Goal: Task Accomplishment & Management: Complete application form

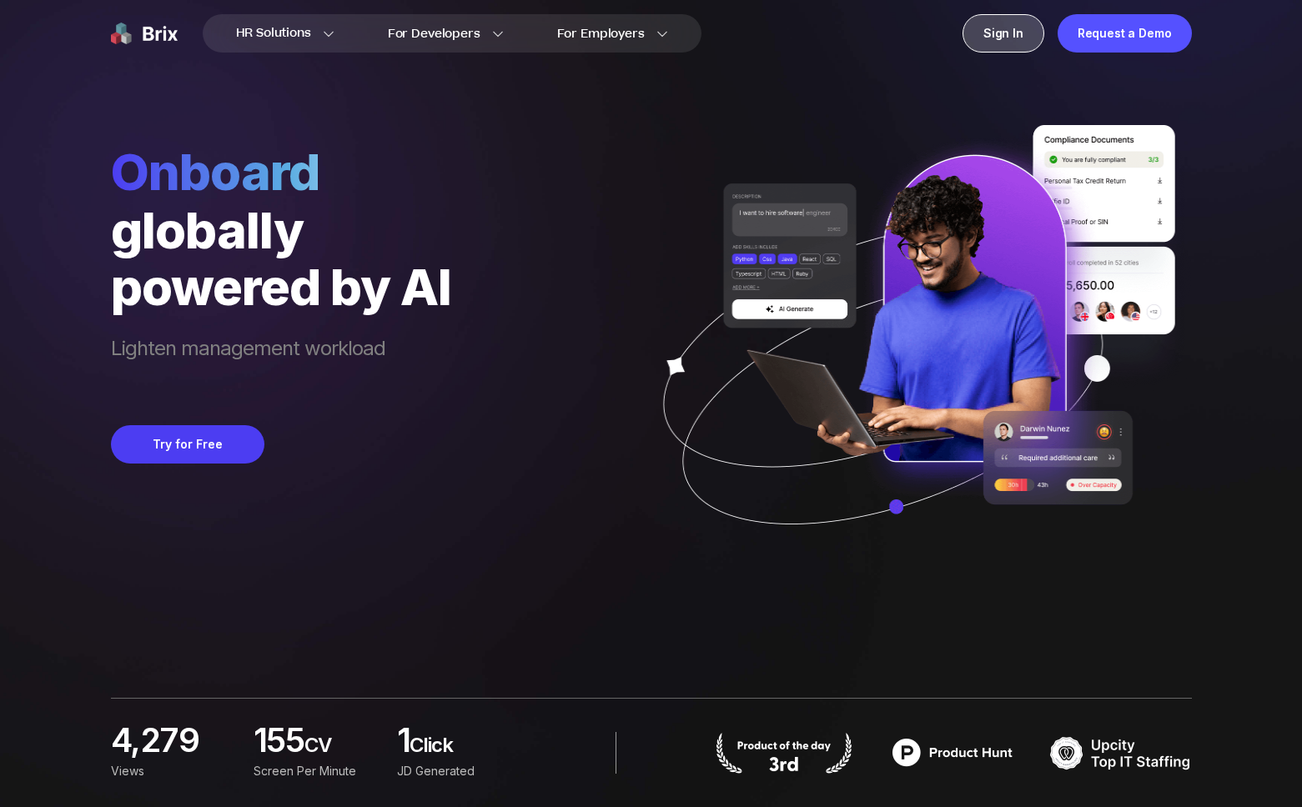
click at [1013, 34] on div "Sign In" at bounding box center [1003, 33] width 82 height 38
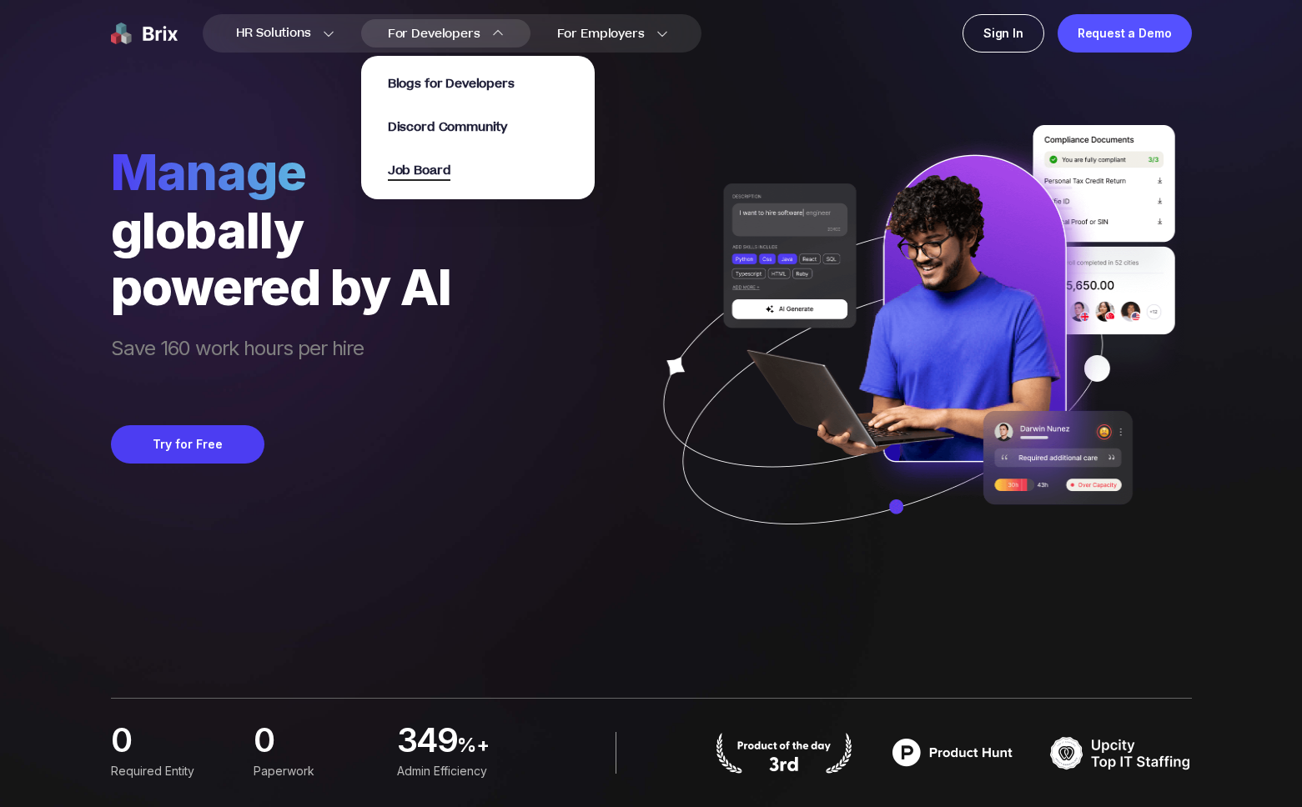
click at [450, 178] on span "Job Board" at bounding box center [419, 171] width 63 height 19
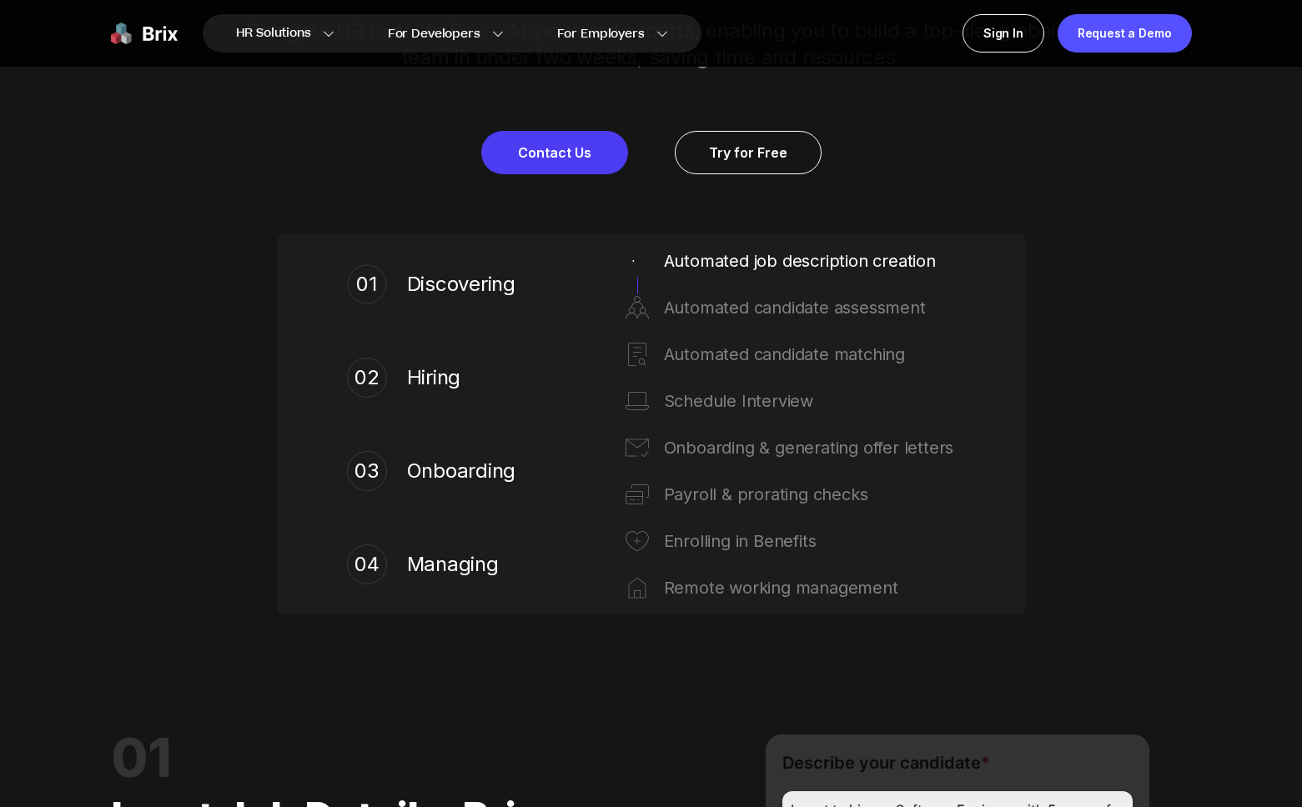
scroll to position [958, 0]
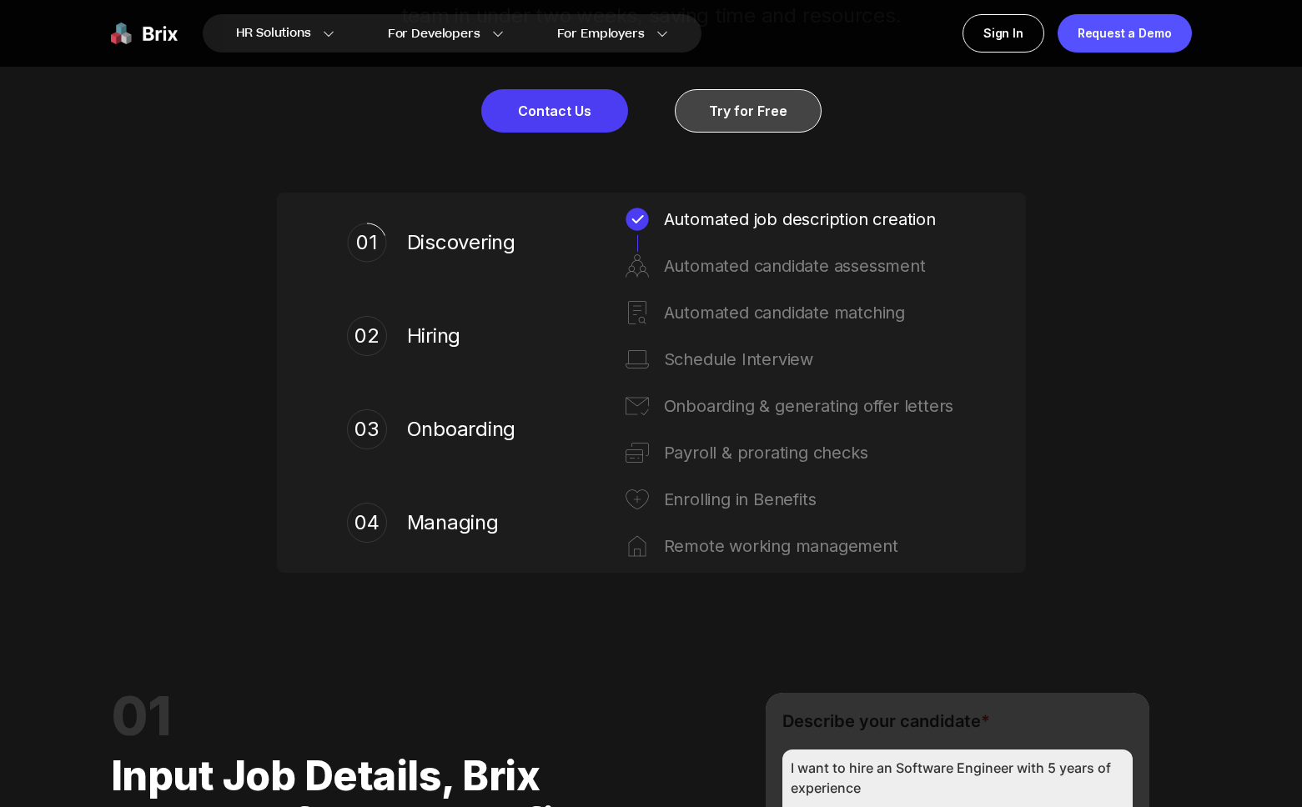
click at [770, 123] on link "Try for Free" at bounding box center [748, 110] width 147 height 43
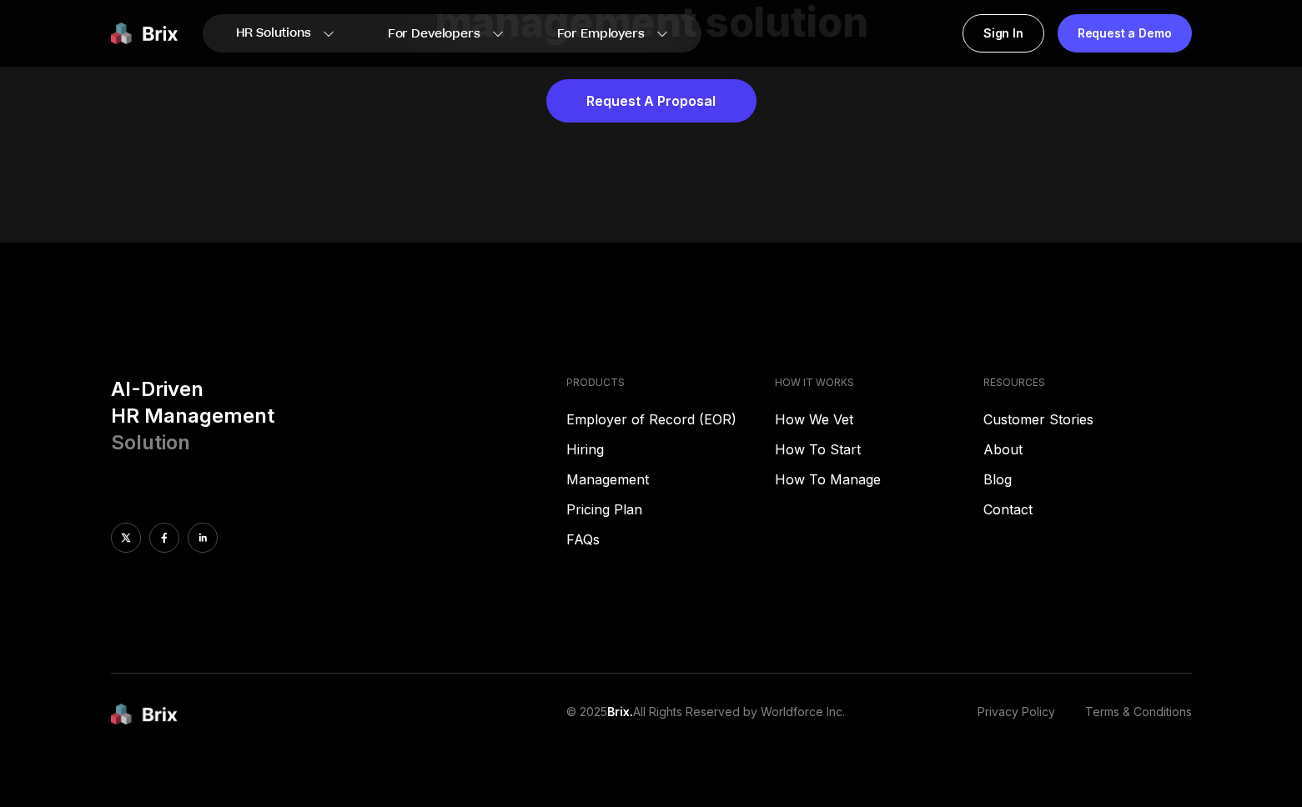
scroll to position [8522, 0]
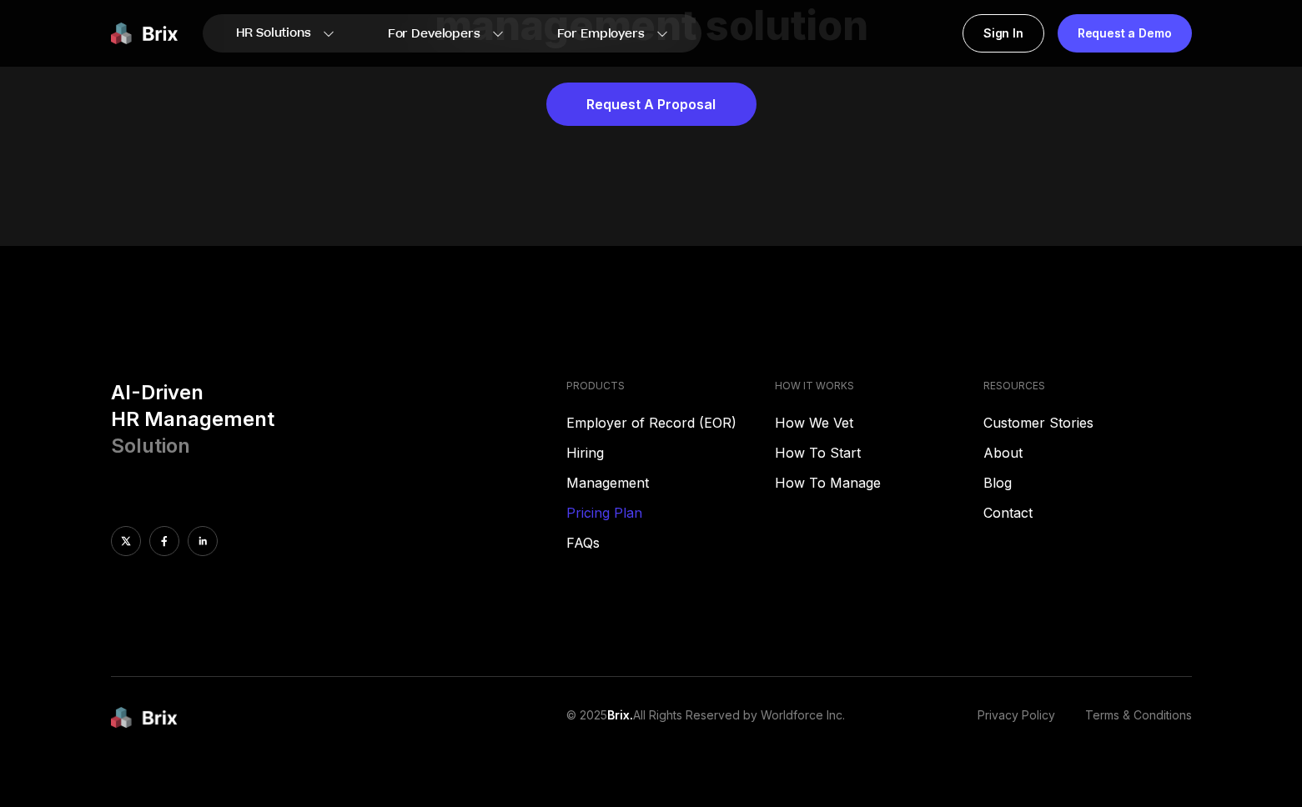
click at [624, 503] on link "Pricing Plan" at bounding box center [670, 513] width 209 height 20
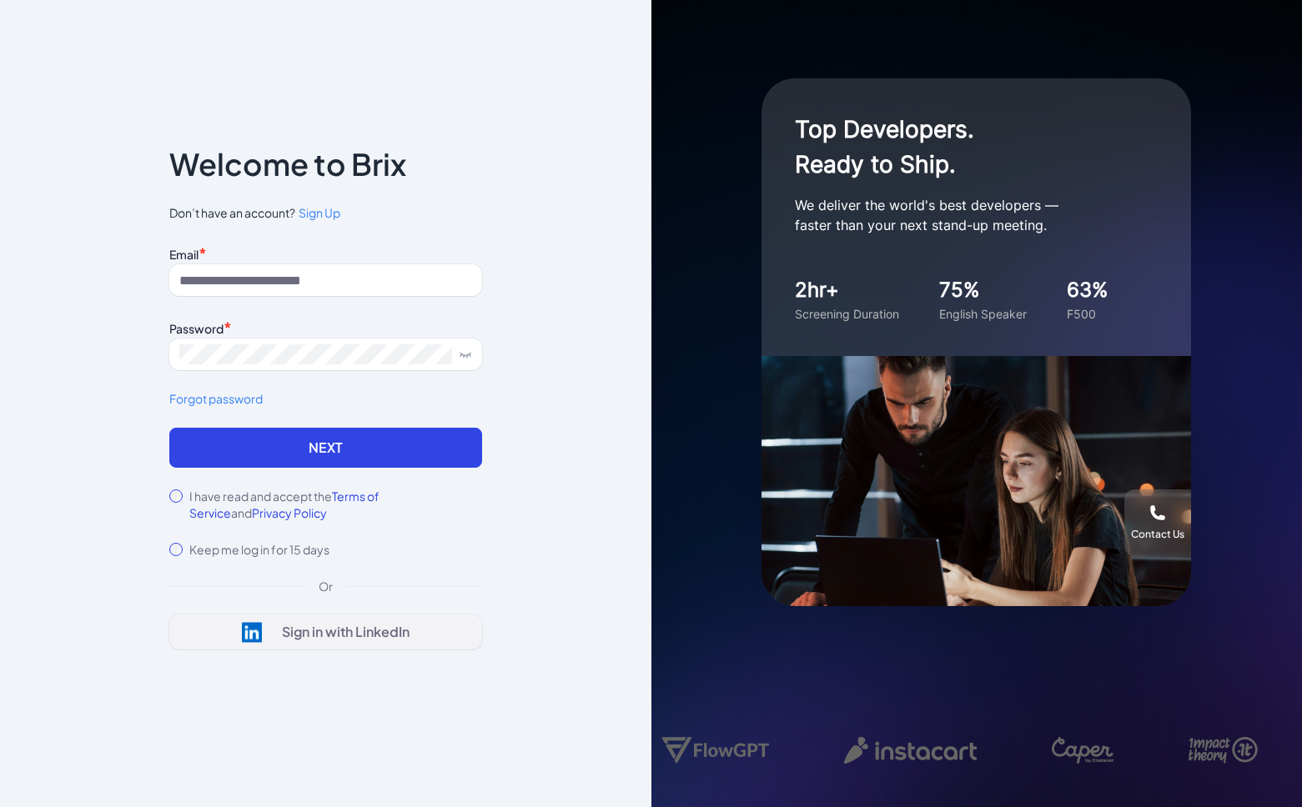
click at [426, 626] on button "Sign in with LinkedIn" at bounding box center [325, 632] width 313 height 35
click at [596, 101] on div "Notice To proceed, please agree to the Terms of Service and Privary Policy . Ca…" at bounding box center [325, 403] width 651 height 807
click at [530, 182] on div "Notice To proceed, please agree to the Terms of Service and Privary Policy . Ca…" at bounding box center [325, 403] width 651 height 807
click at [324, 212] on span "Sign Up" at bounding box center [320, 212] width 42 height 15
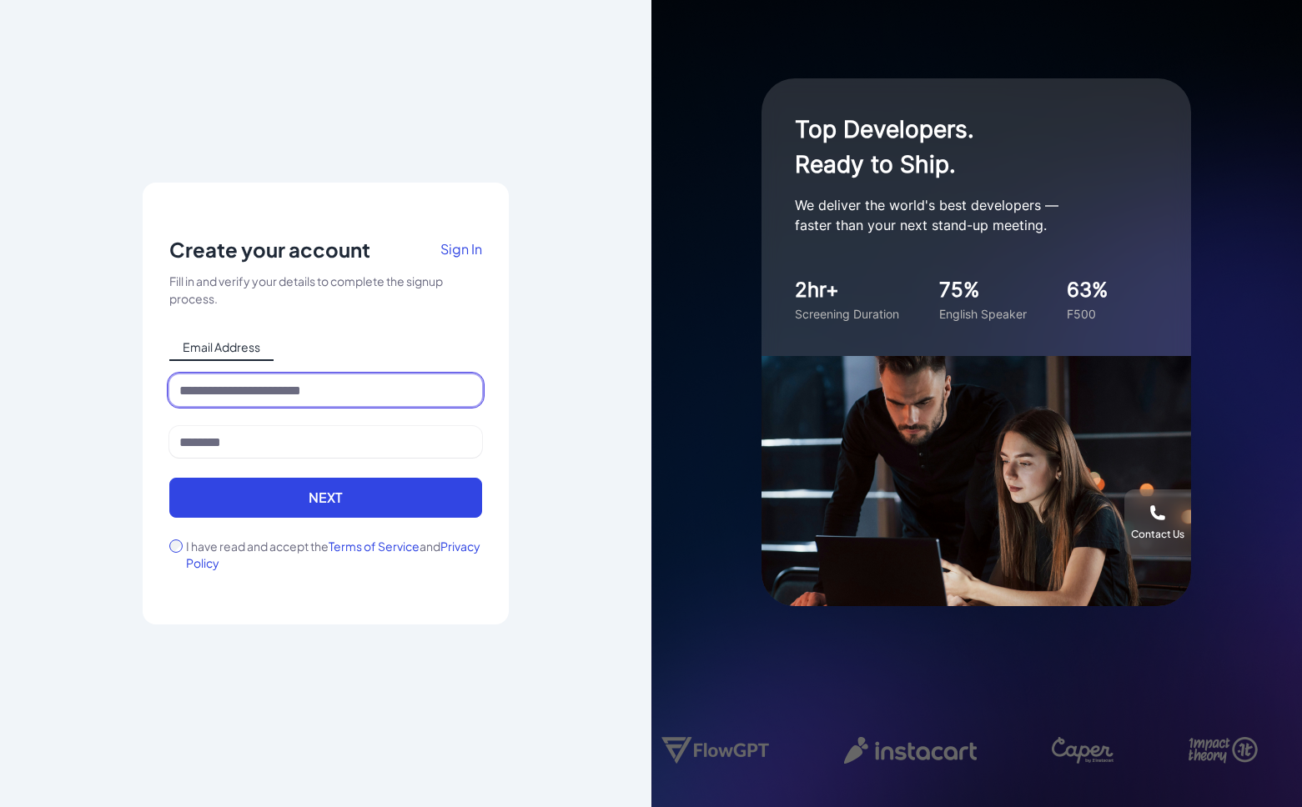
click at [415, 381] on input at bounding box center [325, 390] width 313 height 32
type input "**********"
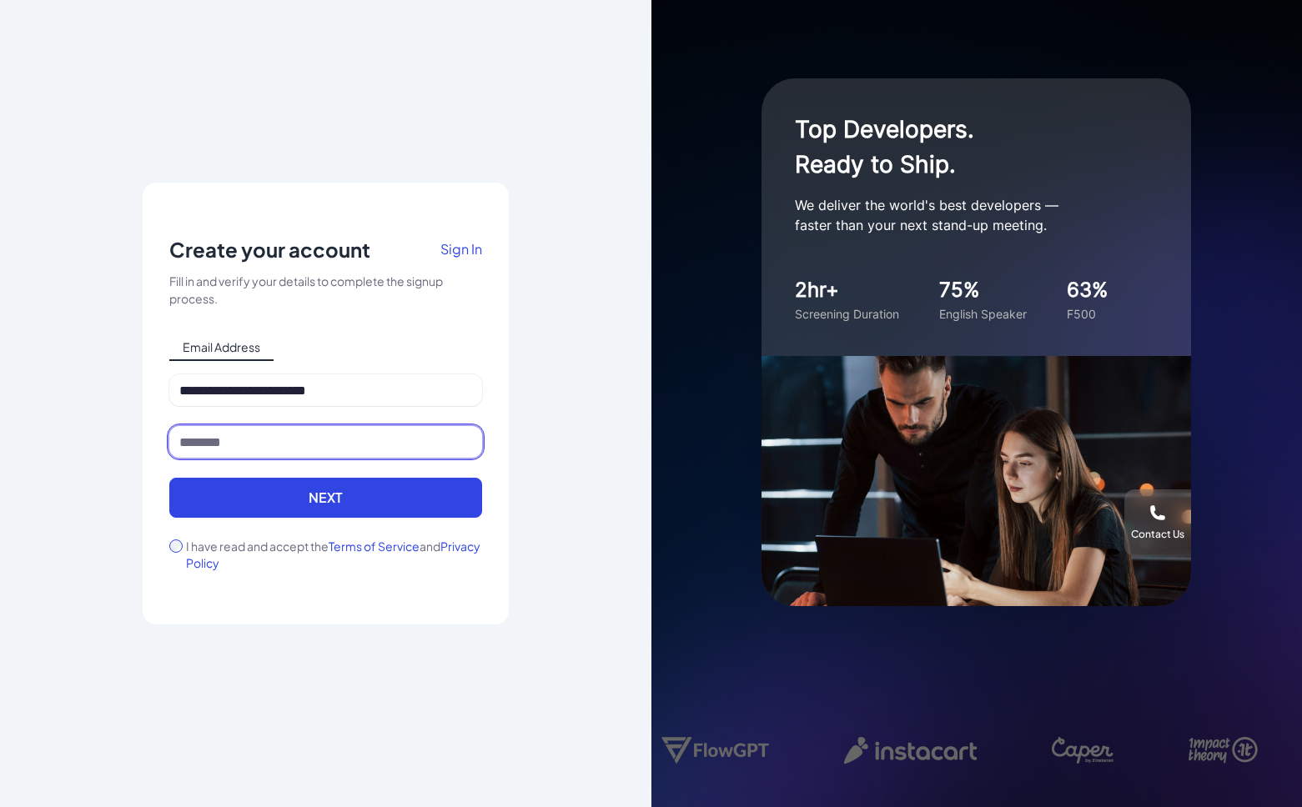
click at [258, 448] on input at bounding box center [325, 442] width 313 height 32
type input "*****"
click at [167, 543] on div "**********" at bounding box center [326, 404] width 366 height 442
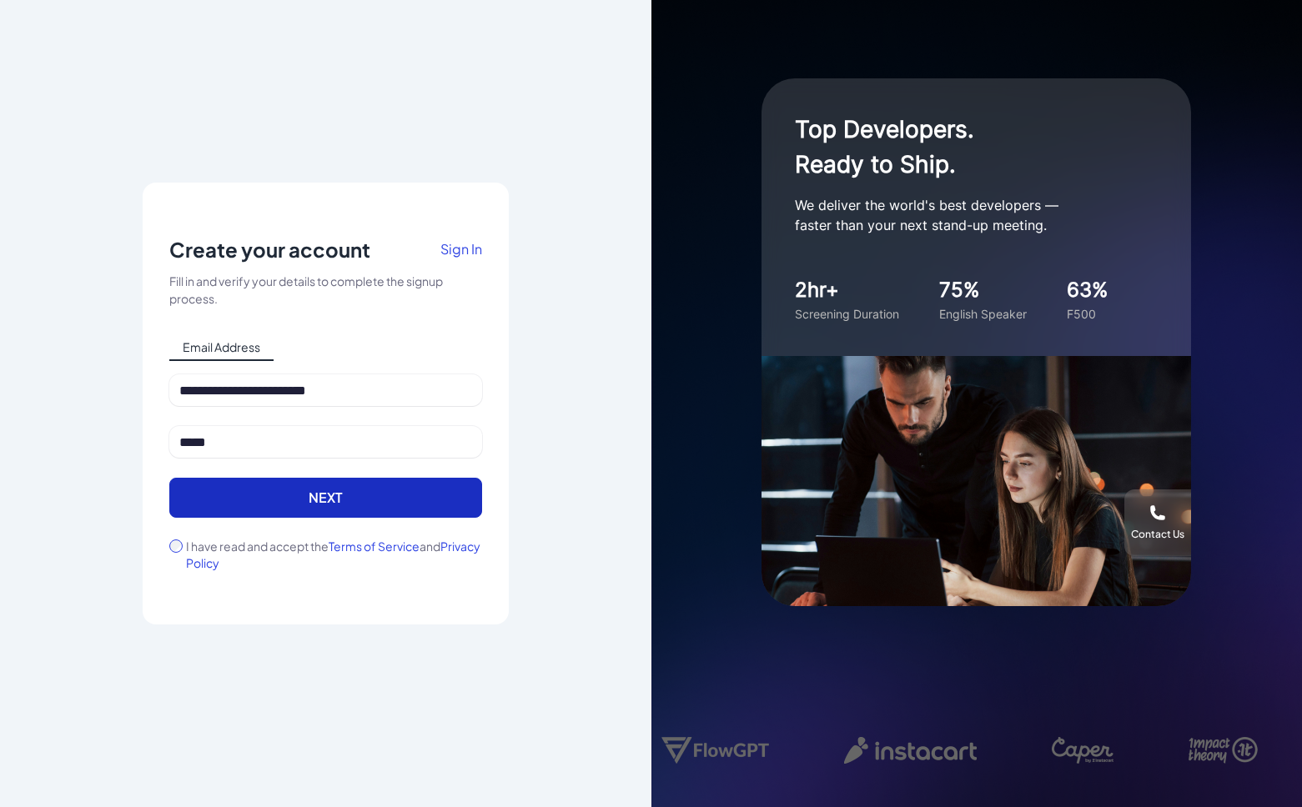
click at [228, 505] on button "Next" at bounding box center [325, 498] width 313 height 40
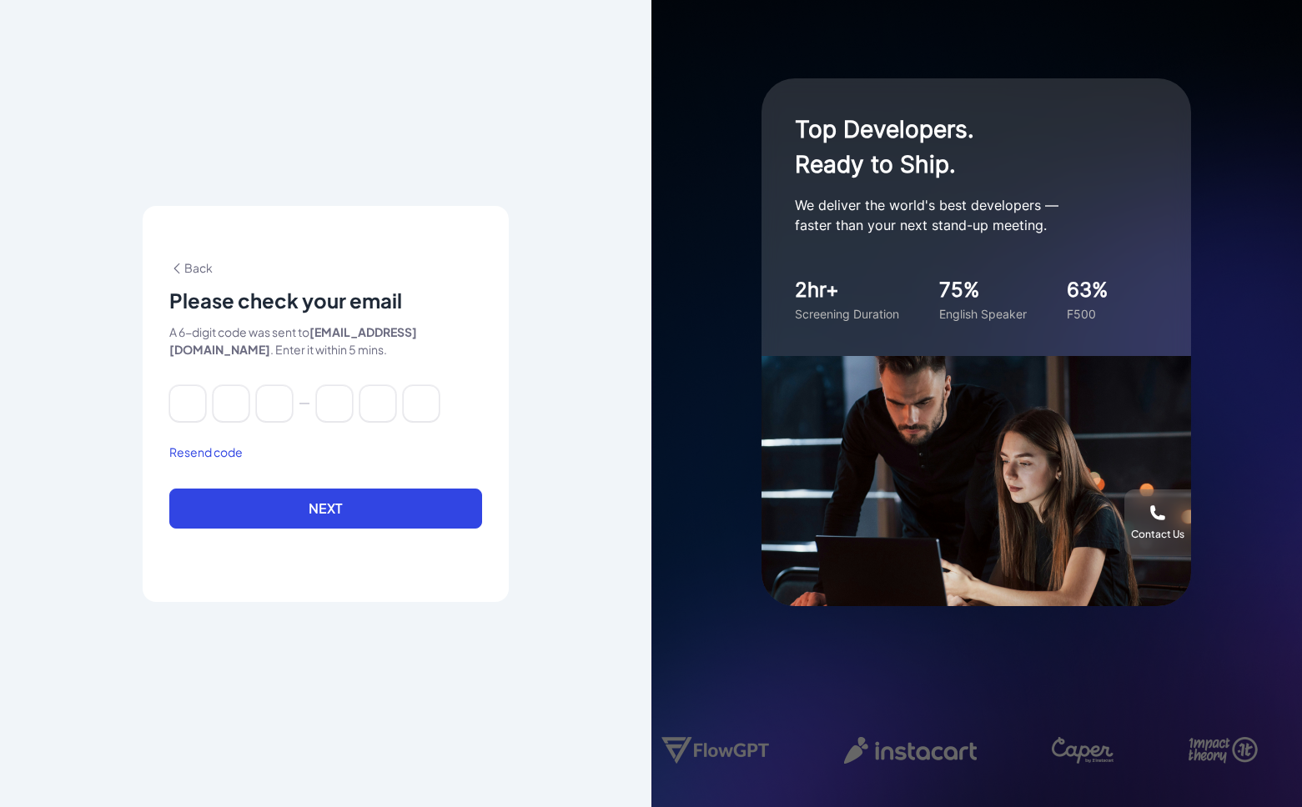
click at [207, 407] on div at bounding box center [325, 403] width 313 height 37
click at [190, 404] on input at bounding box center [187, 403] width 37 height 37
paste input "******"
type input "*"
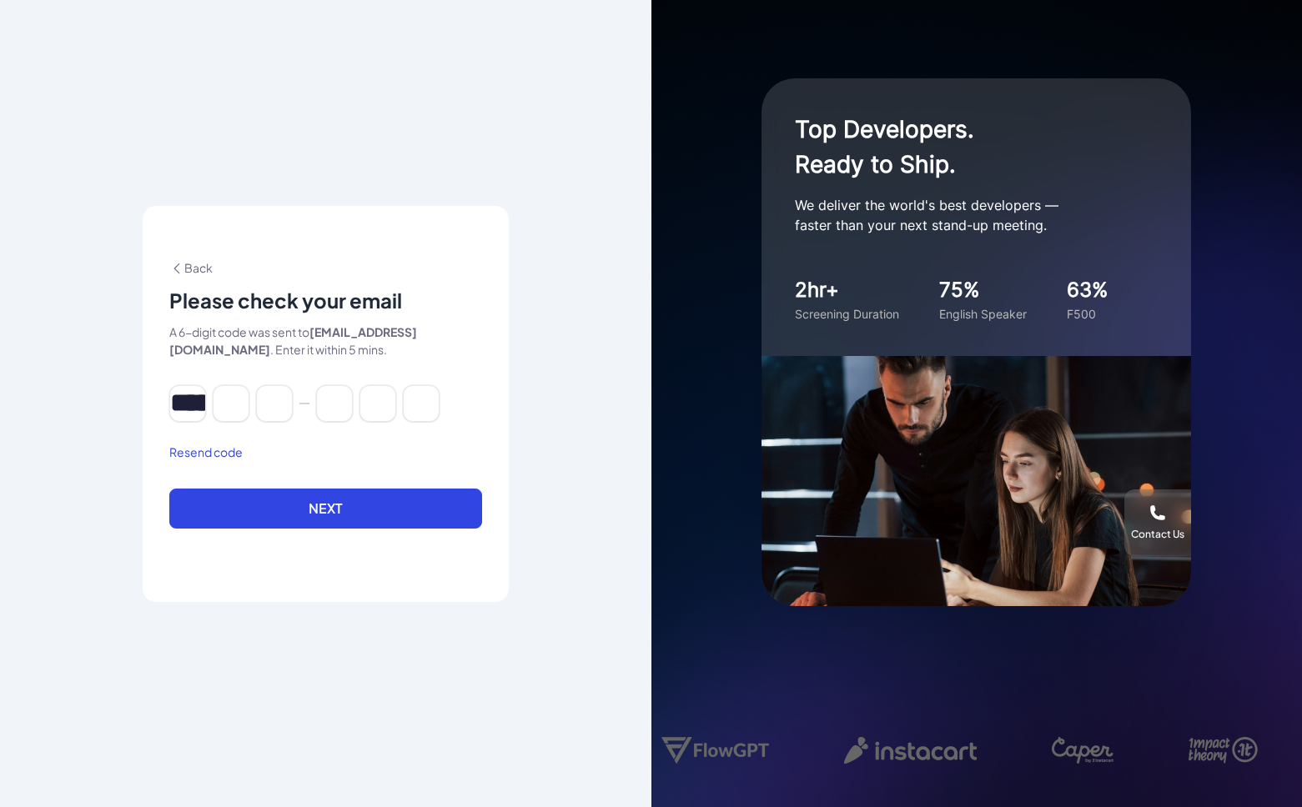
type input "*"
click at [416, 506] on button "Next" at bounding box center [325, 509] width 313 height 40
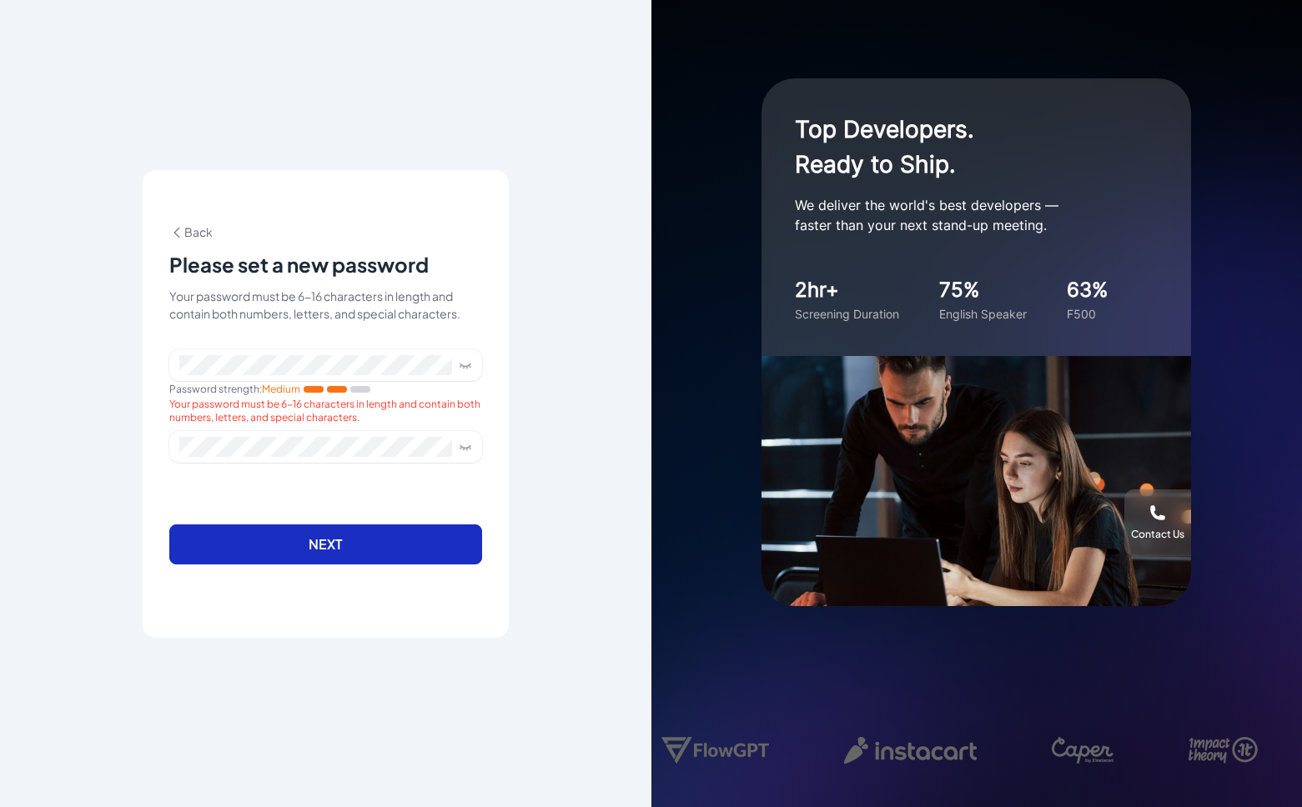
click at [361, 543] on button "Next" at bounding box center [325, 545] width 313 height 40
click at [366, 548] on button "Next" at bounding box center [325, 545] width 313 height 40
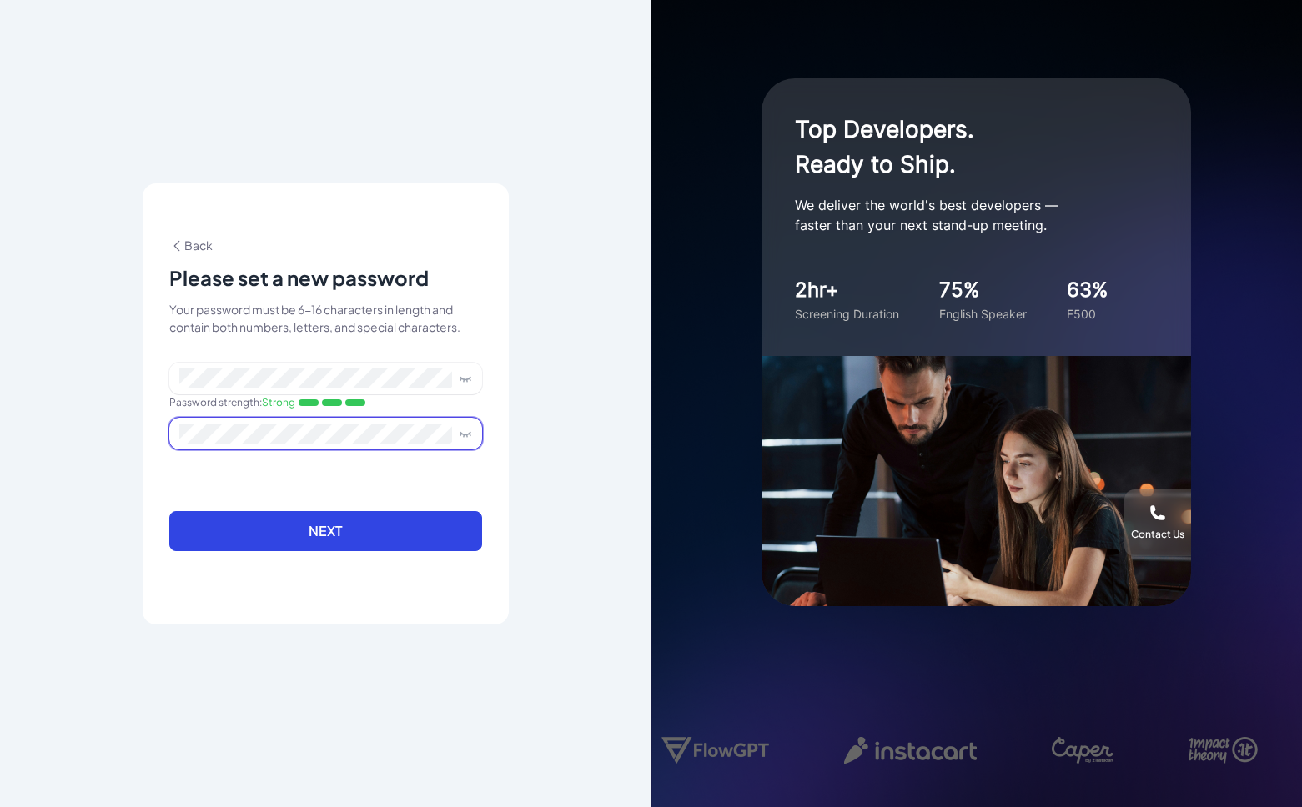
click at [325, 530] on button "Next" at bounding box center [325, 531] width 313 height 40
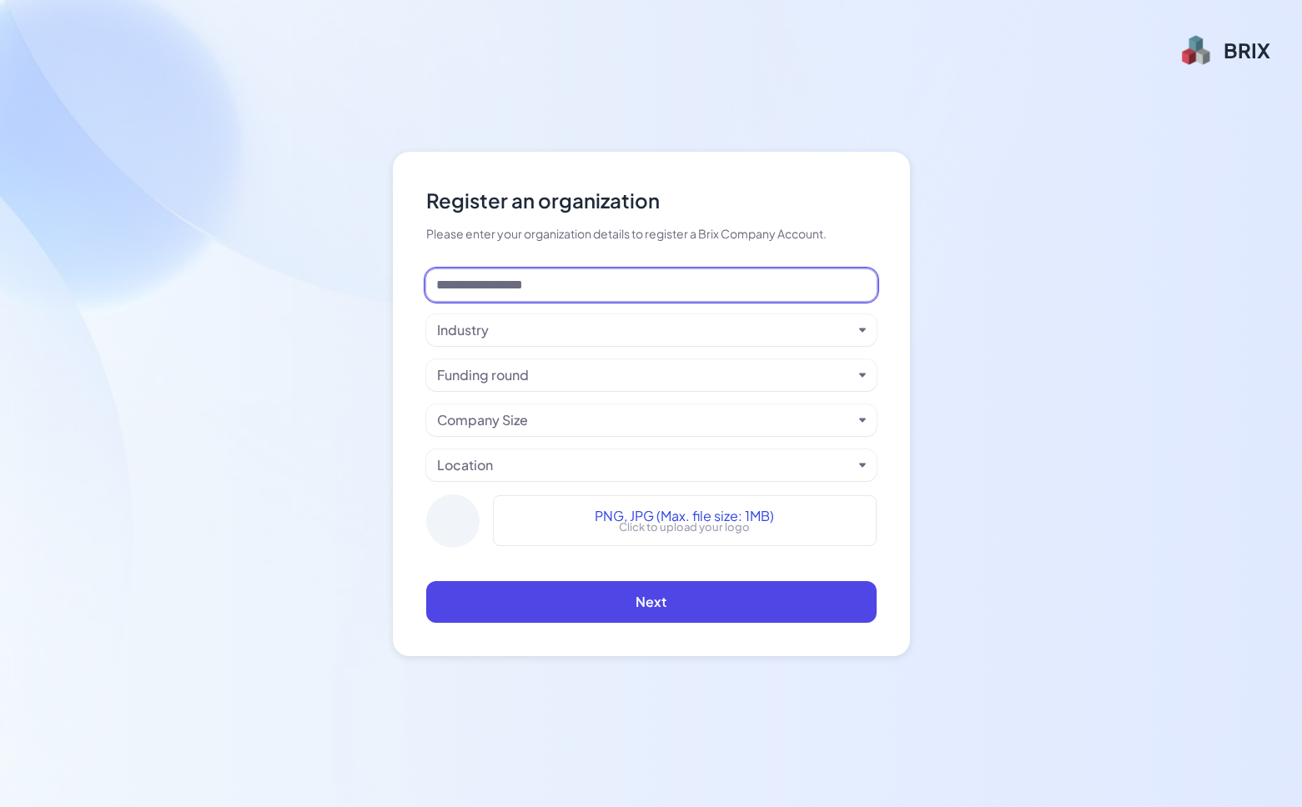
click at [826, 287] on input at bounding box center [651, 285] width 450 height 32
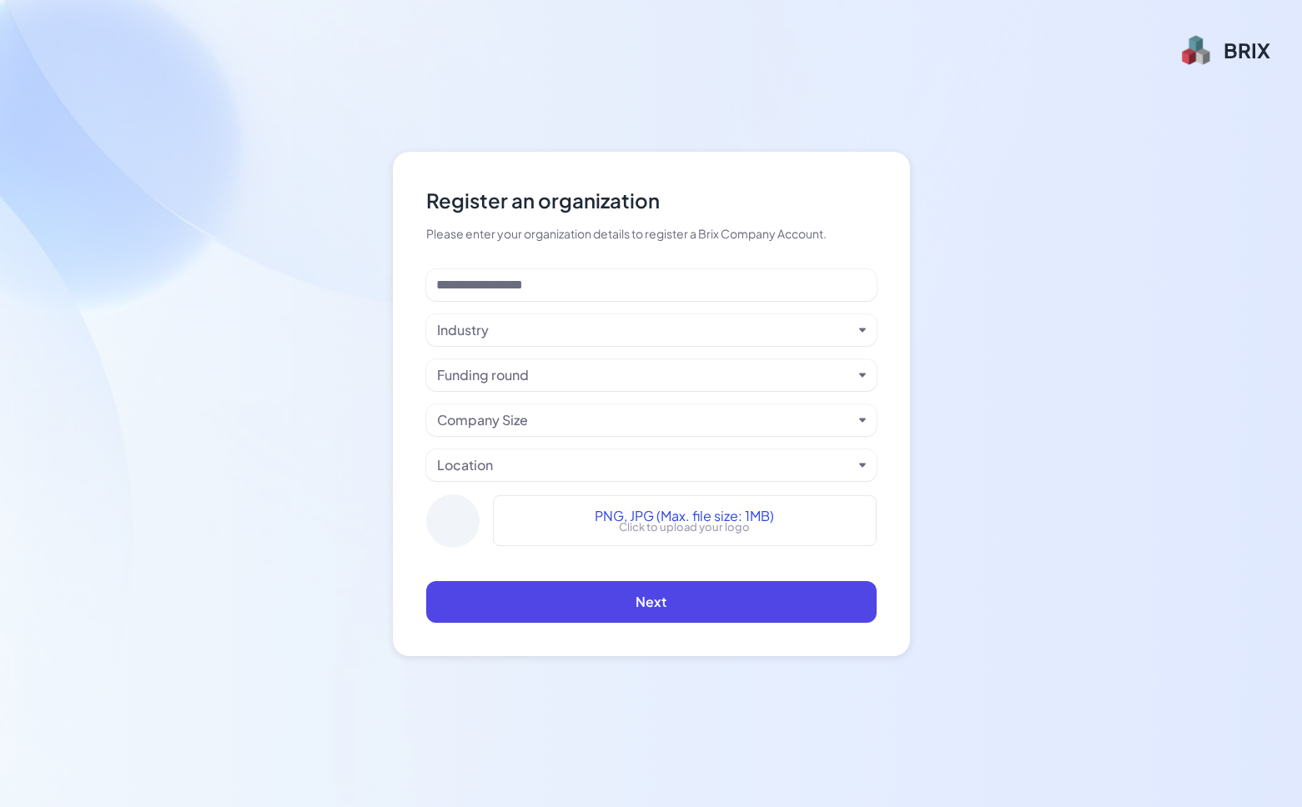
click at [1053, 271] on div "Register an organization Please enter your organization details to register a B…" at bounding box center [651, 403] width 1302 height 807
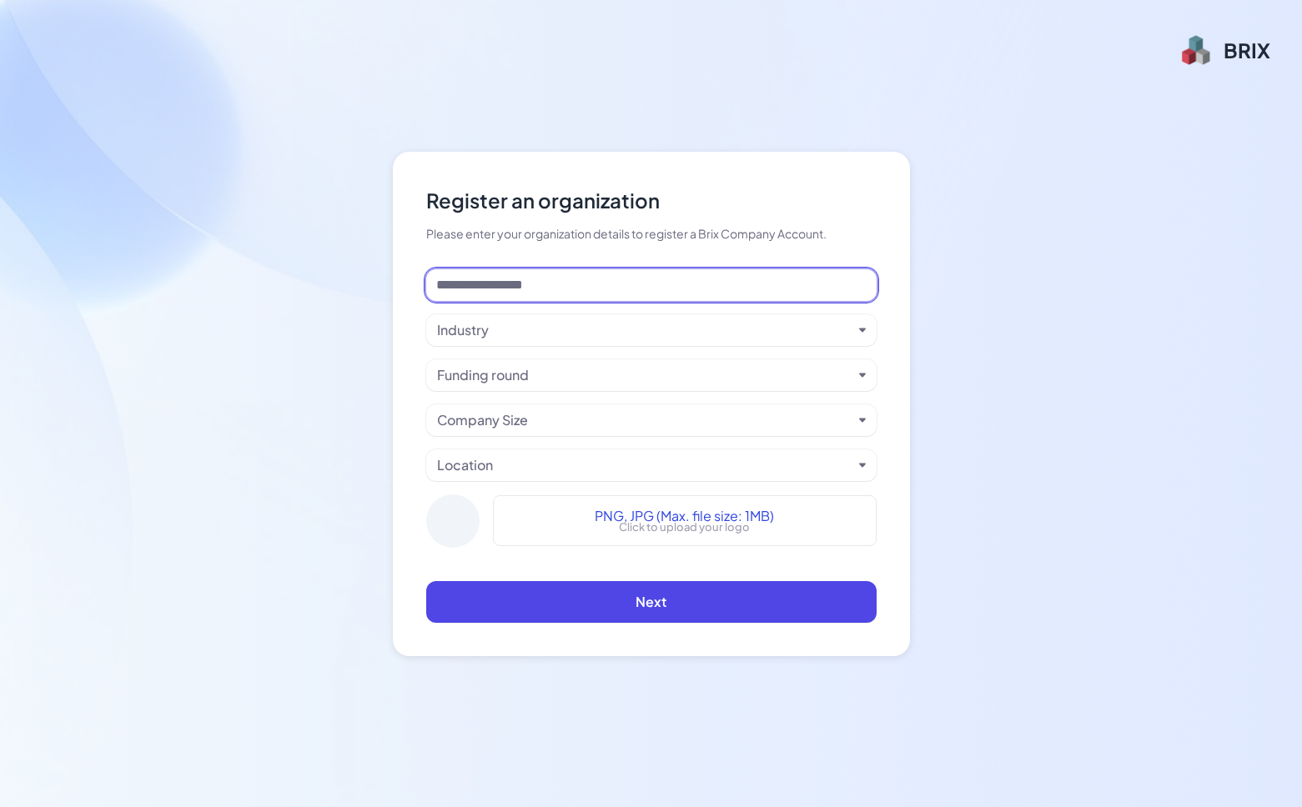
click at [658, 291] on input at bounding box center [651, 285] width 450 height 32
type input "*"
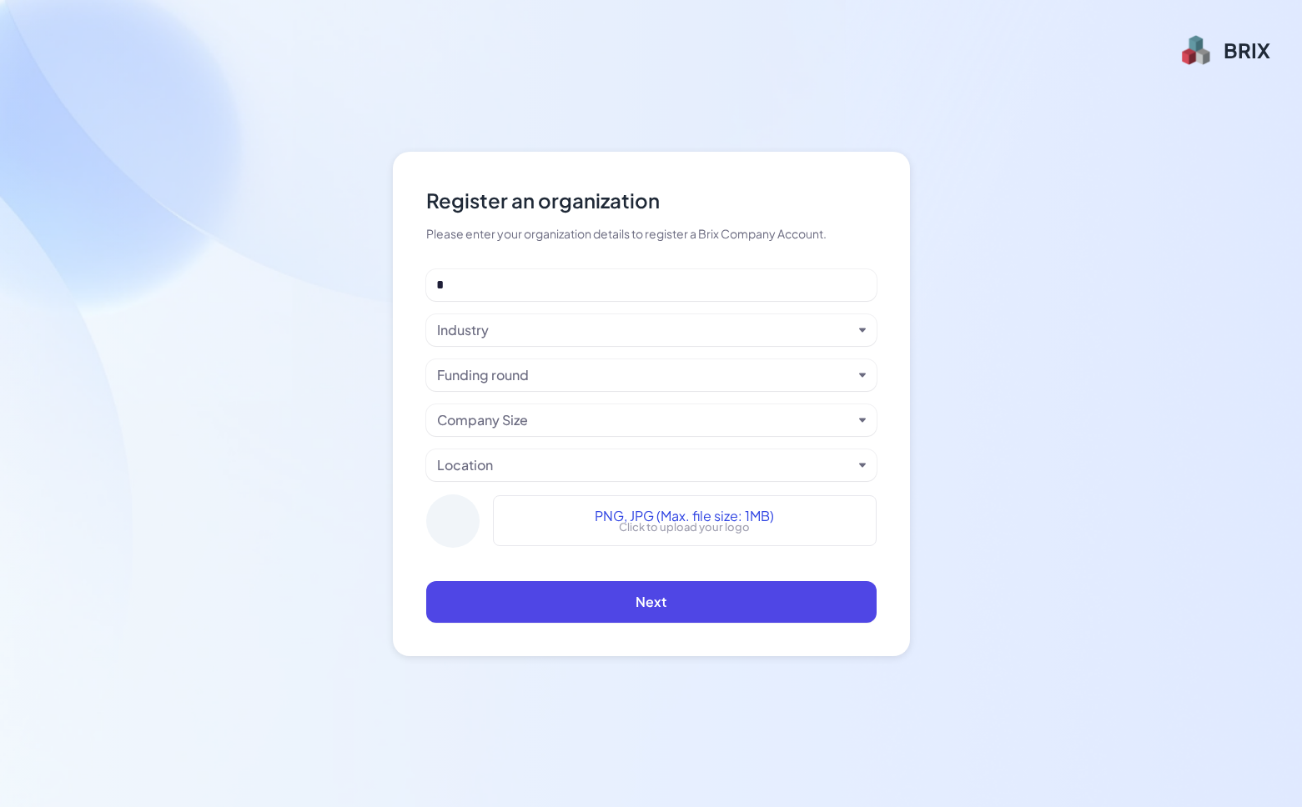
click at [622, 330] on div "Industry" at bounding box center [644, 330] width 415 height 20
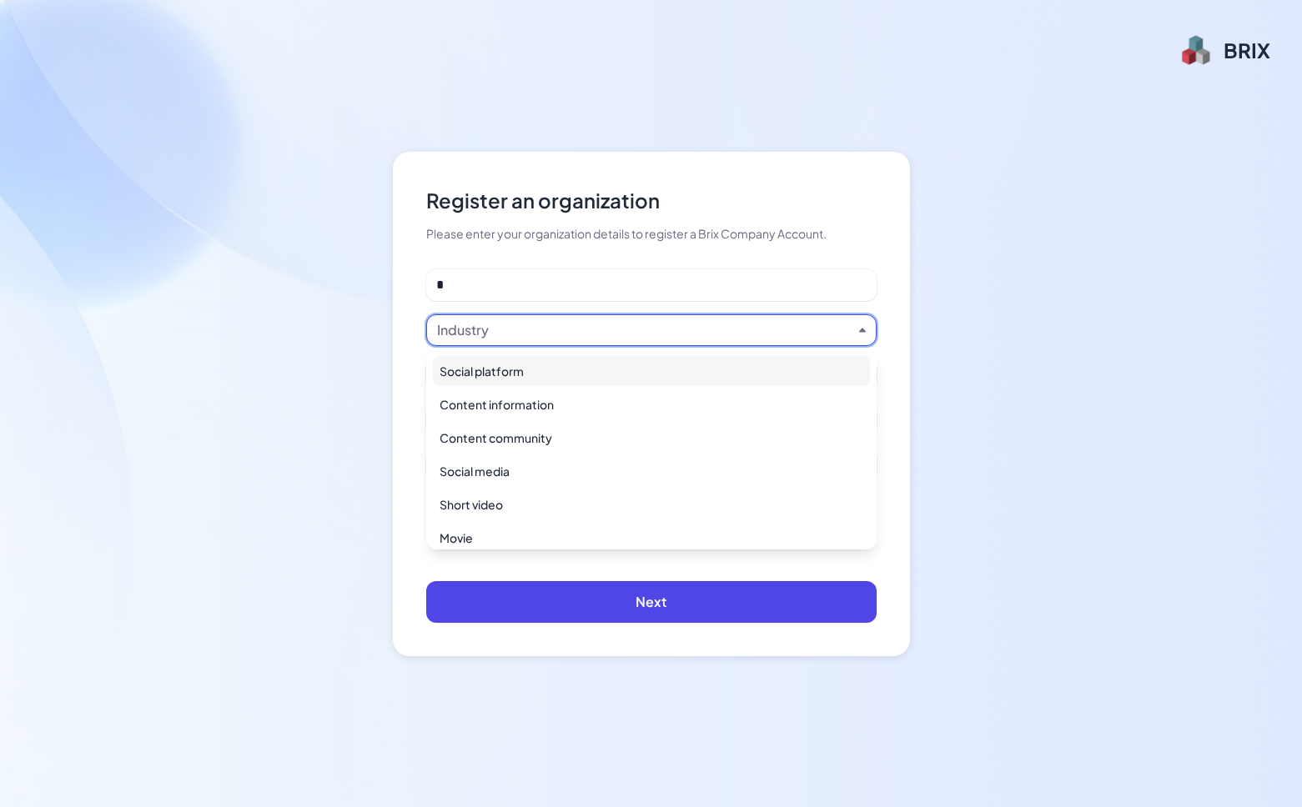
click at [606, 379] on div "Social platform" at bounding box center [651, 371] width 437 height 30
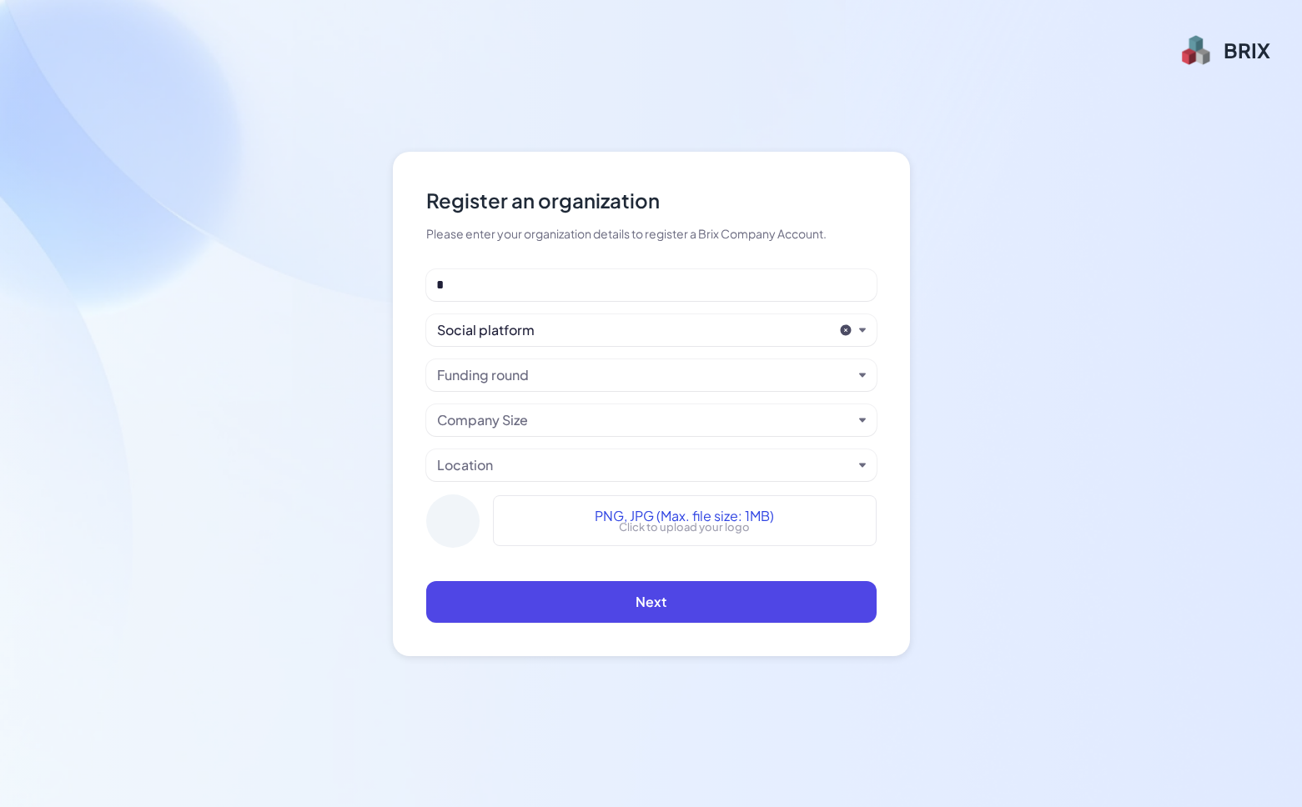
click at [590, 391] on div "* Social platform Funding round Company Size Location PNG, JPG (Max. file size:…" at bounding box center [651, 415] width 450 height 292
click at [590, 383] on div "Funding round" at bounding box center [644, 375] width 415 height 20
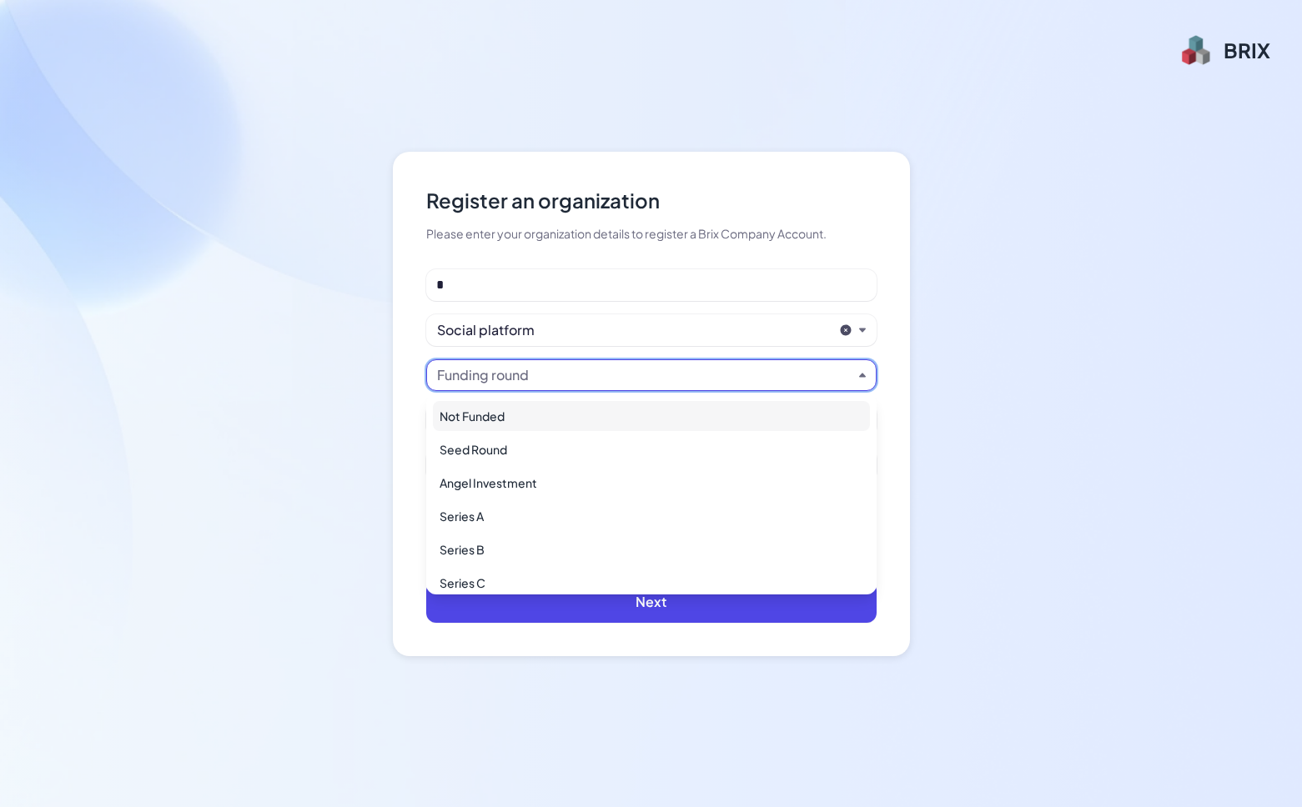
click at [570, 435] on div "Seed Round" at bounding box center [651, 450] width 437 height 30
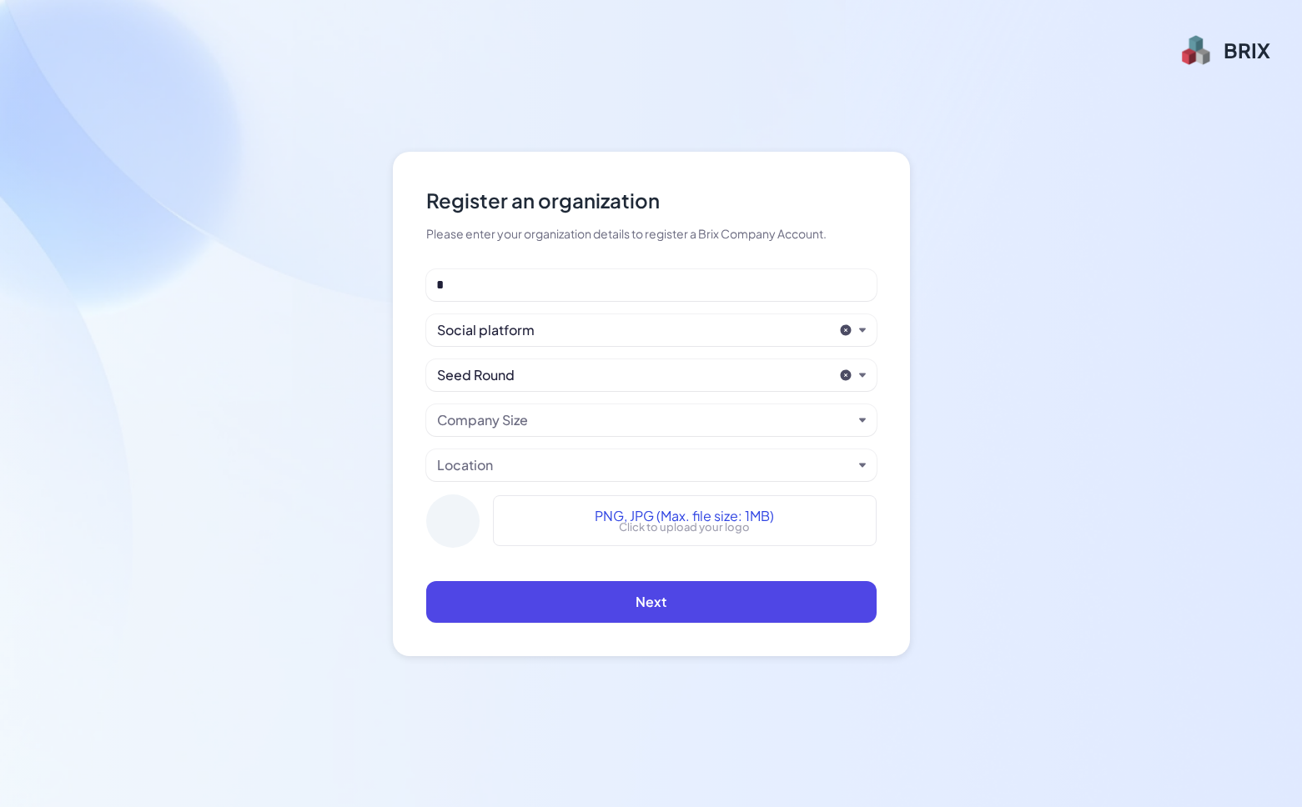
click at [578, 429] on div "Company Size" at bounding box center [644, 420] width 415 height 20
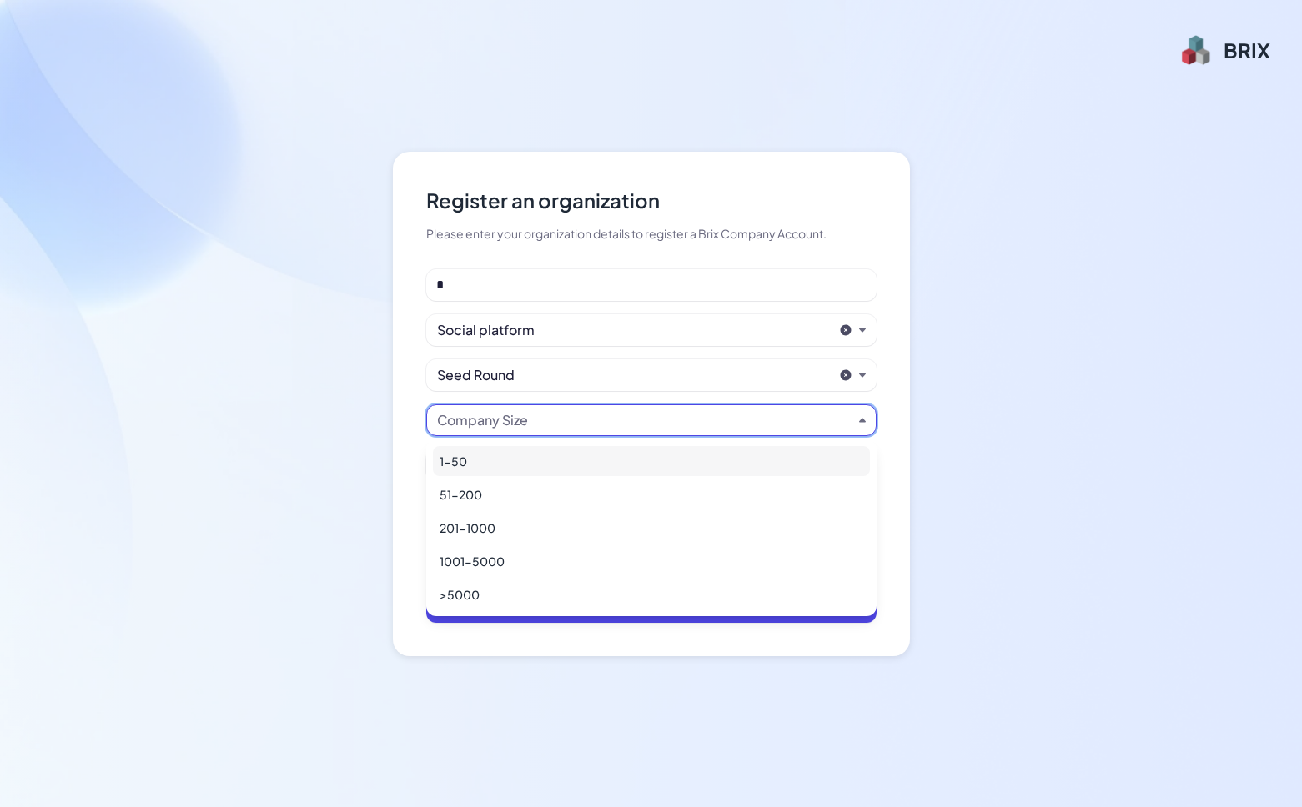
click at [562, 458] on div "1-50" at bounding box center [651, 461] width 437 height 30
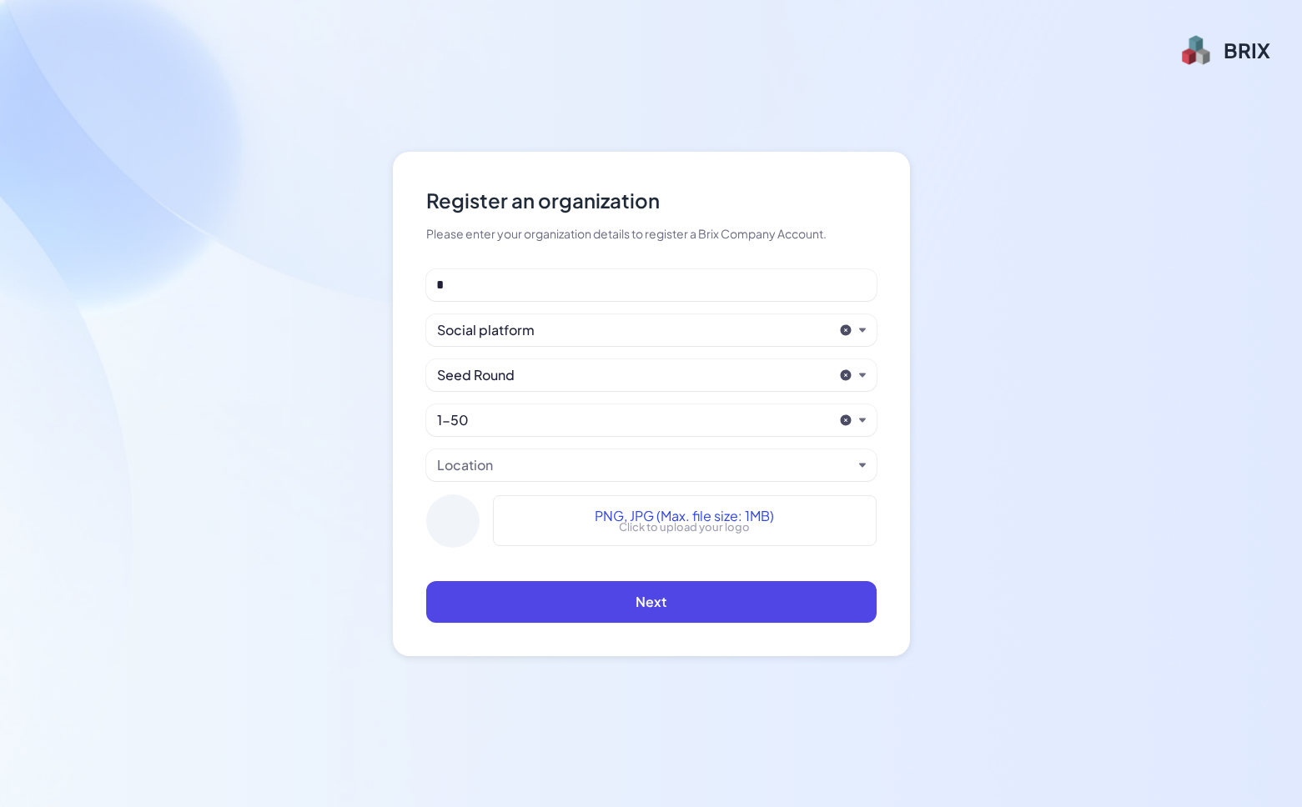
click at [559, 477] on div "Location" at bounding box center [651, 466] width 450 height 32
click at [555, 465] on div "Location" at bounding box center [644, 465] width 415 height 20
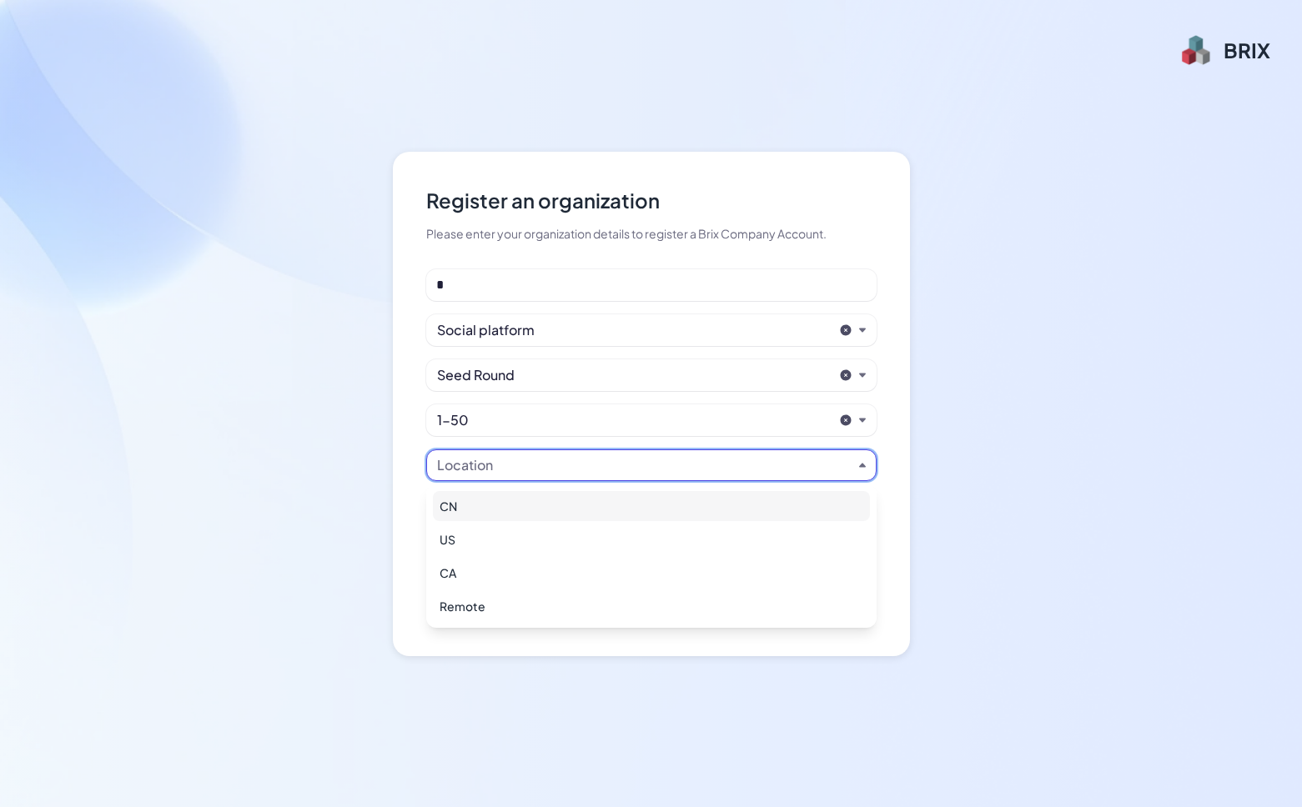
click at [540, 507] on div "CN" at bounding box center [651, 506] width 437 height 30
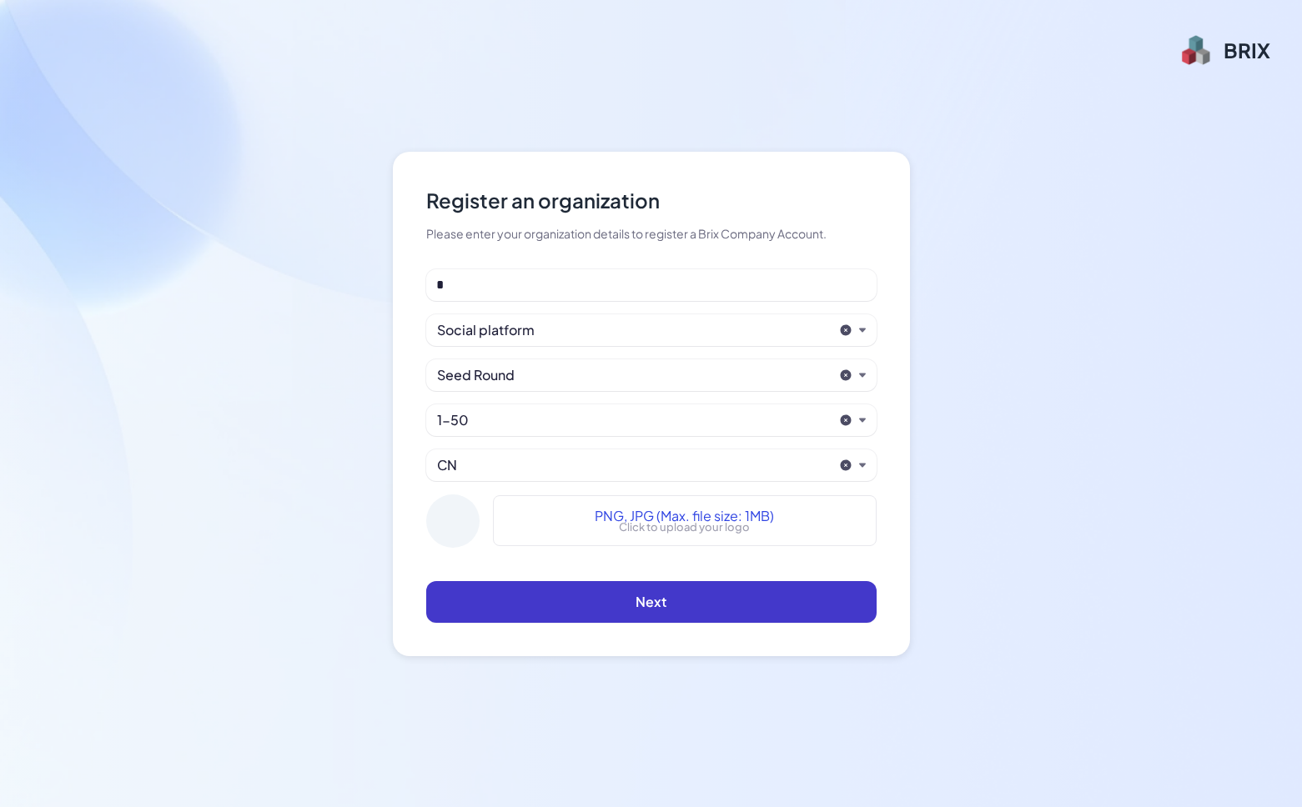
click at [709, 596] on button "Next" at bounding box center [651, 602] width 450 height 42
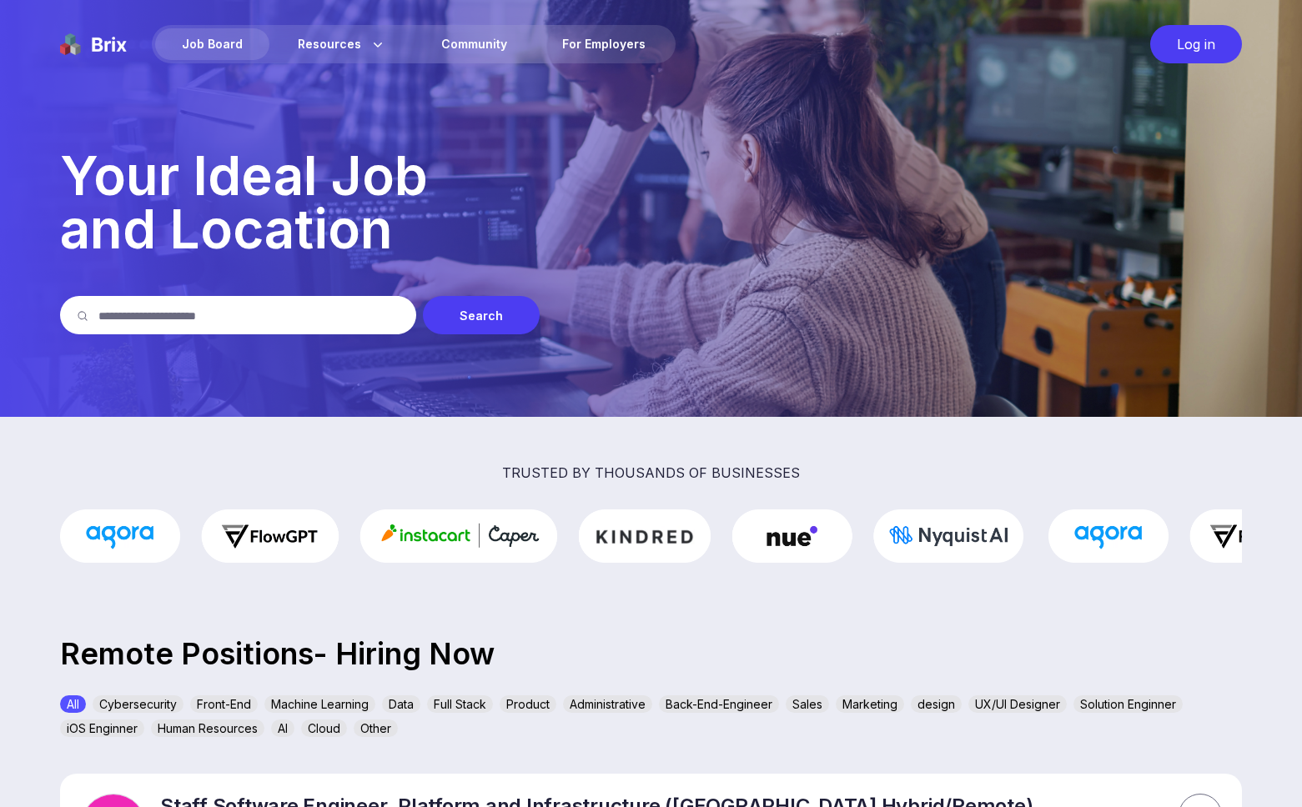
click at [1189, 37] on div "Log in" at bounding box center [1196, 44] width 92 height 38
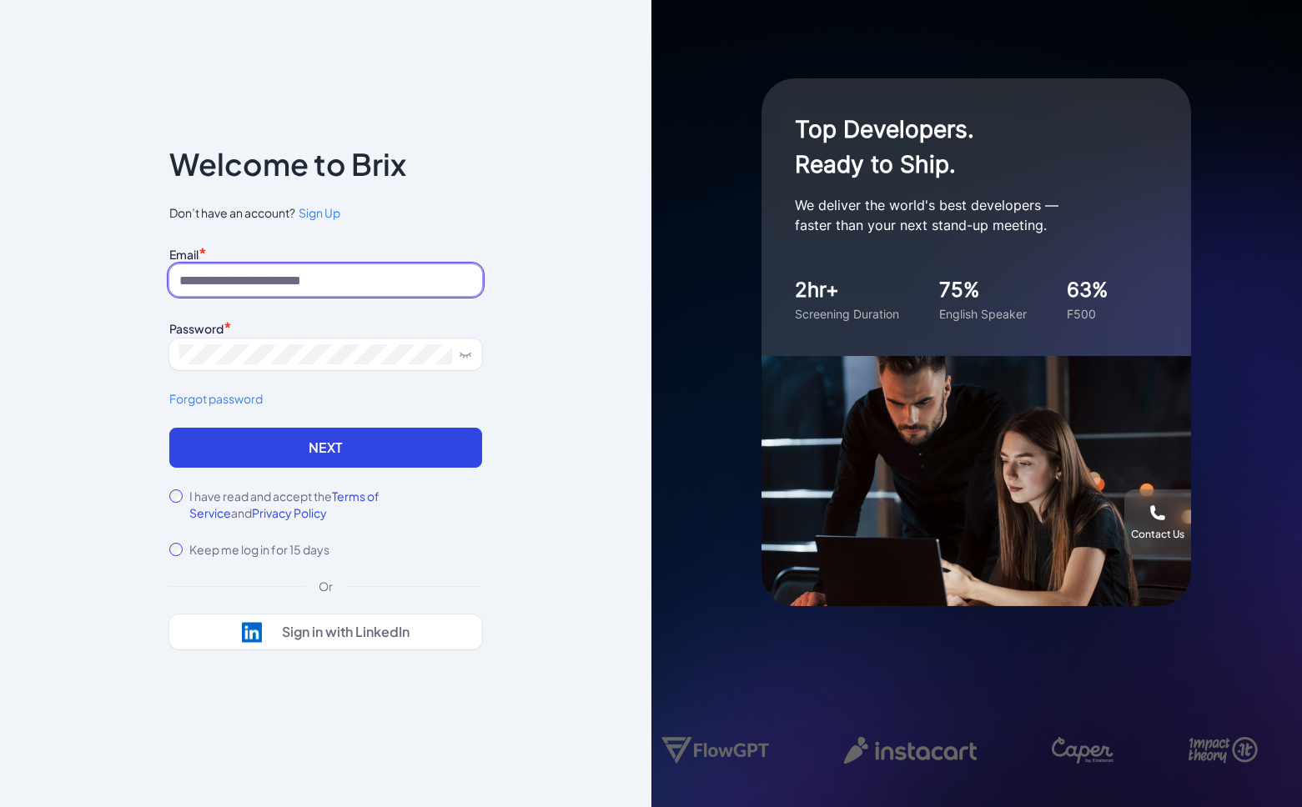
click at [415, 293] on input at bounding box center [325, 280] width 313 height 32
type input "**********"
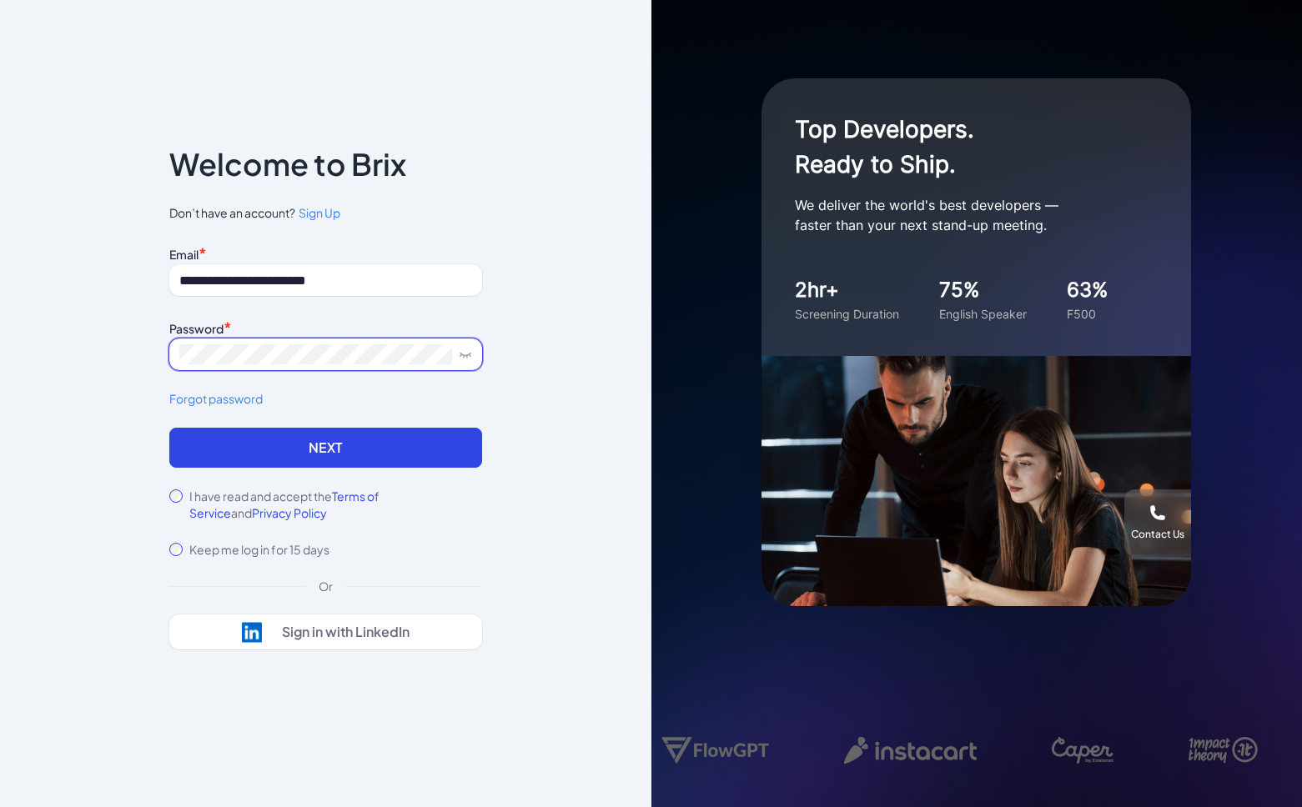
click at [325, 448] on button "Next" at bounding box center [325, 448] width 313 height 40
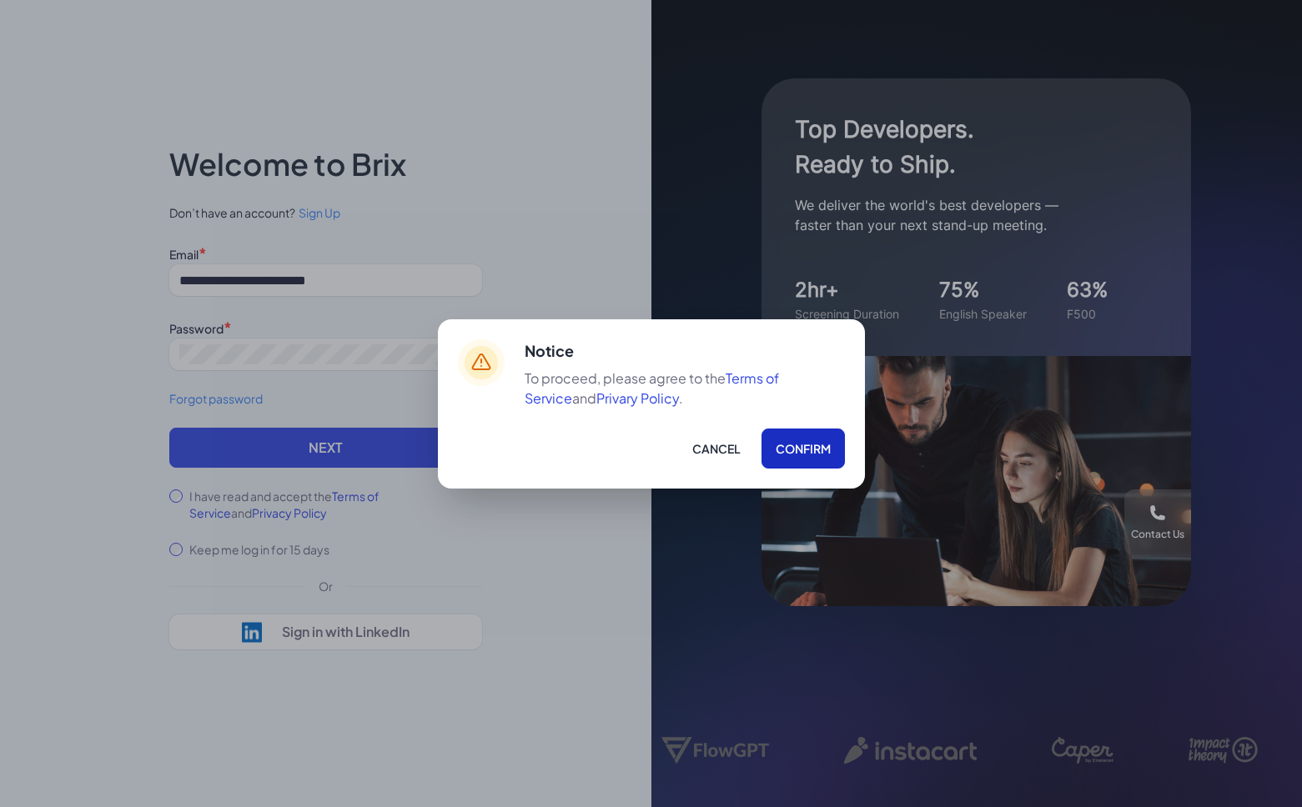
click at [790, 455] on button "Confirm" at bounding box center [802, 449] width 83 height 40
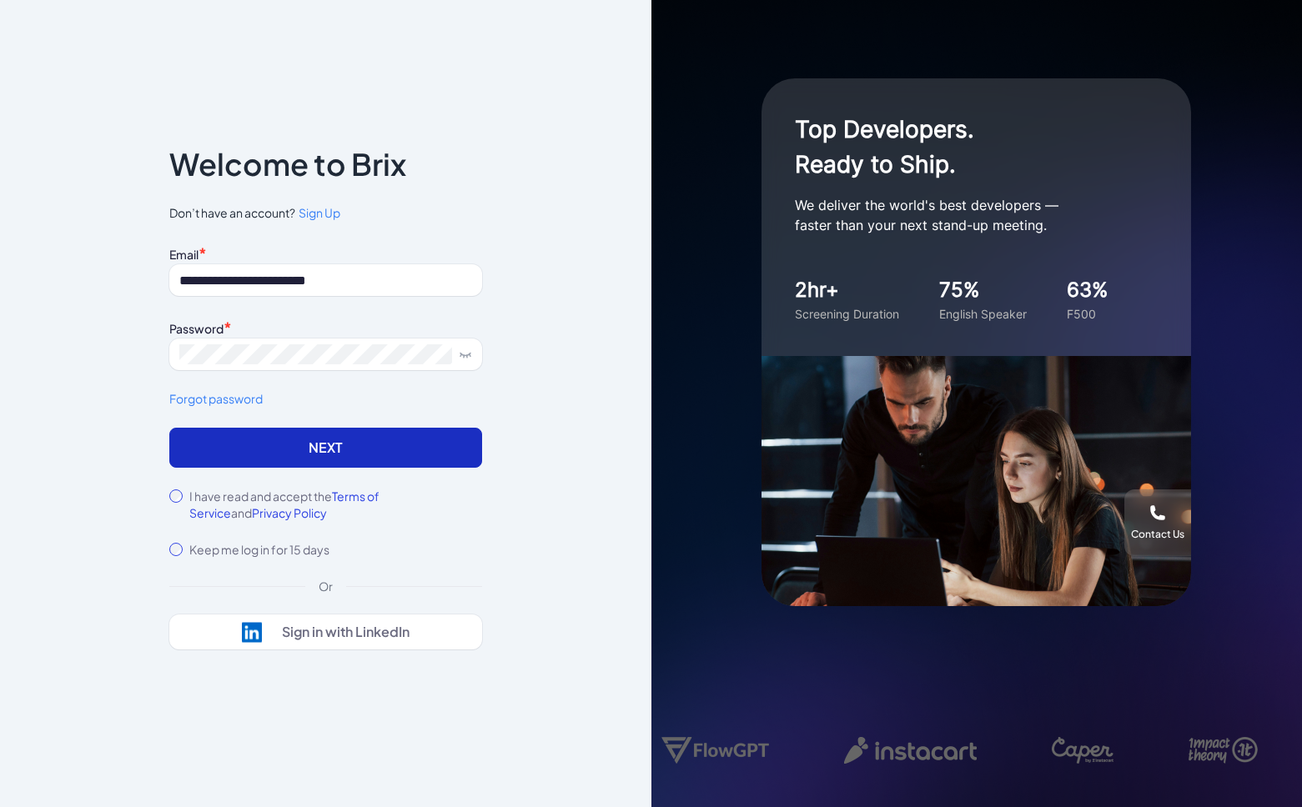
click at [444, 459] on button "Next" at bounding box center [325, 448] width 313 height 40
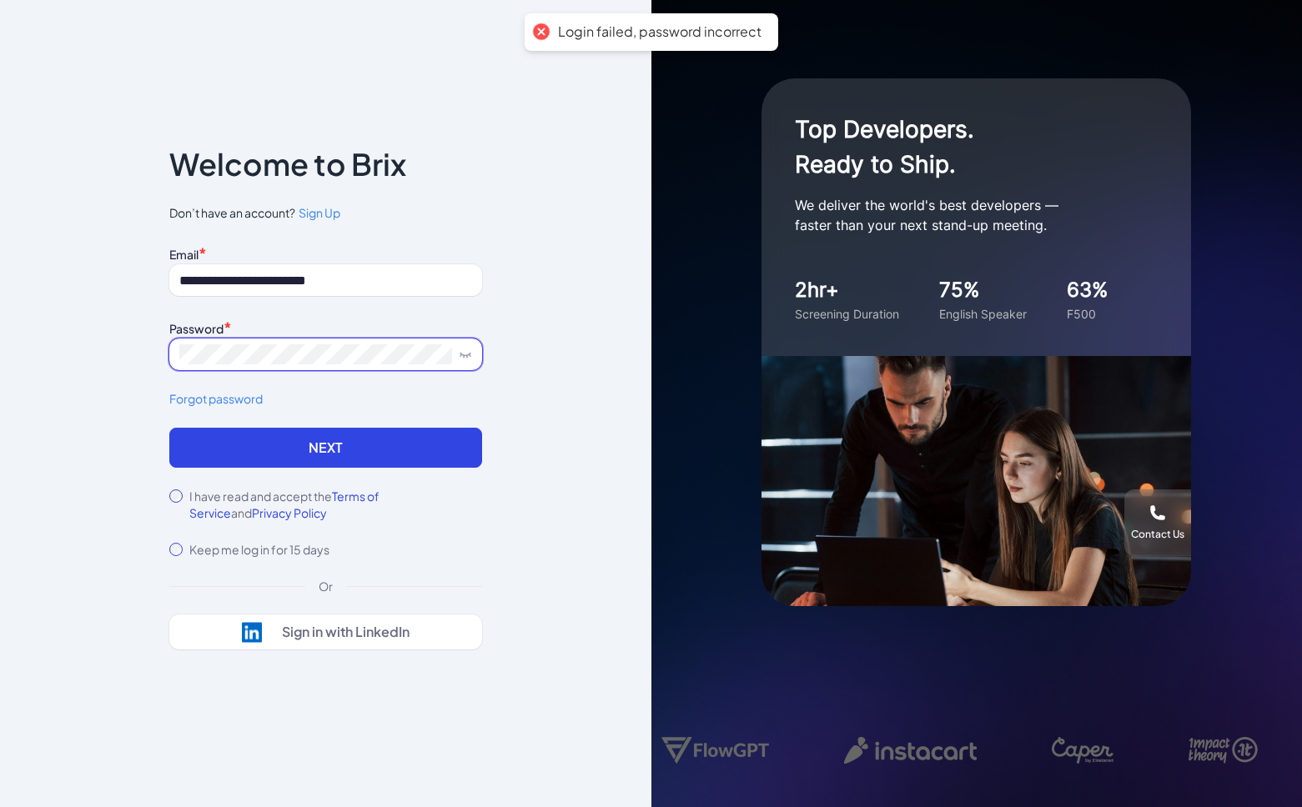
click at [466, 354] on icon at bounding box center [465, 354] width 13 height 13
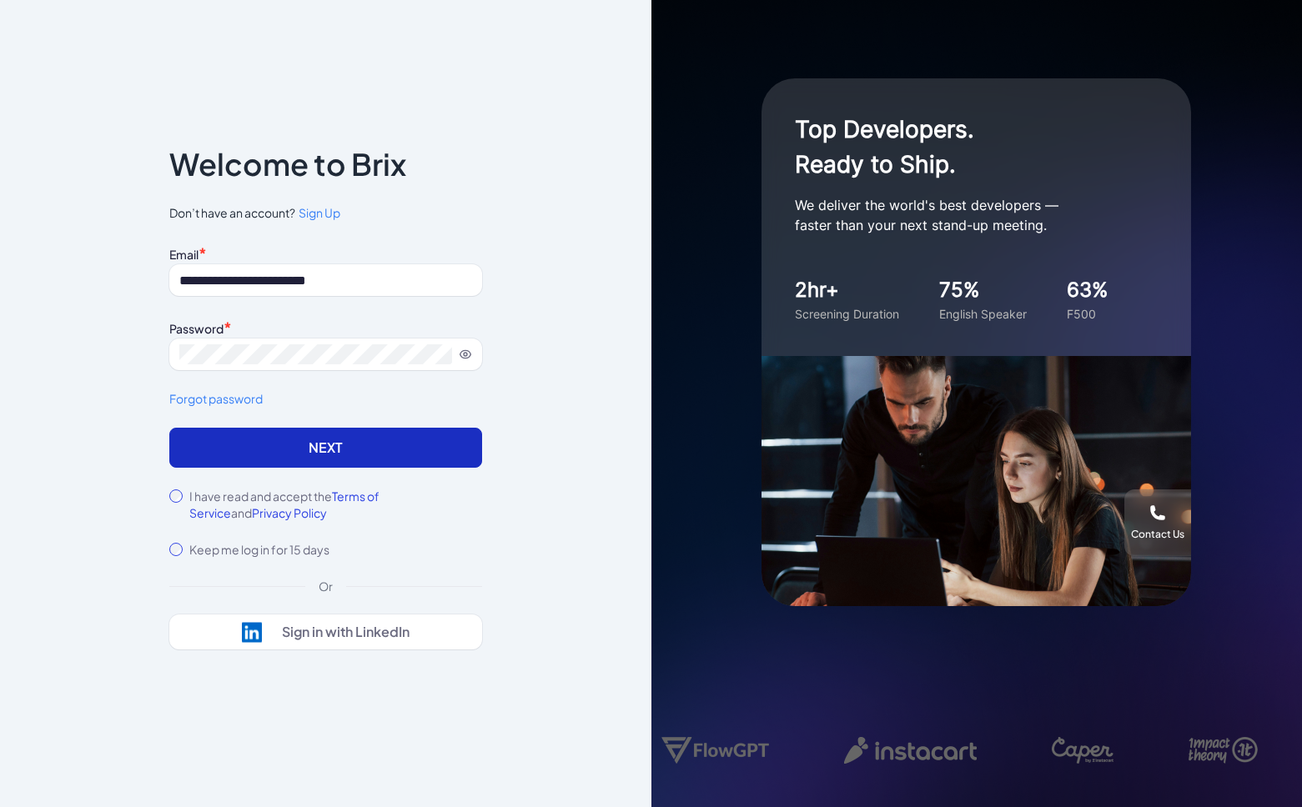
click at [397, 433] on button "Next" at bounding box center [325, 448] width 313 height 40
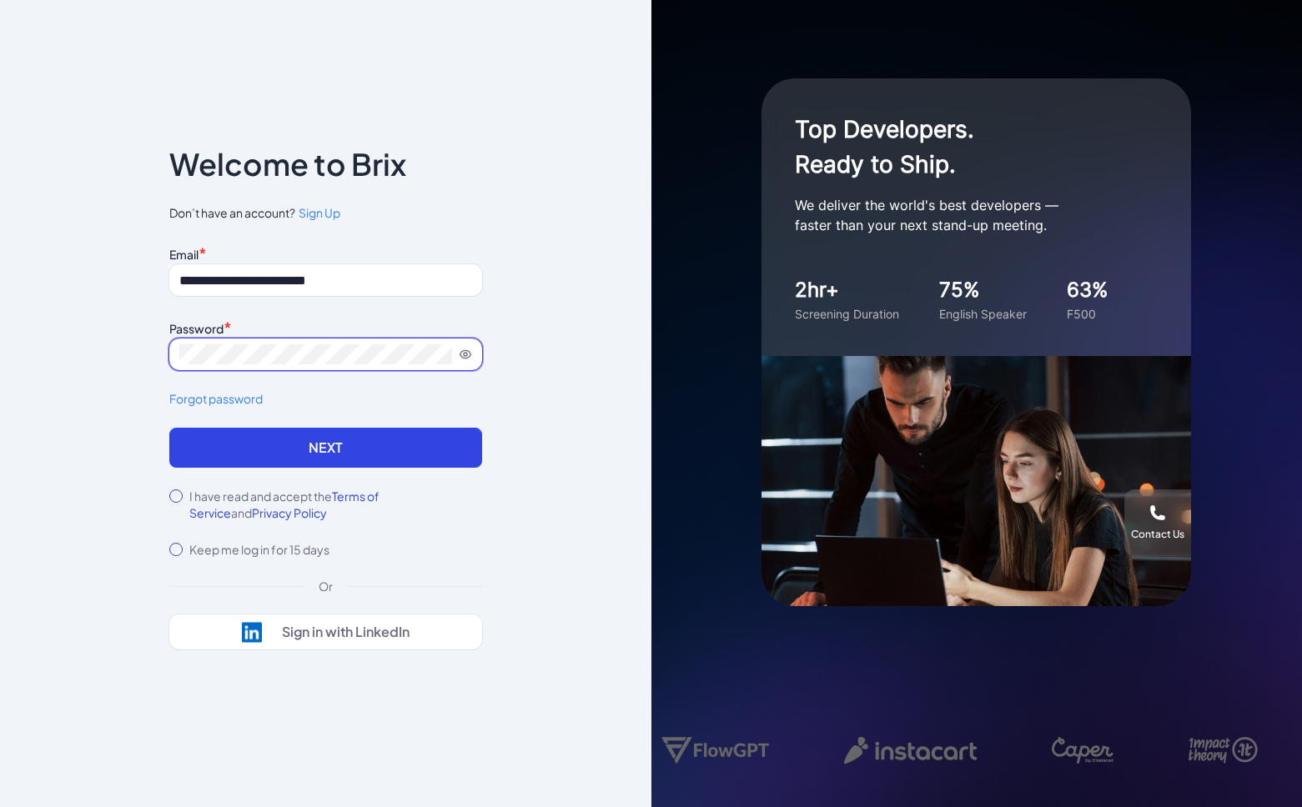
click at [325, 448] on button "Next" at bounding box center [325, 448] width 313 height 40
click at [241, 410] on div "**********" at bounding box center [325, 335] width 313 height 186
click at [244, 407] on link "Forgot password" at bounding box center [325, 399] width 313 height 18
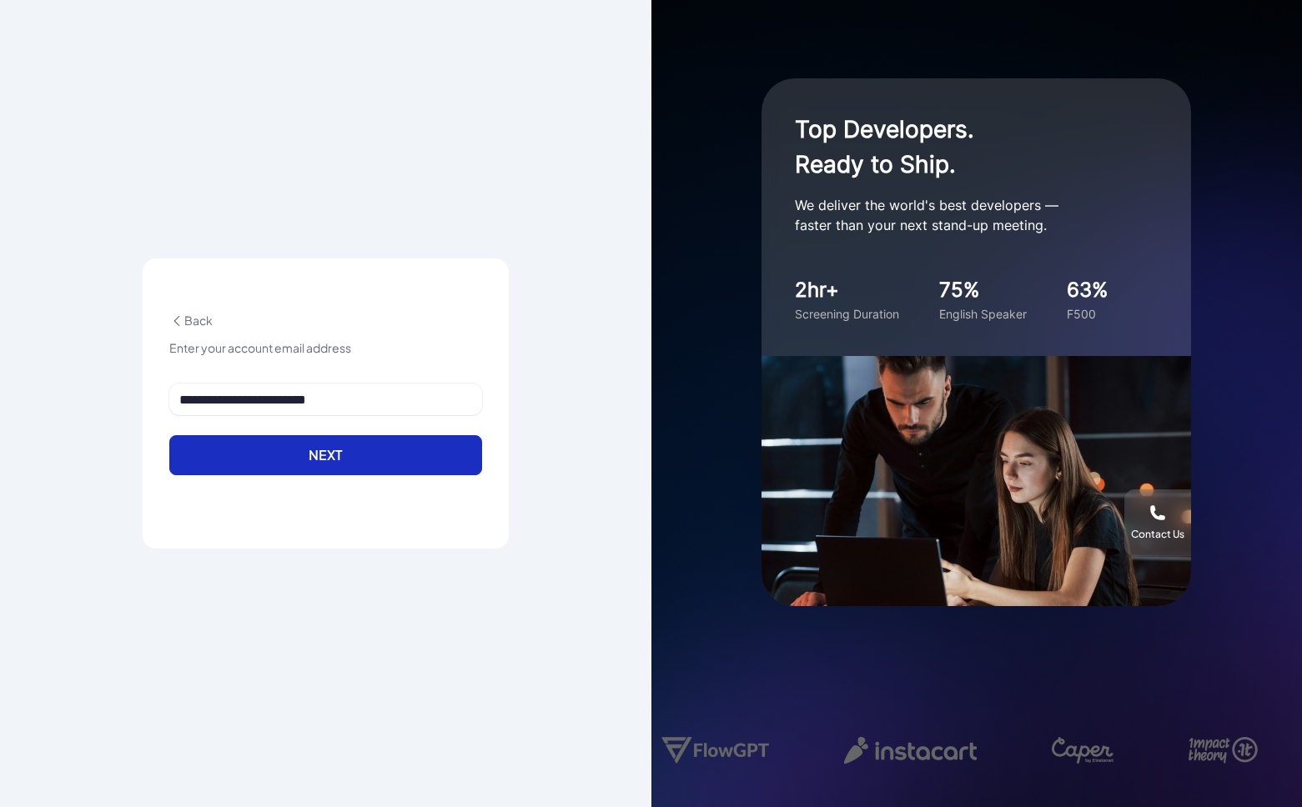
click at [430, 462] on button "Next" at bounding box center [325, 455] width 313 height 40
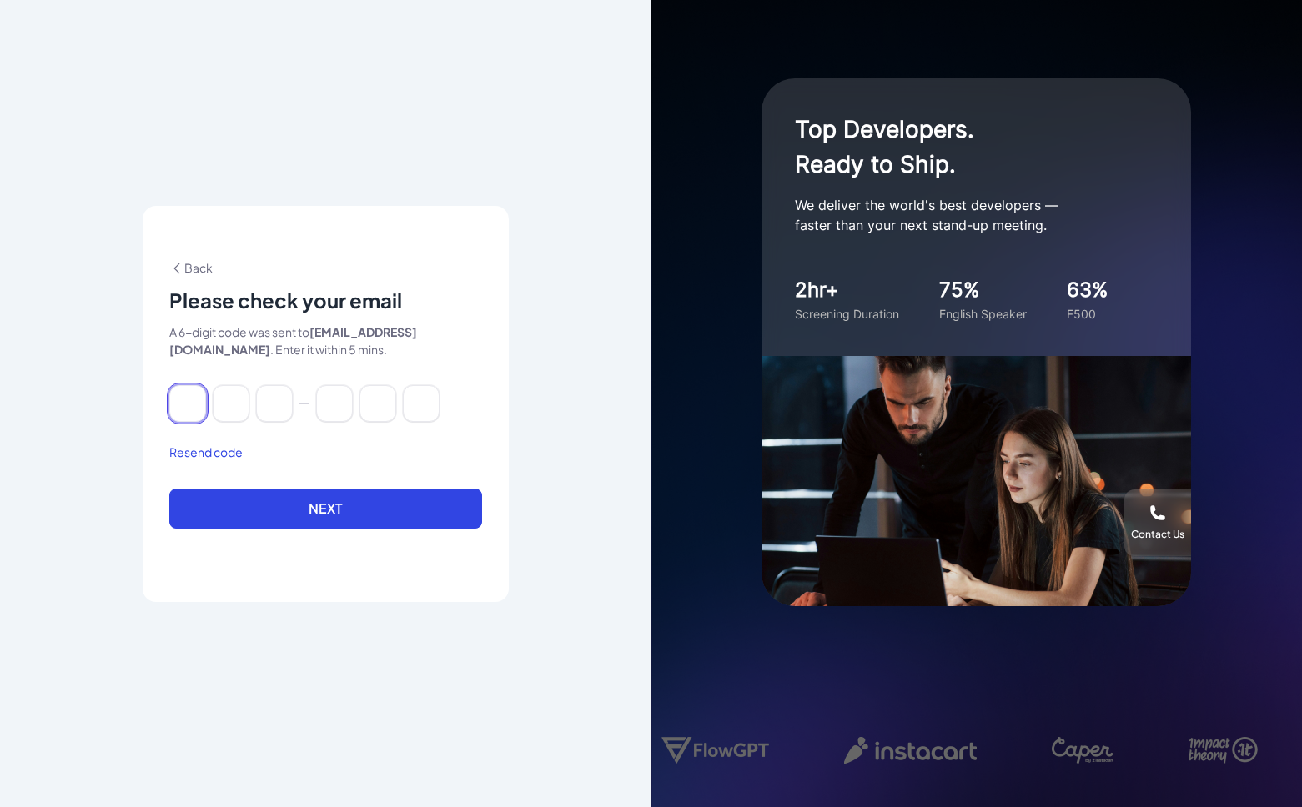
click at [194, 405] on input at bounding box center [187, 403] width 37 height 37
paste input "******"
type input "*"
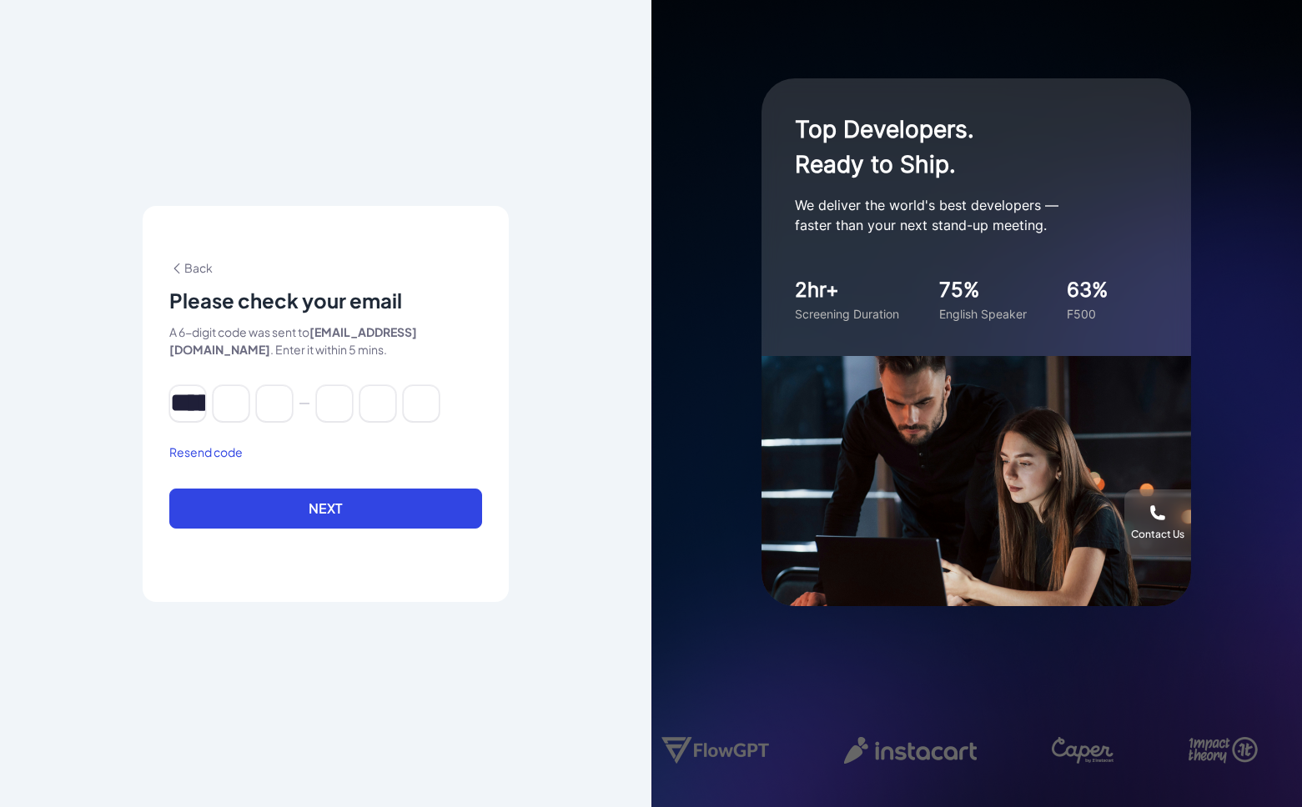
type input "*"
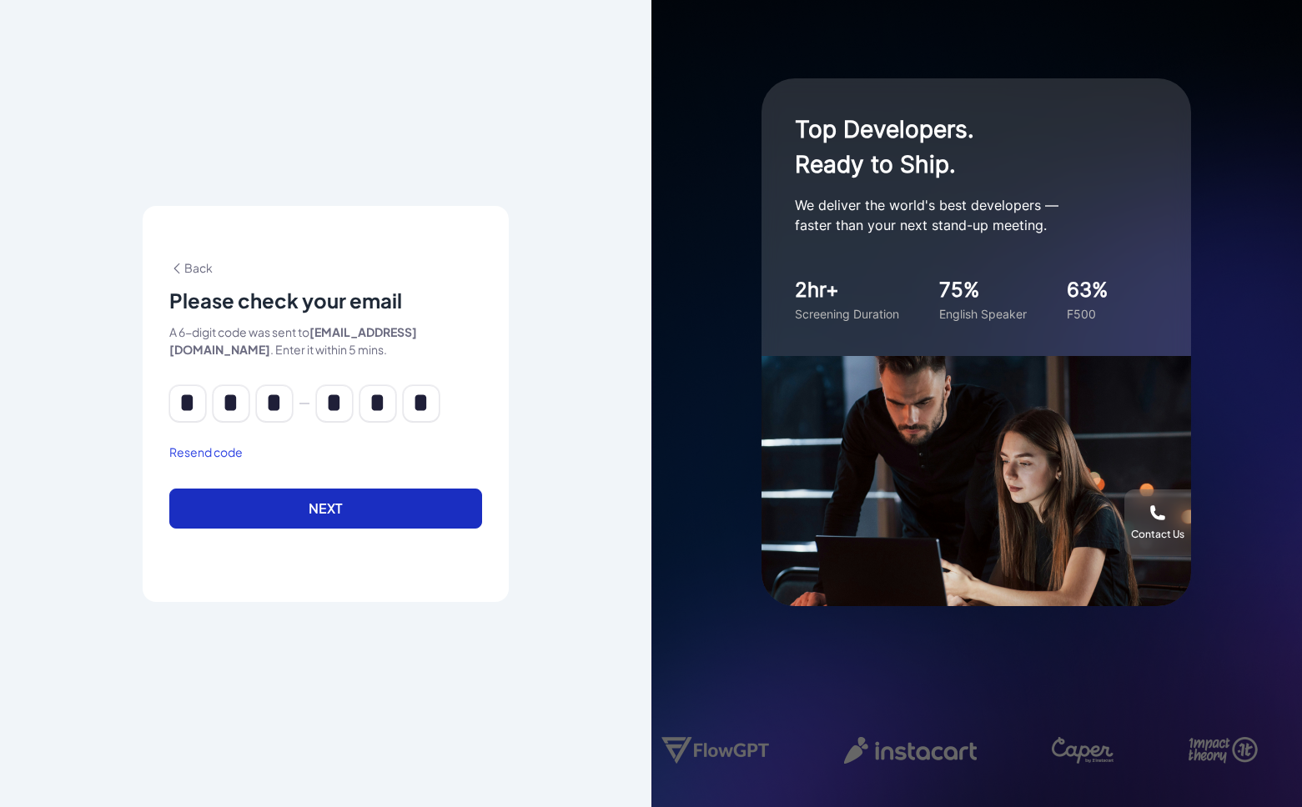
click at [324, 505] on button "Next" at bounding box center [325, 509] width 313 height 40
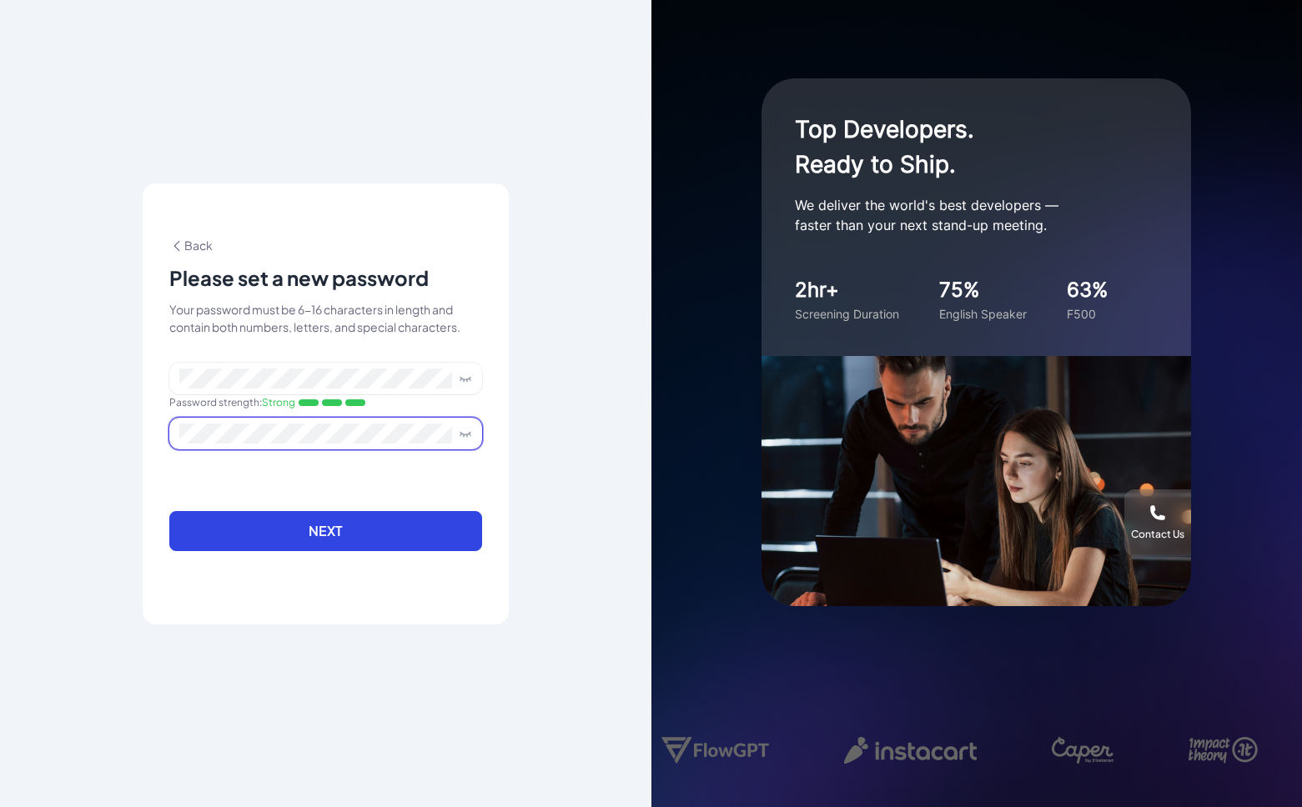
click at [325, 530] on button "Next" at bounding box center [325, 531] width 313 height 40
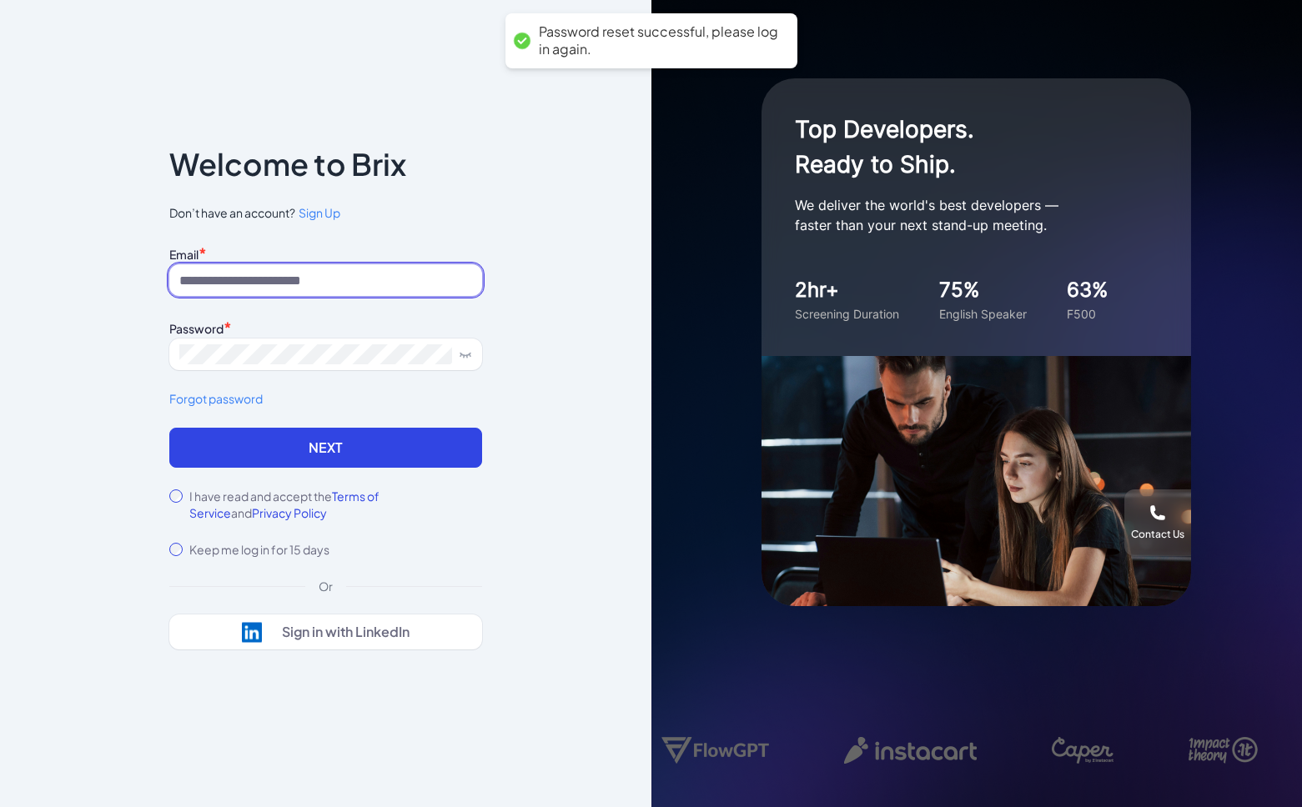
type input "**********"
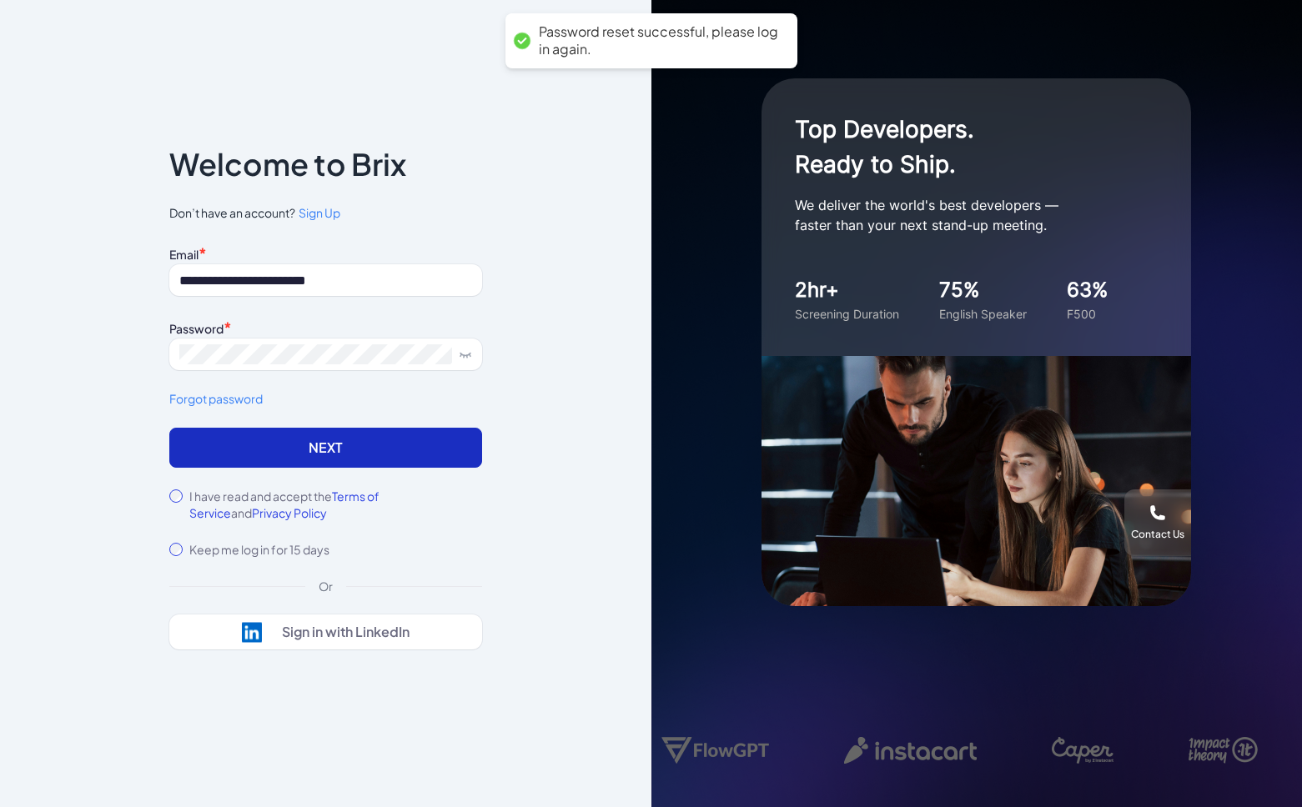
click at [326, 441] on button "Next" at bounding box center [325, 448] width 313 height 40
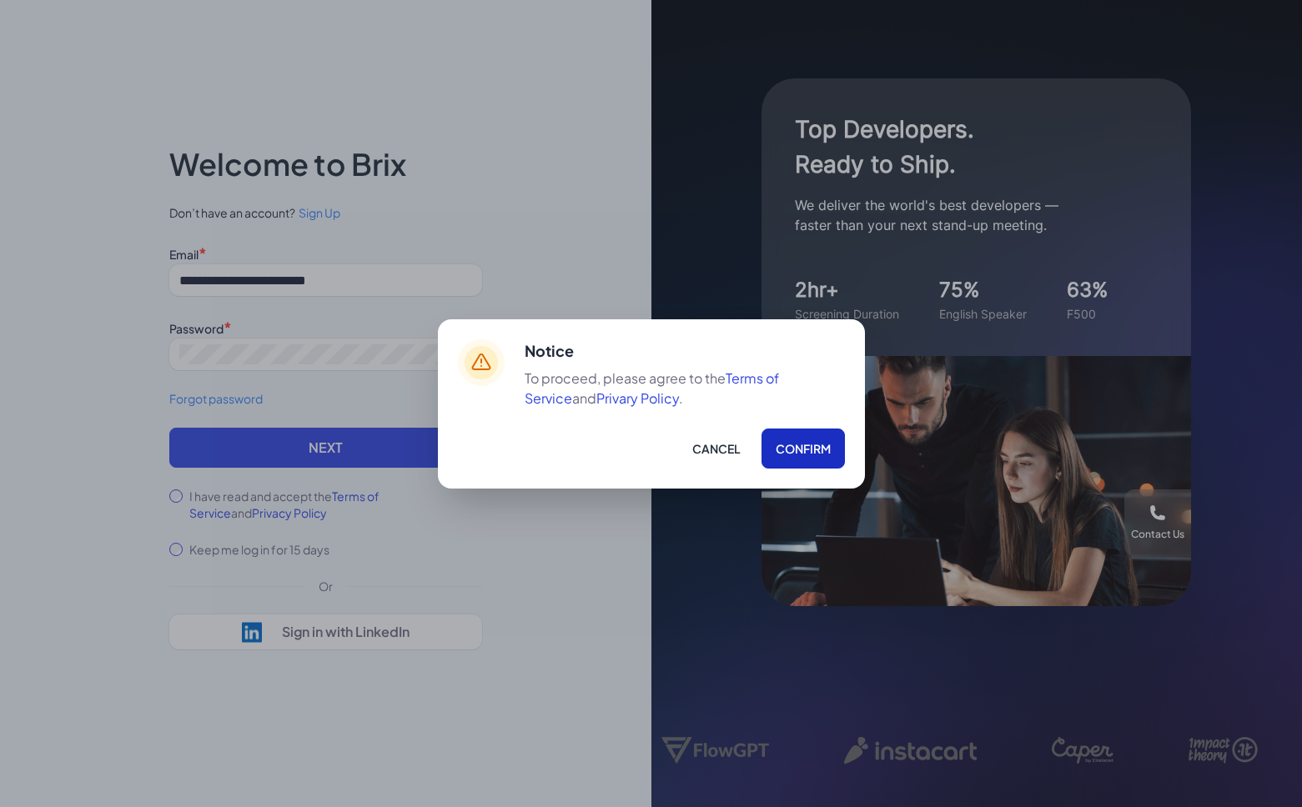
click at [789, 451] on button "Confirm" at bounding box center [802, 449] width 83 height 40
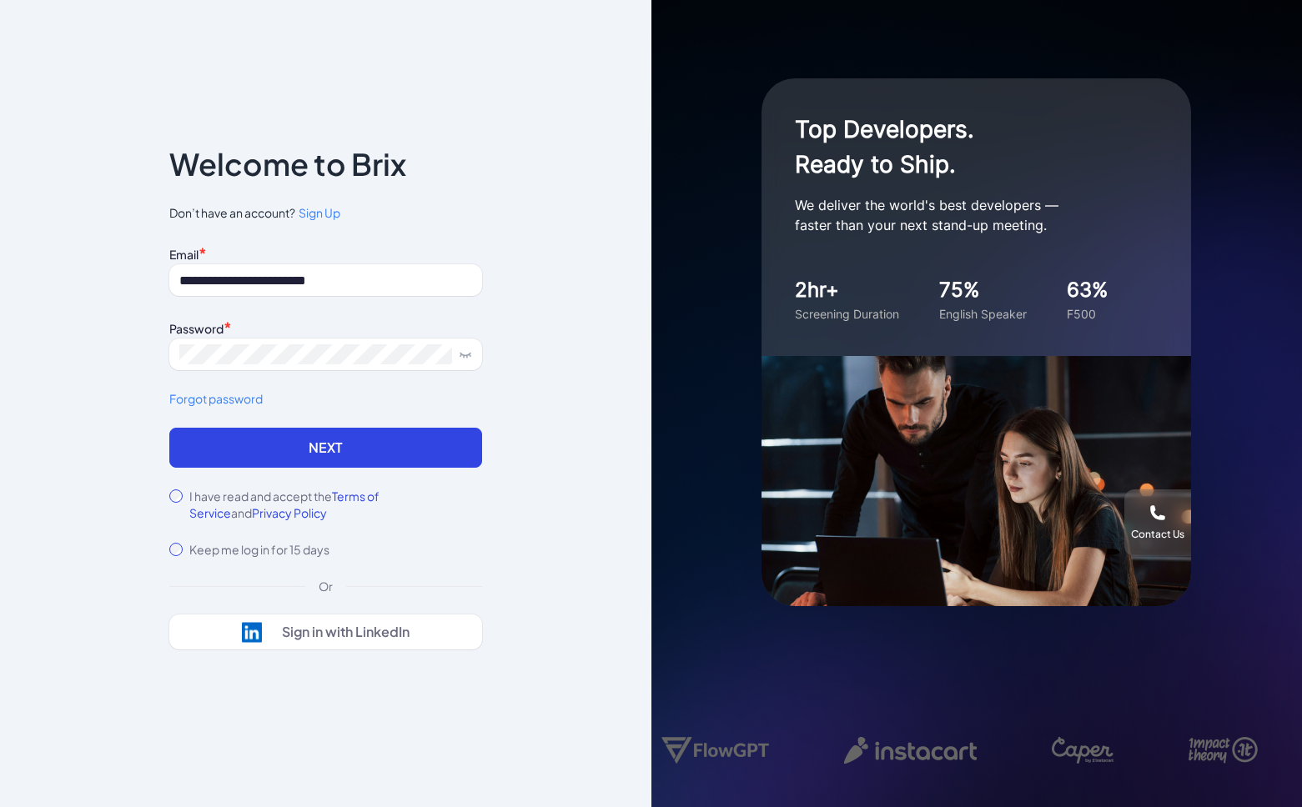
click at [418, 450] on button "Next" at bounding box center [325, 448] width 313 height 40
type input "**********"
click at [394, 646] on button "Sign in with LinkedIn" at bounding box center [325, 632] width 313 height 35
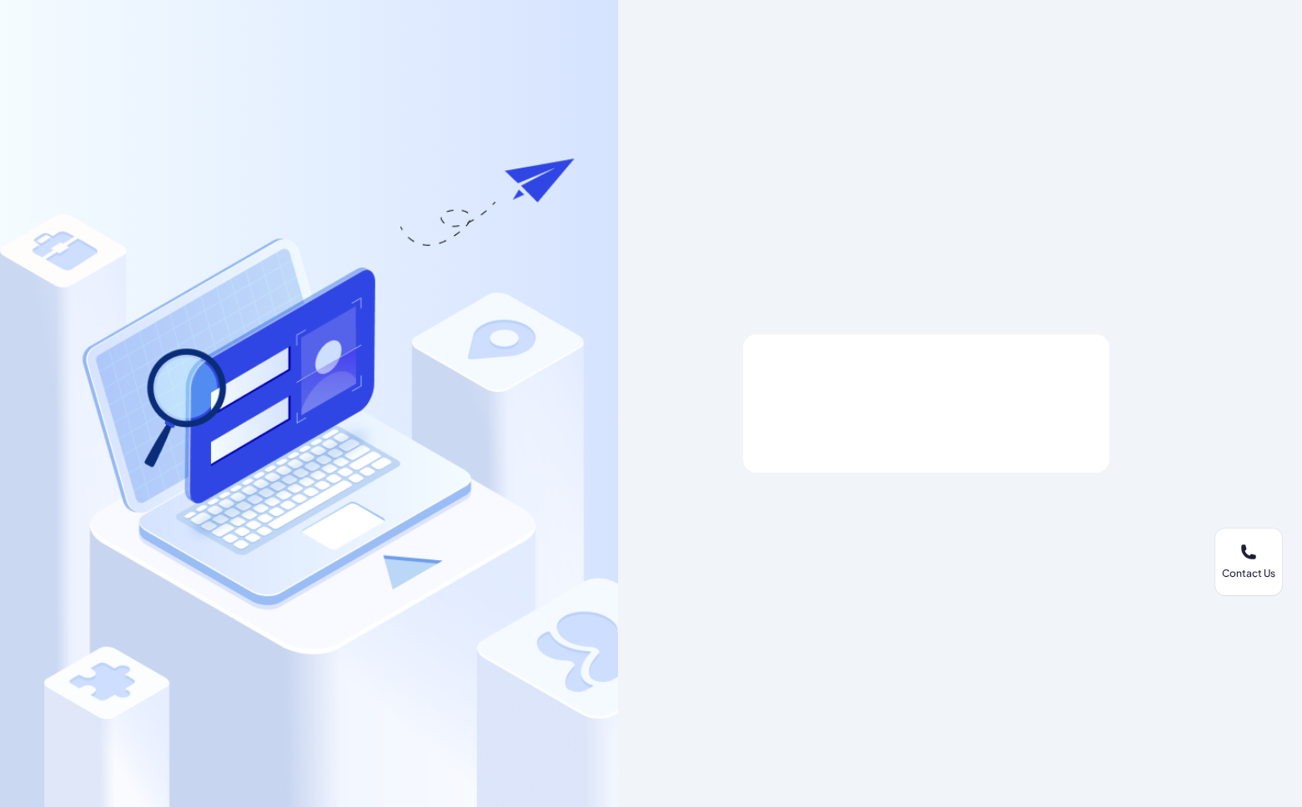
click at [732, 444] on div at bounding box center [927, 403] width 618 height 807
click at [967, 232] on div at bounding box center [927, 403] width 618 height 807
click at [890, 418] on div at bounding box center [926, 404] width 313 height 32
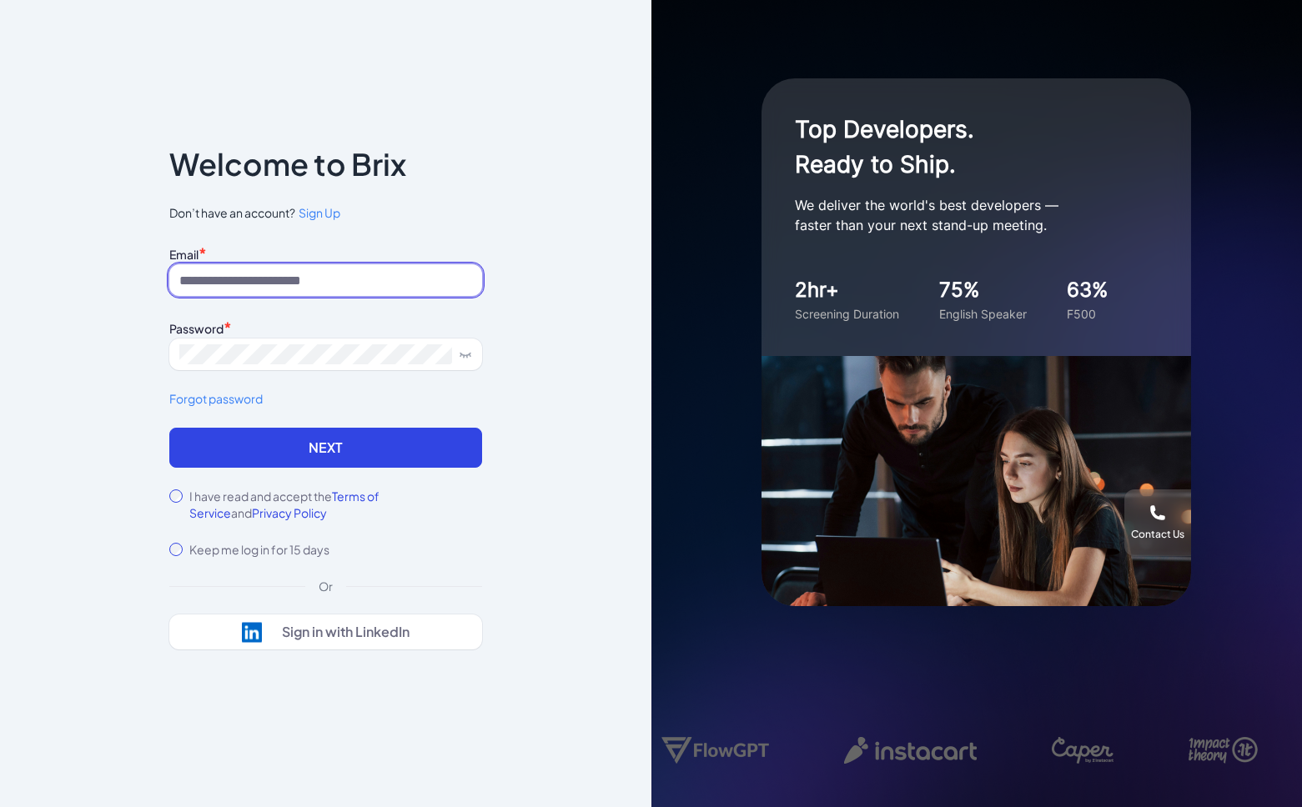
type input "**********"
click at [296, 450] on button "Next" at bounding box center [325, 448] width 313 height 40
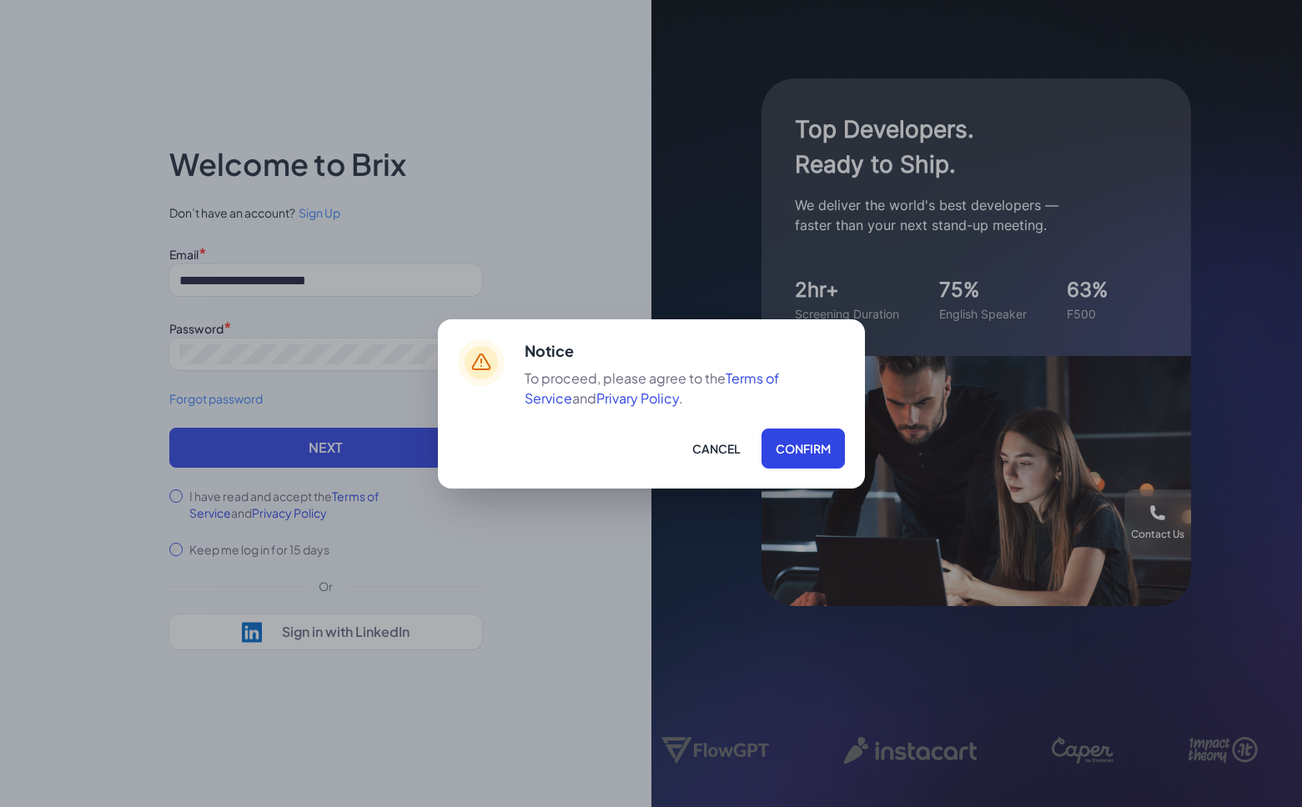
click at [753, 456] on div "Cancel Confirm" at bounding box center [685, 449] width 320 height 40
click at [798, 450] on button "Confirm" at bounding box center [802, 449] width 83 height 40
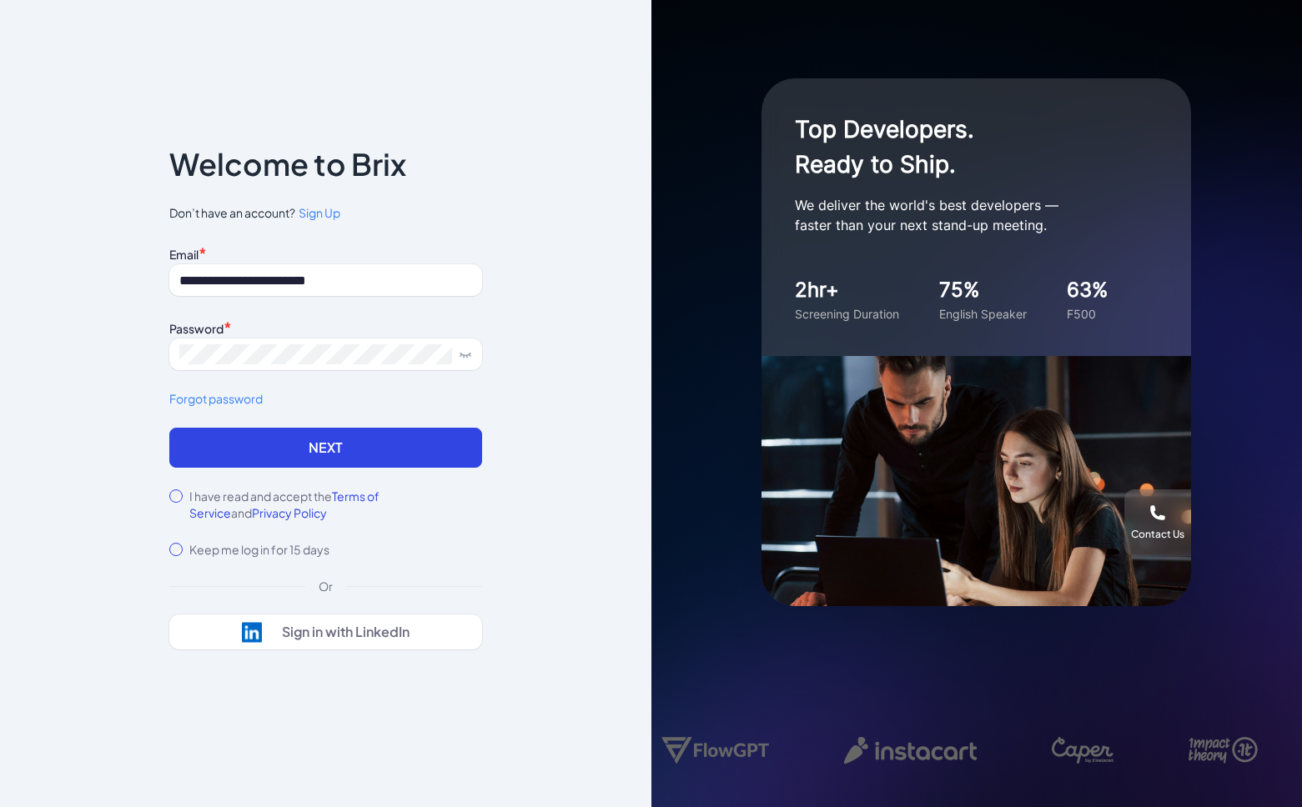
click at [456, 463] on button "Next" at bounding box center [325, 448] width 313 height 40
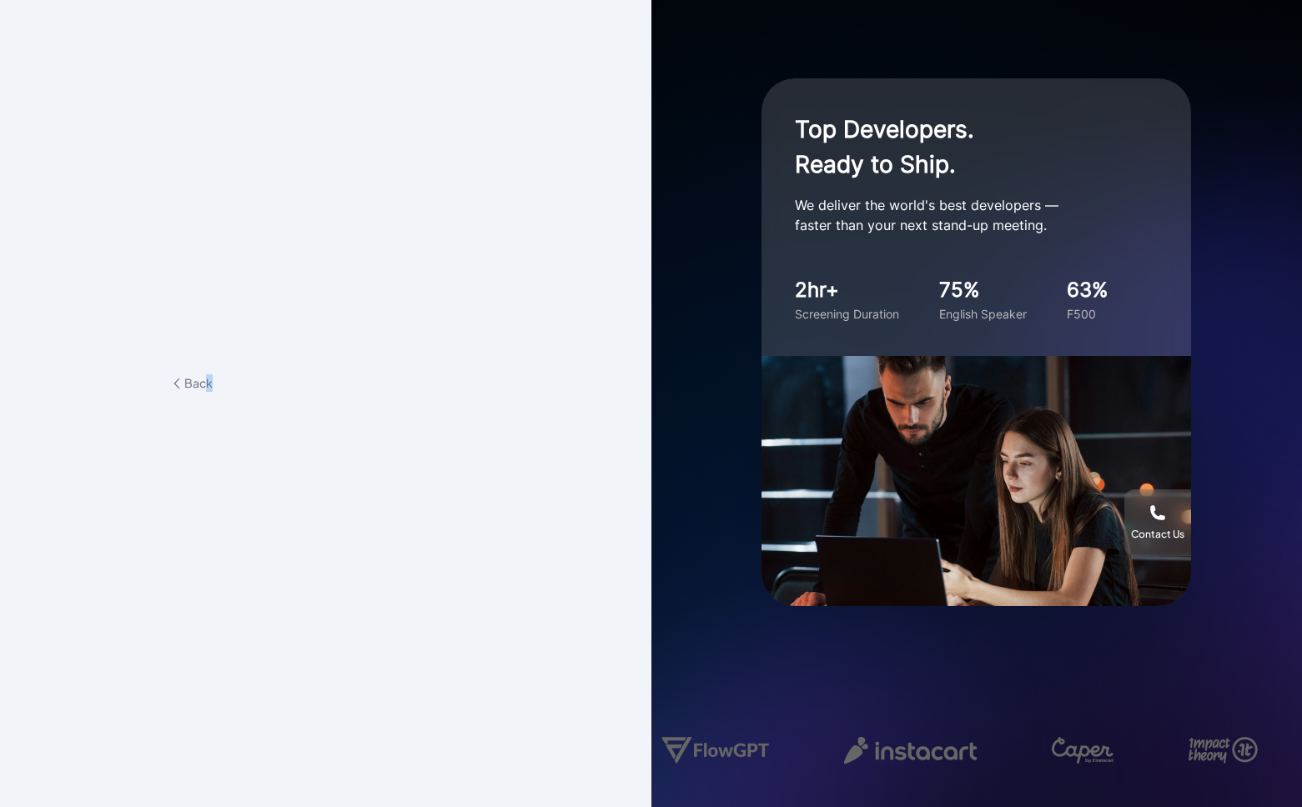
click at [209, 378] on span "Back" at bounding box center [190, 382] width 43 height 15
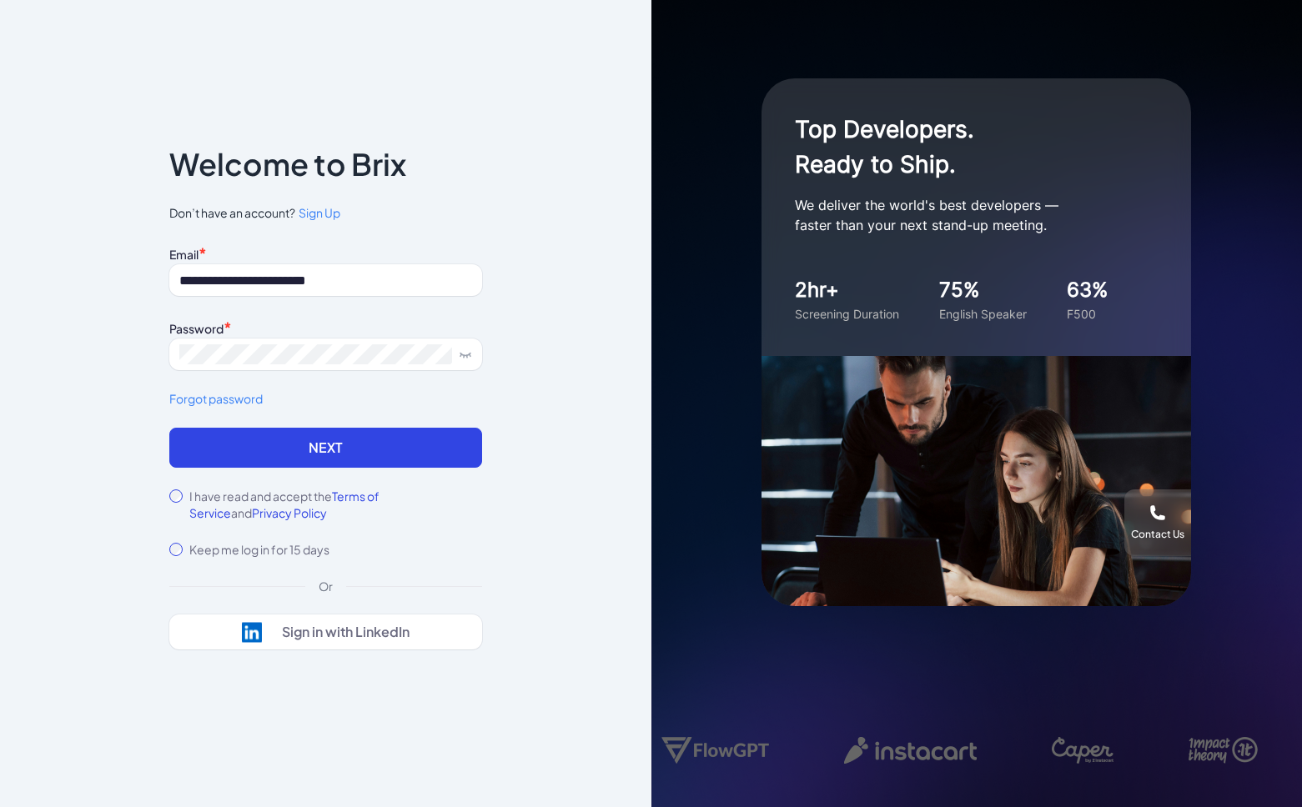
click at [307, 215] on span "Sign Up" at bounding box center [320, 212] width 42 height 15
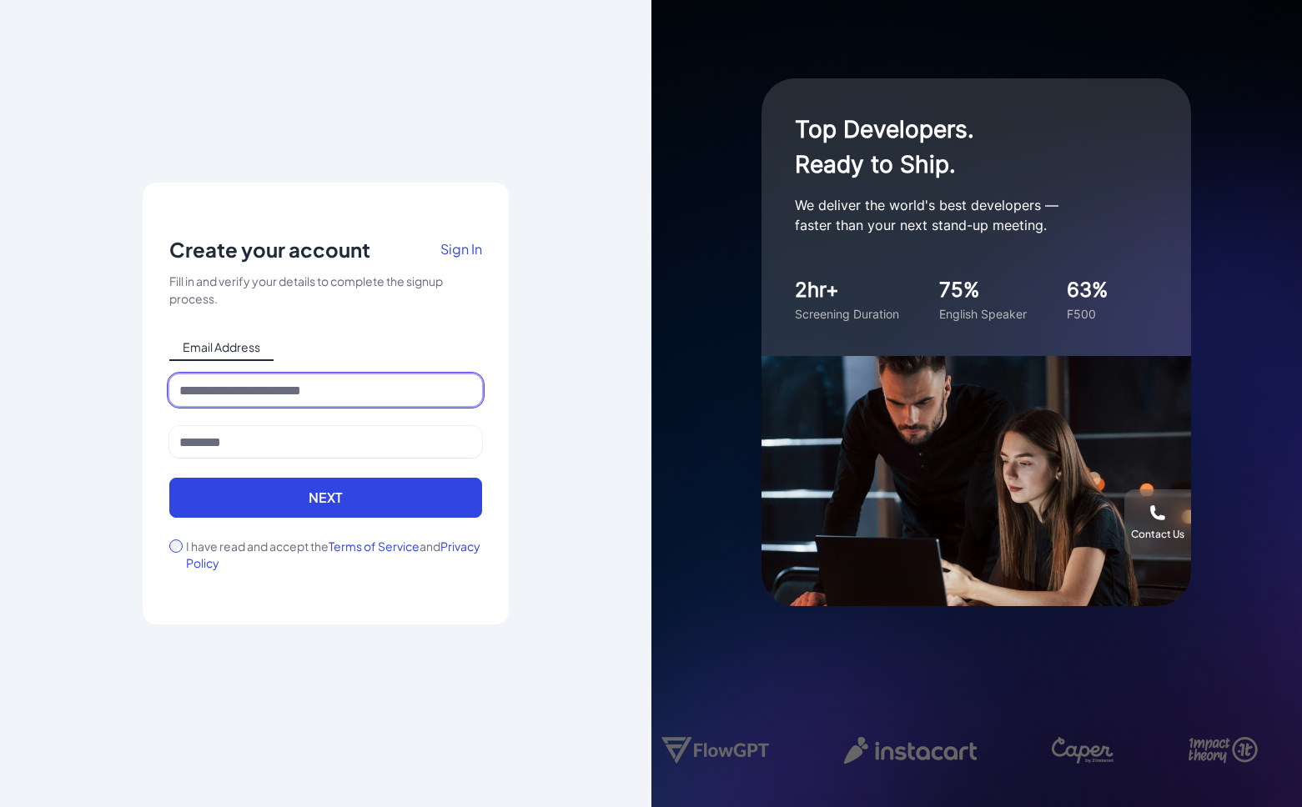
click at [303, 401] on input at bounding box center [325, 390] width 313 height 32
type input "**********"
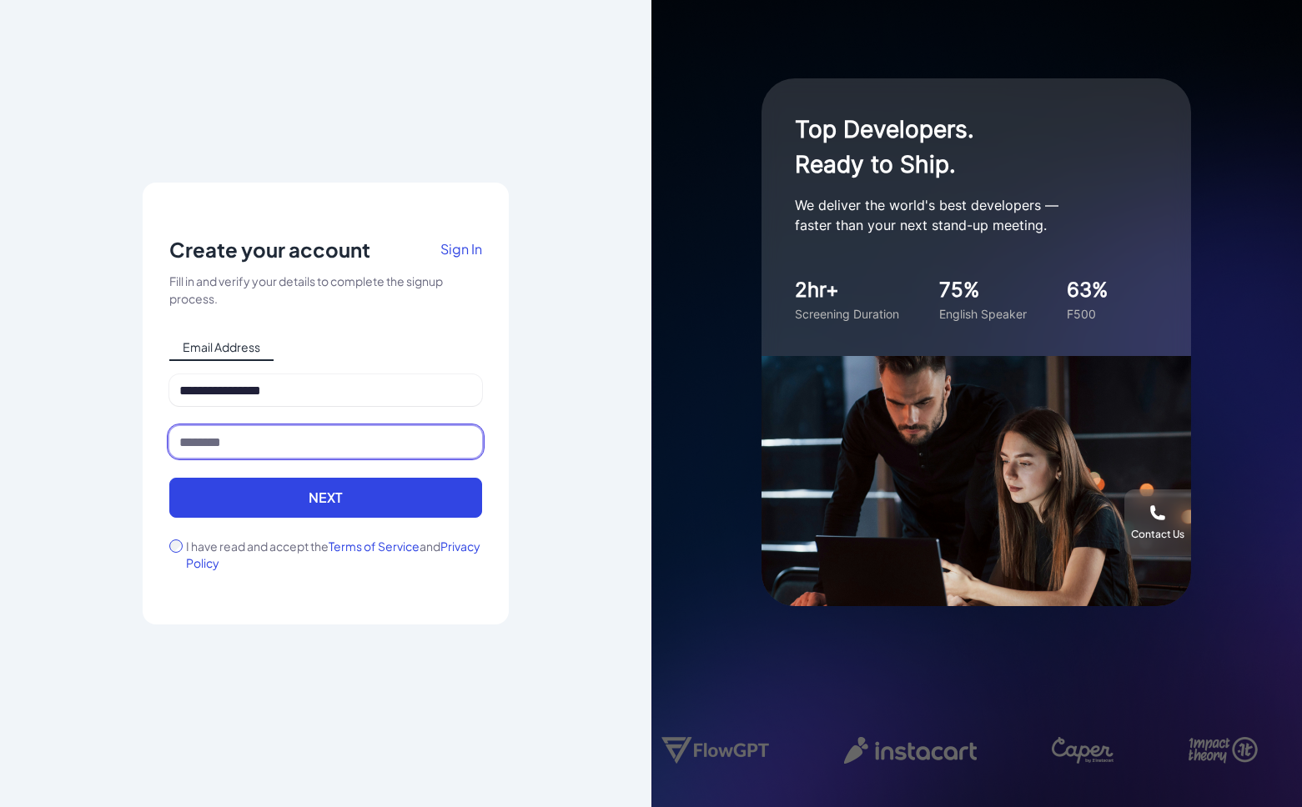
click at [299, 437] on input at bounding box center [325, 442] width 313 height 32
click at [205, 448] on input at bounding box center [325, 442] width 313 height 32
click at [211, 439] on input at bounding box center [325, 442] width 313 height 32
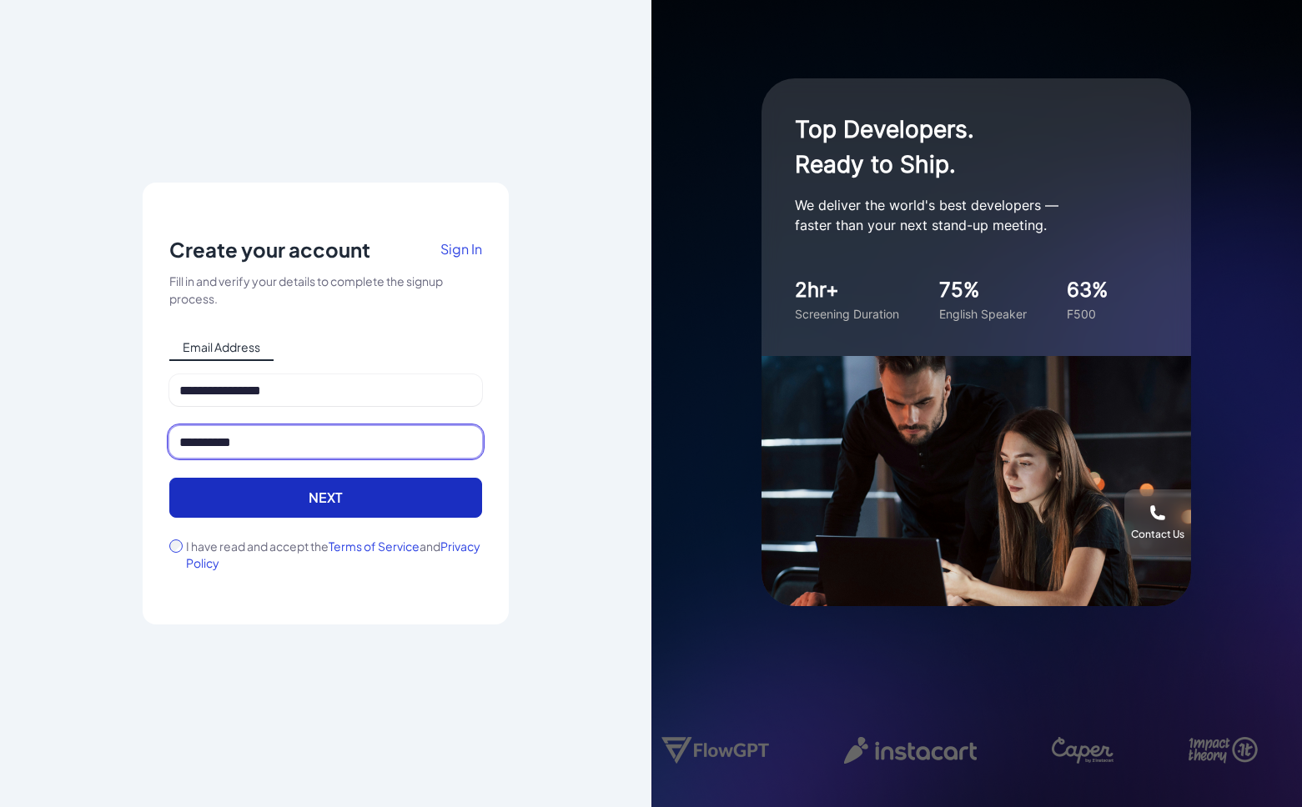
type input "**********"
click at [388, 493] on button "Next" at bounding box center [325, 498] width 313 height 40
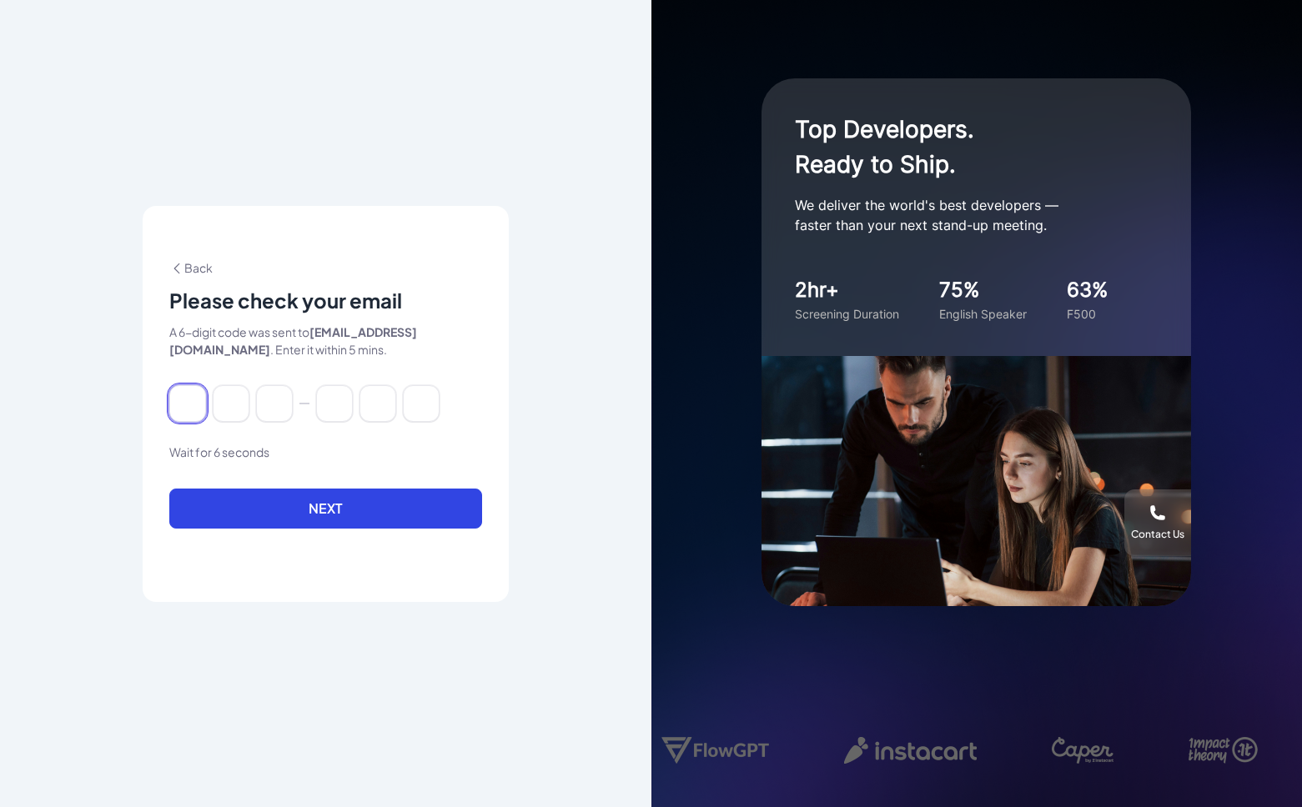
click at [202, 405] on input at bounding box center [187, 403] width 37 height 37
type input "*"
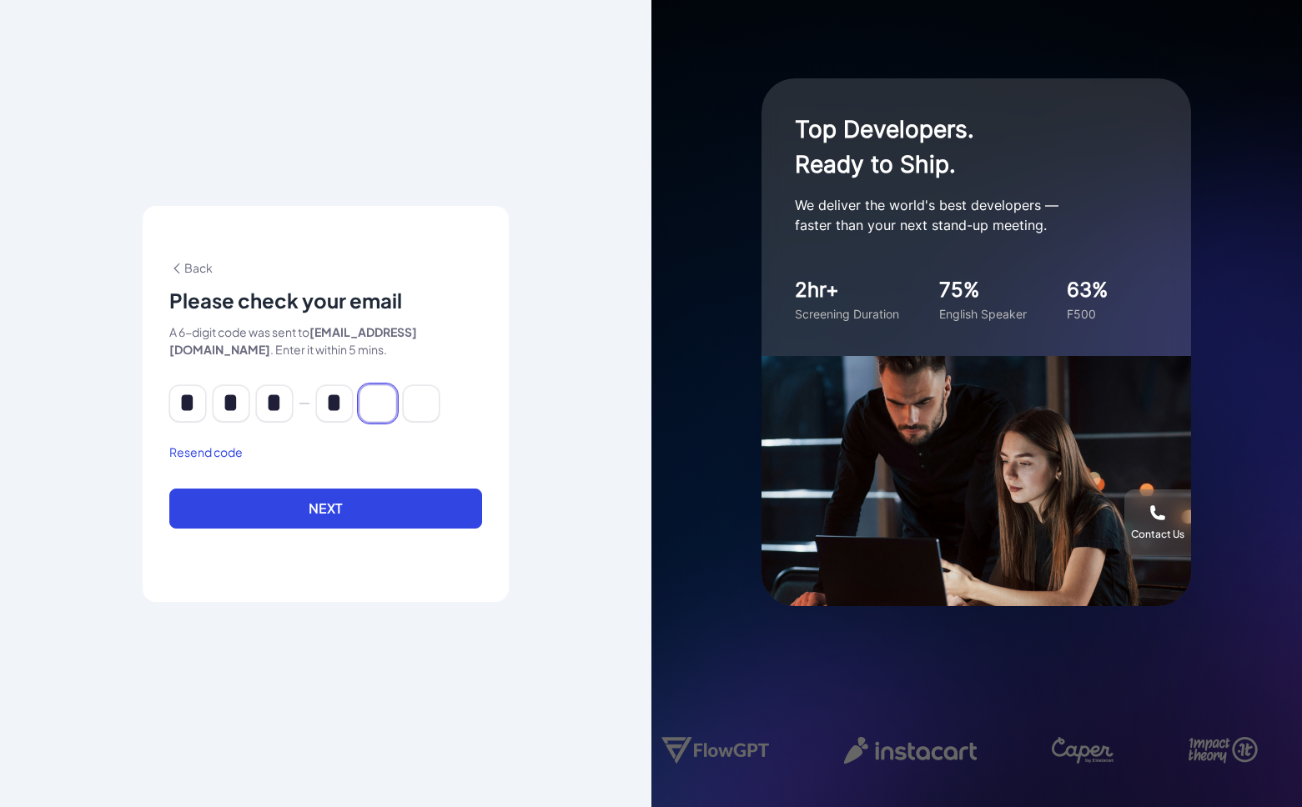
type input "*"
click at [325, 508] on button "Next" at bounding box center [325, 509] width 313 height 40
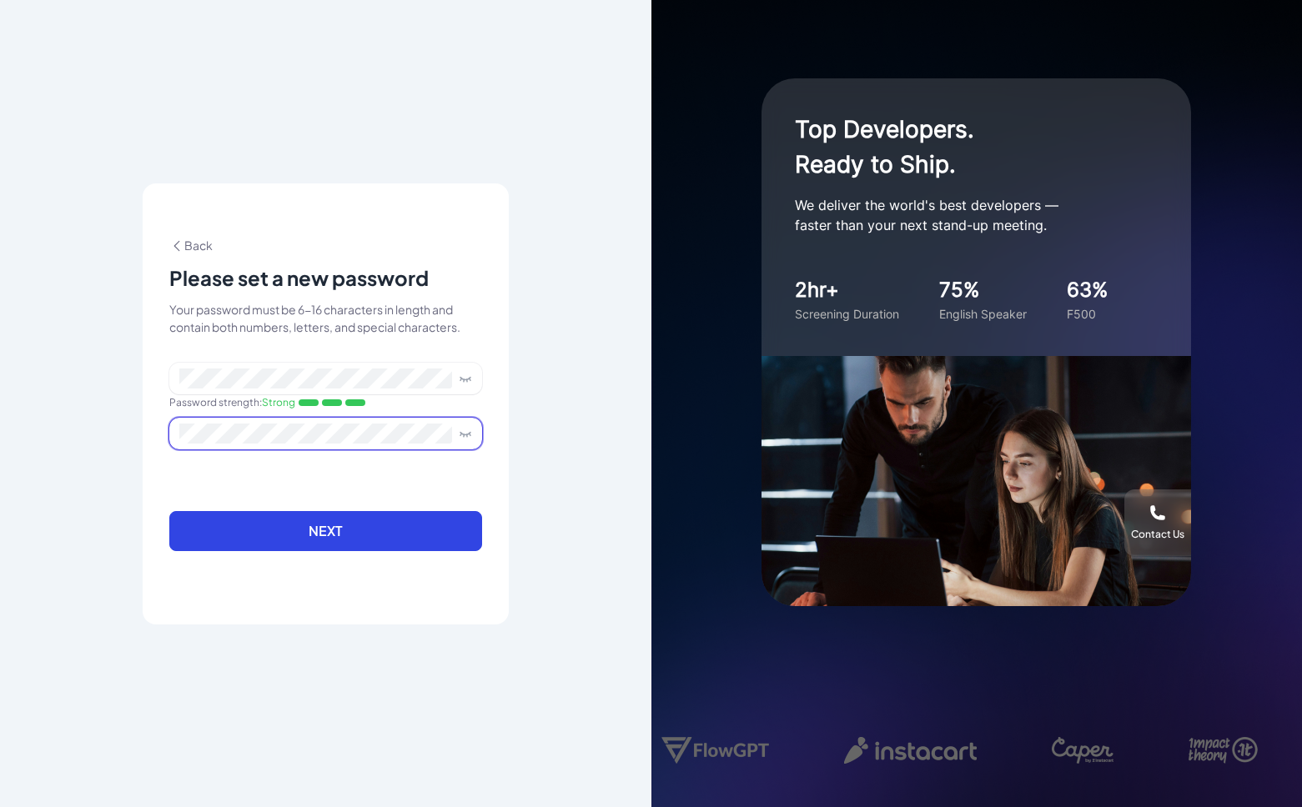
click at [465, 431] on icon at bounding box center [465, 433] width 13 height 13
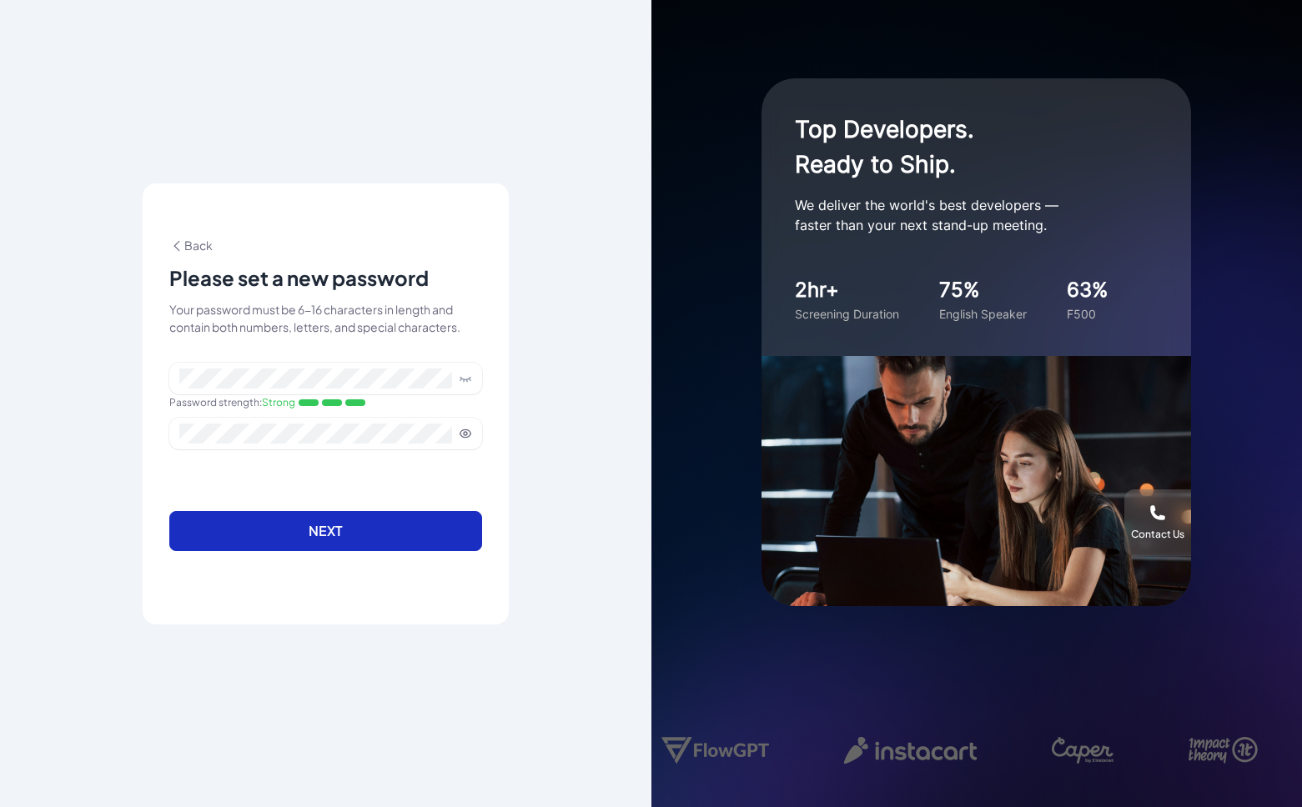
click at [401, 539] on button "Next" at bounding box center [325, 531] width 313 height 40
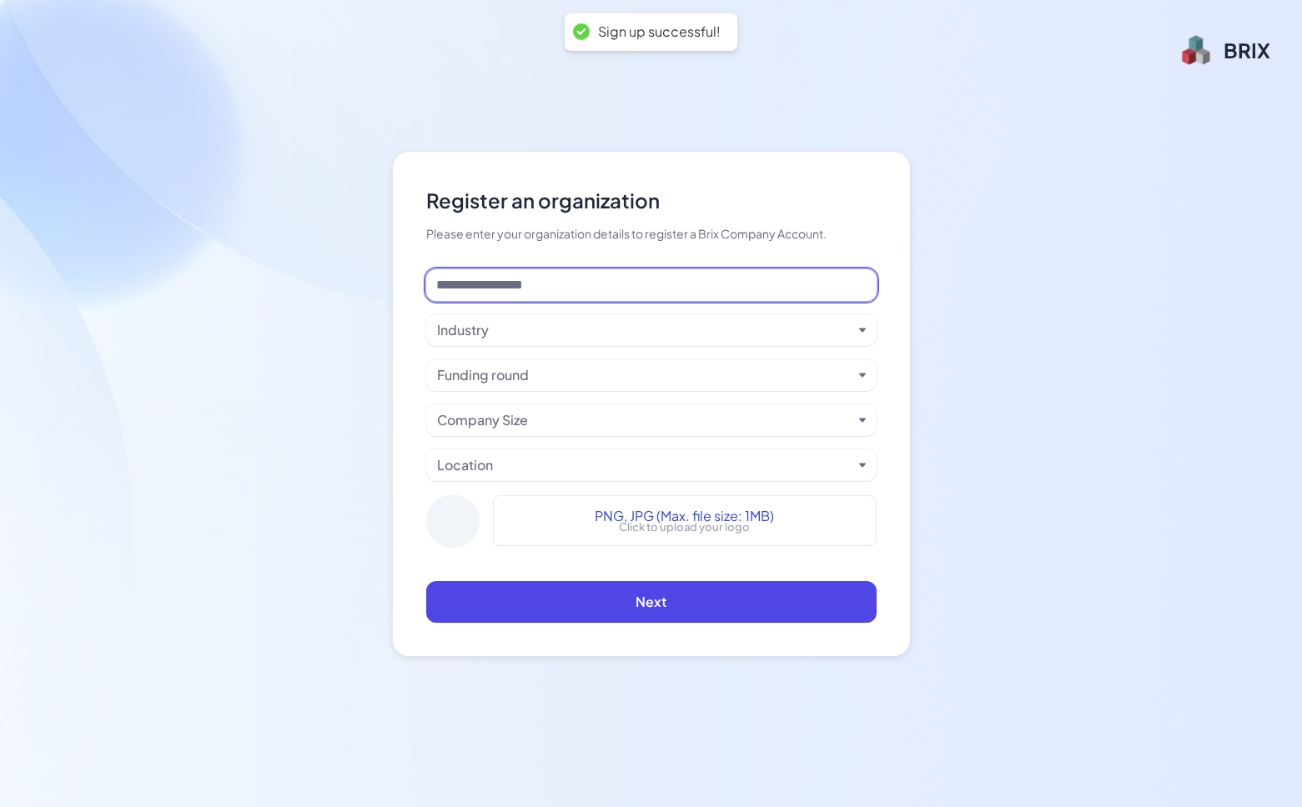
click at [560, 294] on input at bounding box center [651, 285] width 450 height 32
type input "**********"
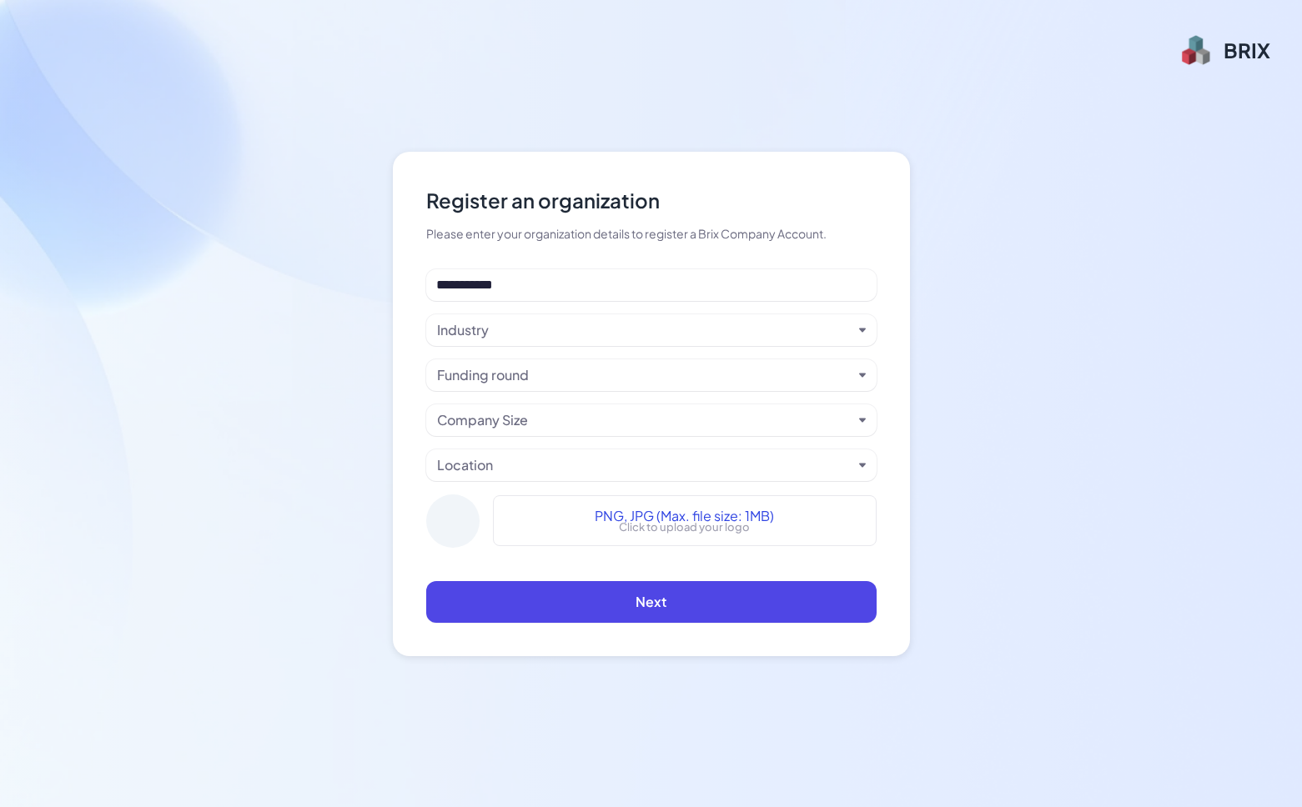
drag, startPoint x: 563, startPoint y: 294, endPoint x: 591, endPoint y: 337, distance: 50.7
click at [591, 336] on div "Industry" at bounding box center [644, 330] width 415 height 20
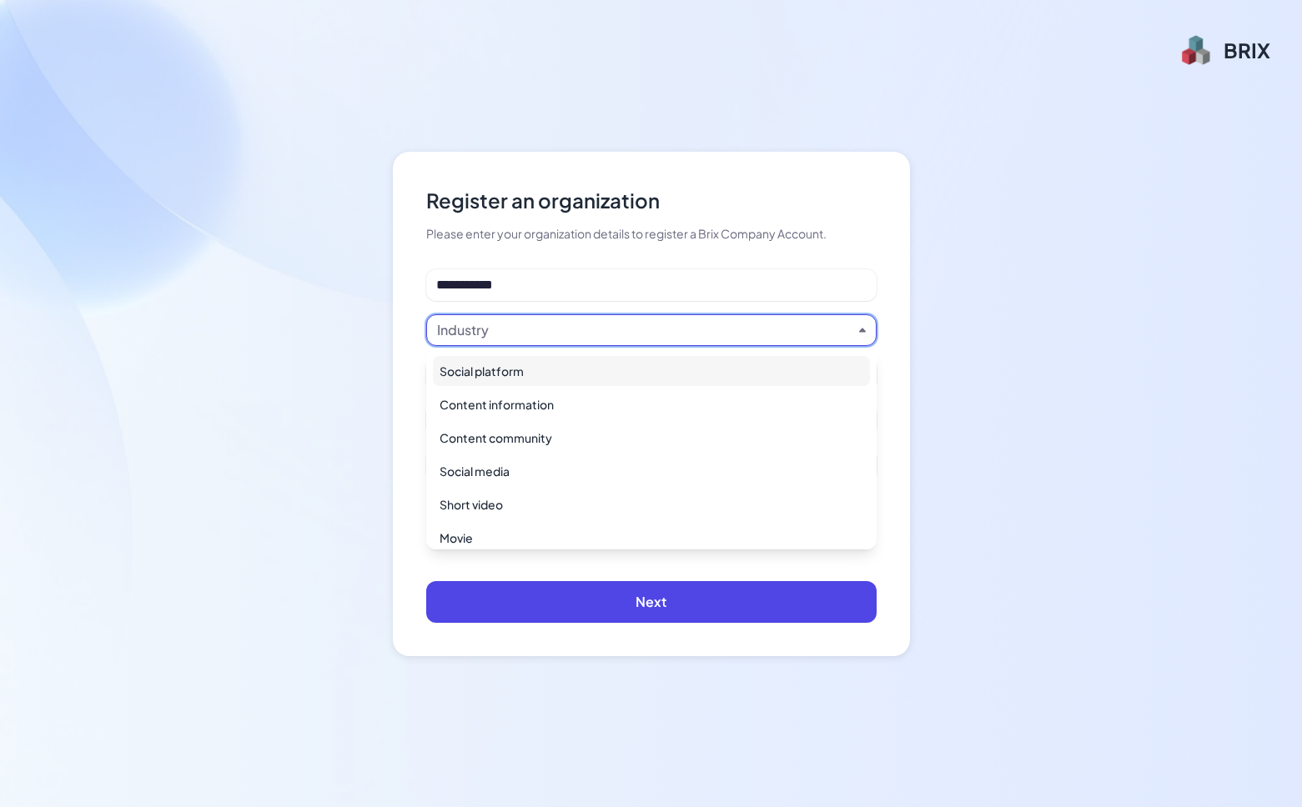
click at [593, 368] on div "Social platform" at bounding box center [651, 371] width 437 height 30
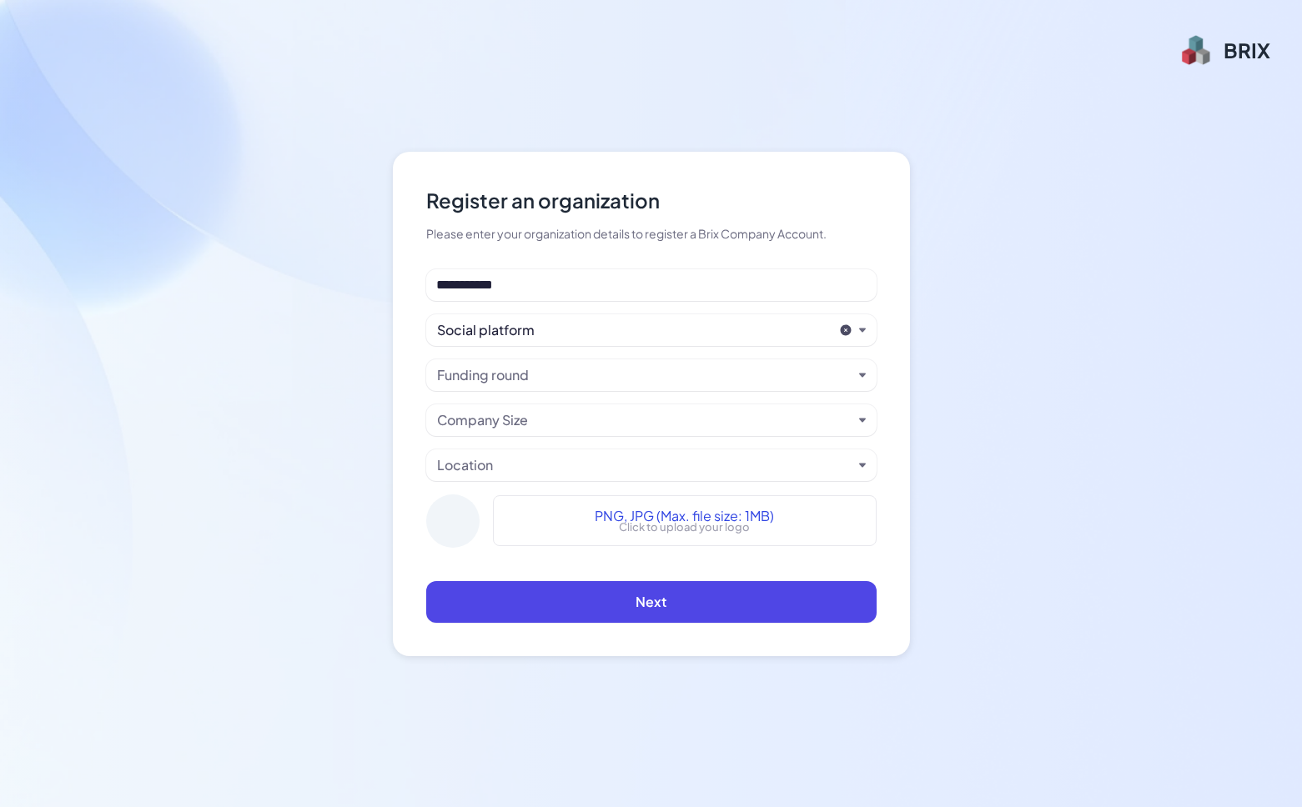
click at [597, 374] on div "Funding round" at bounding box center [644, 375] width 415 height 20
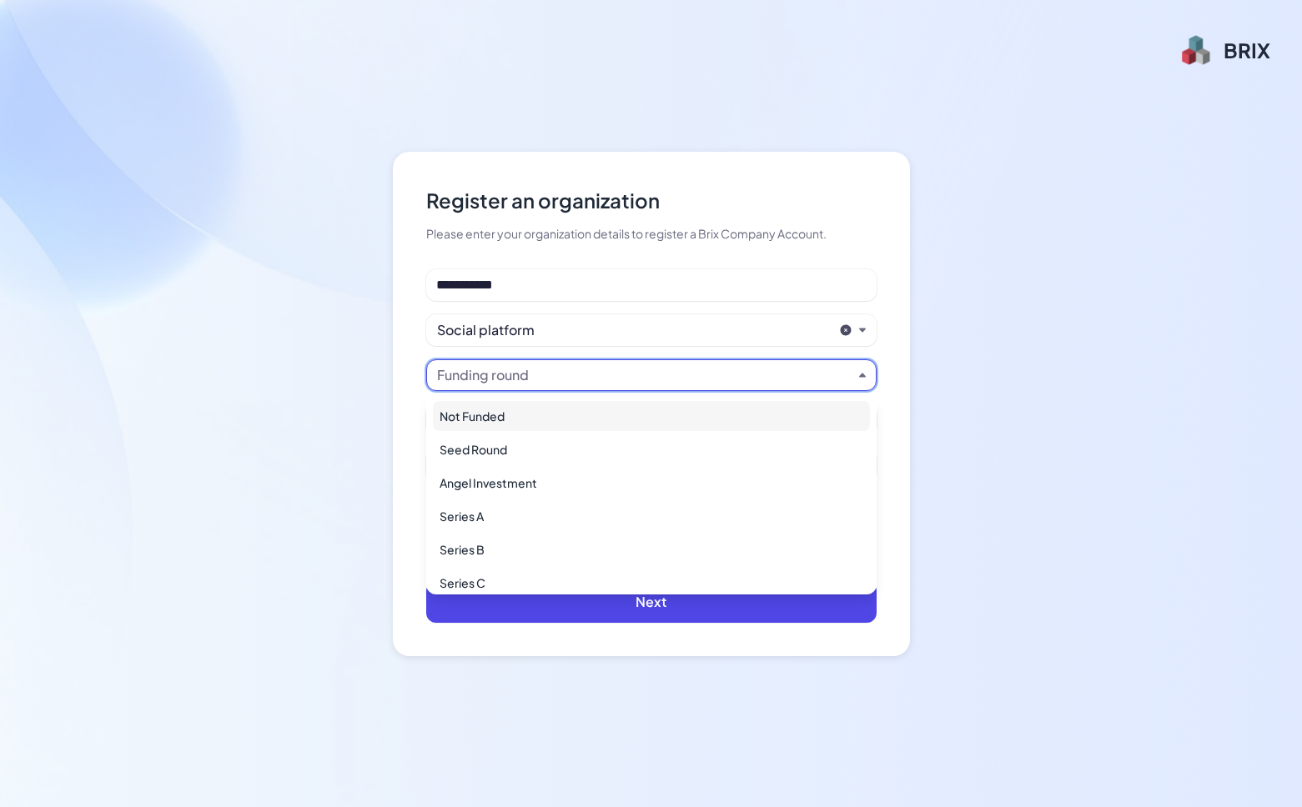
click at [581, 413] on div "Not Funded" at bounding box center [651, 416] width 437 height 30
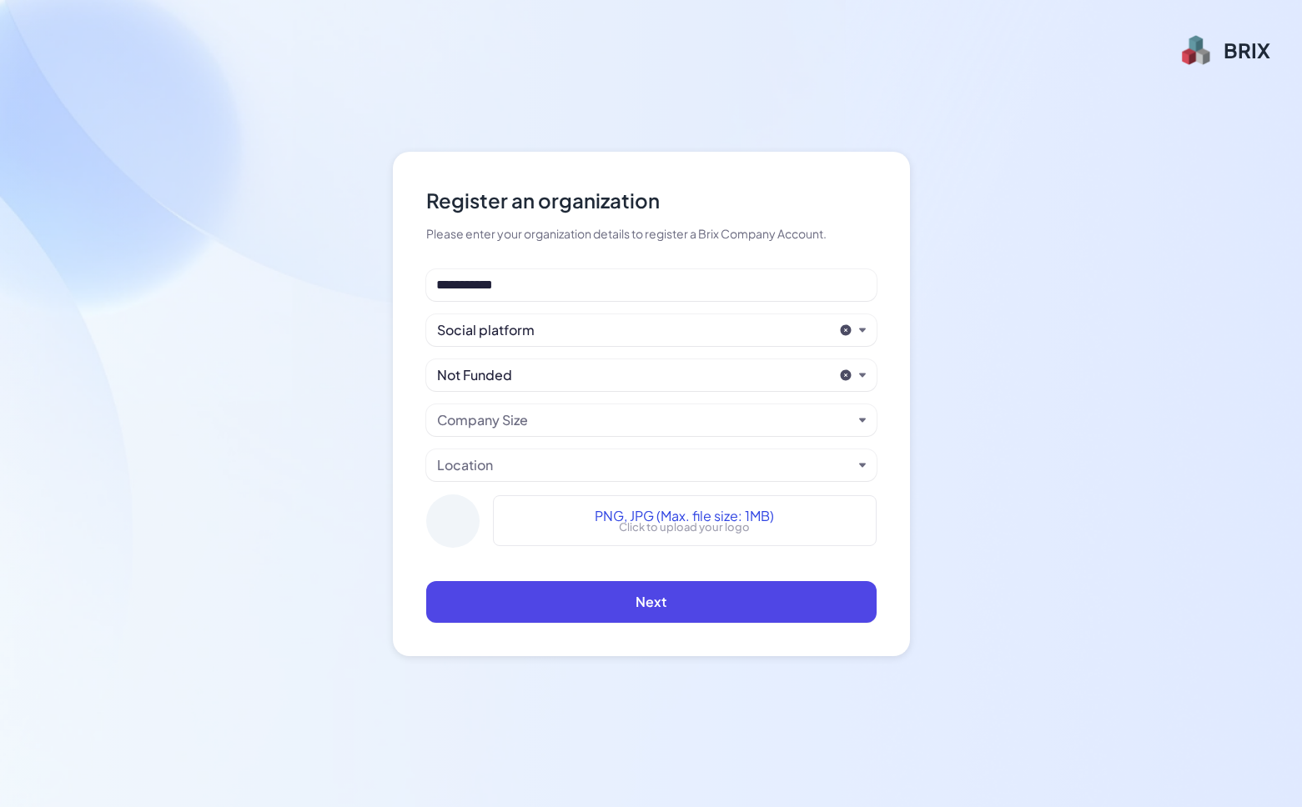
click at [575, 435] on div "**********" at bounding box center [651, 415] width 450 height 292
drag, startPoint x: 577, startPoint y: 426, endPoint x: 573, endPoint y: 434, distance: 8.6
click at [578, 424] on div "Company Size" at bounding box center [644, 420] width 415 height 20
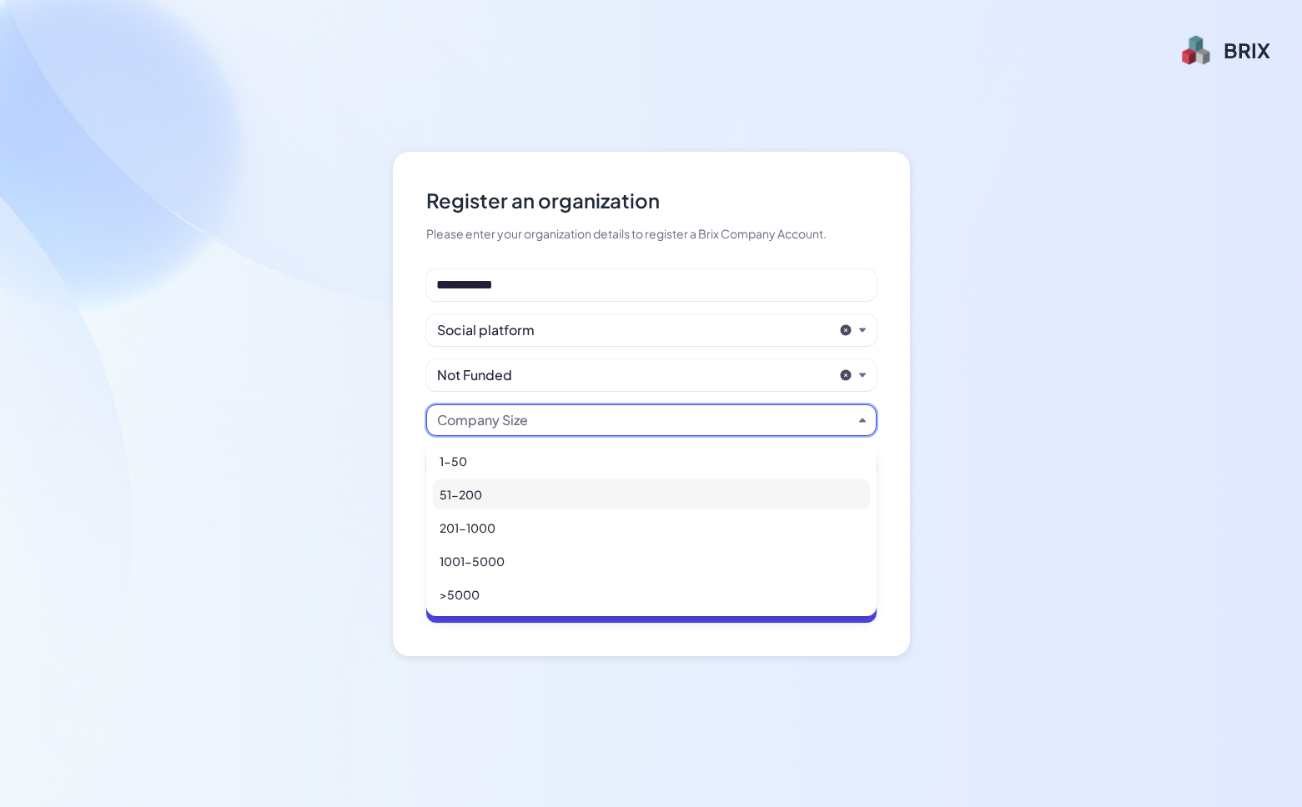
click at [560, 489] on div "51-200" at bounding box center [651, 495] width 437 height 30
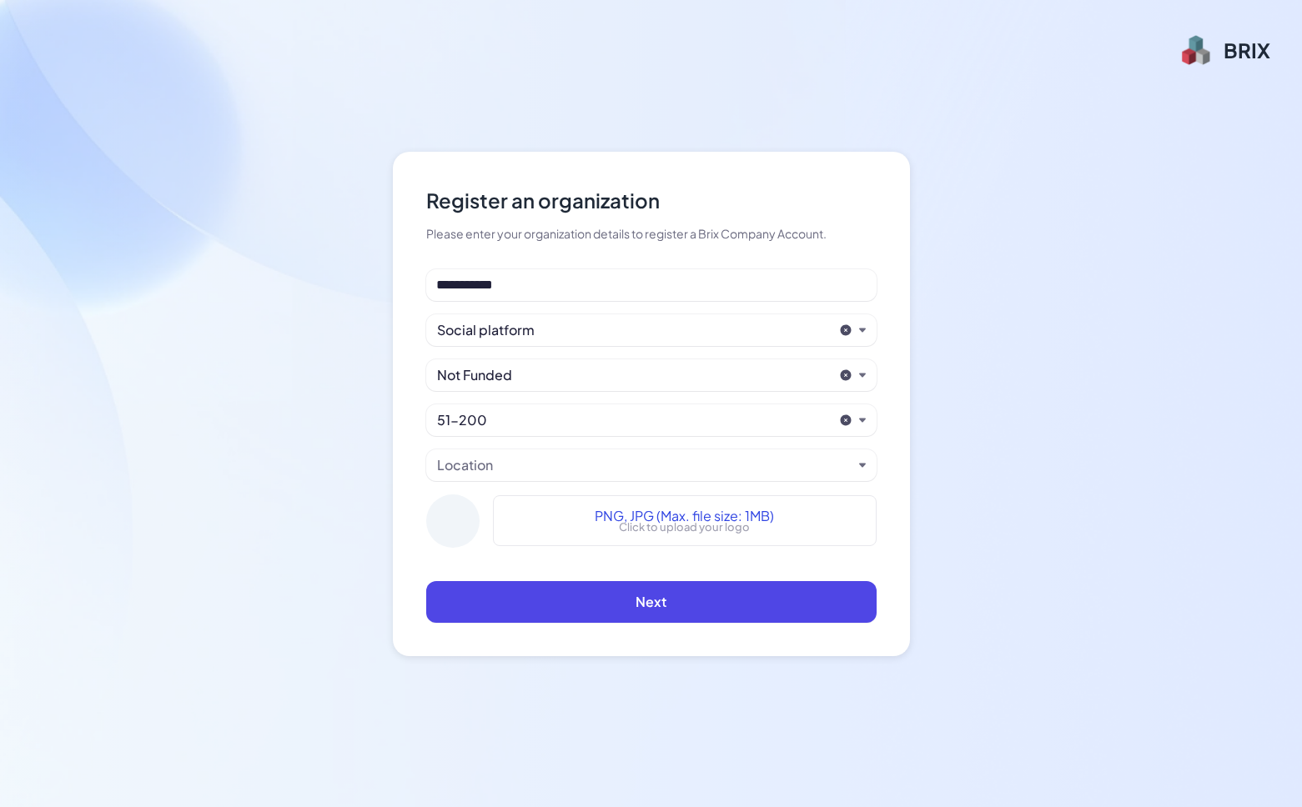
click at [573, 470] on div "Location" at bounding box center [644, 465] width 415 height 20
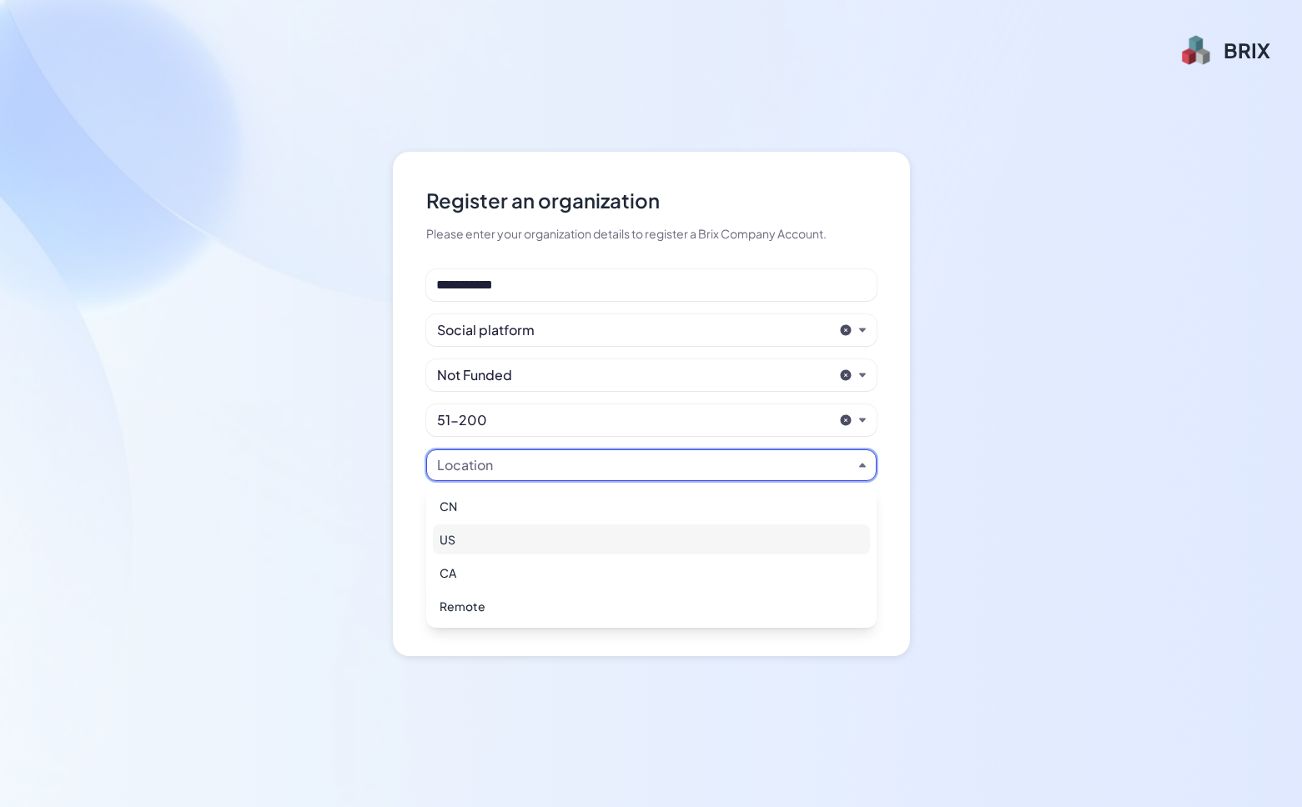
click at [552, 532] on div "US" at bounding box center [651, 540] width 437 height 30
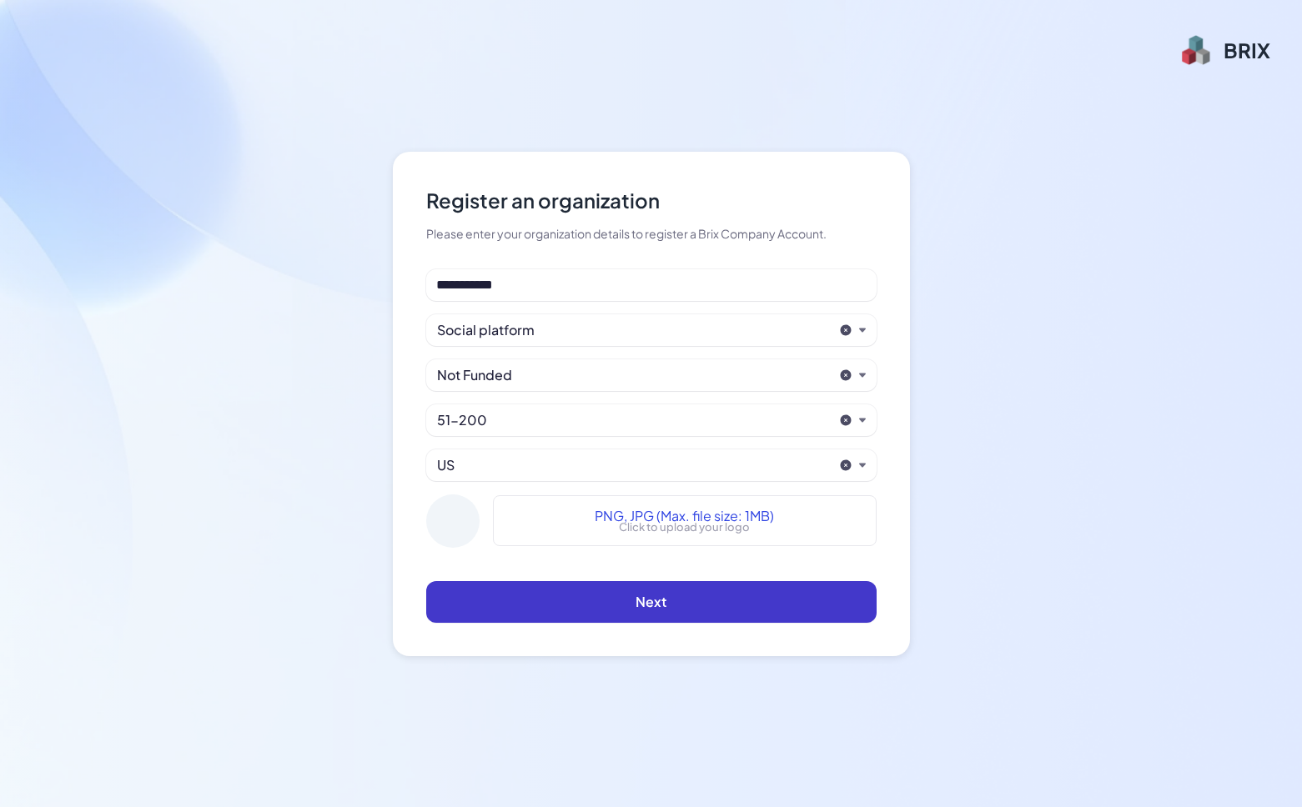
click at [716, 588] on button "Next" at bounding box center [651, 602] width 450 height 42
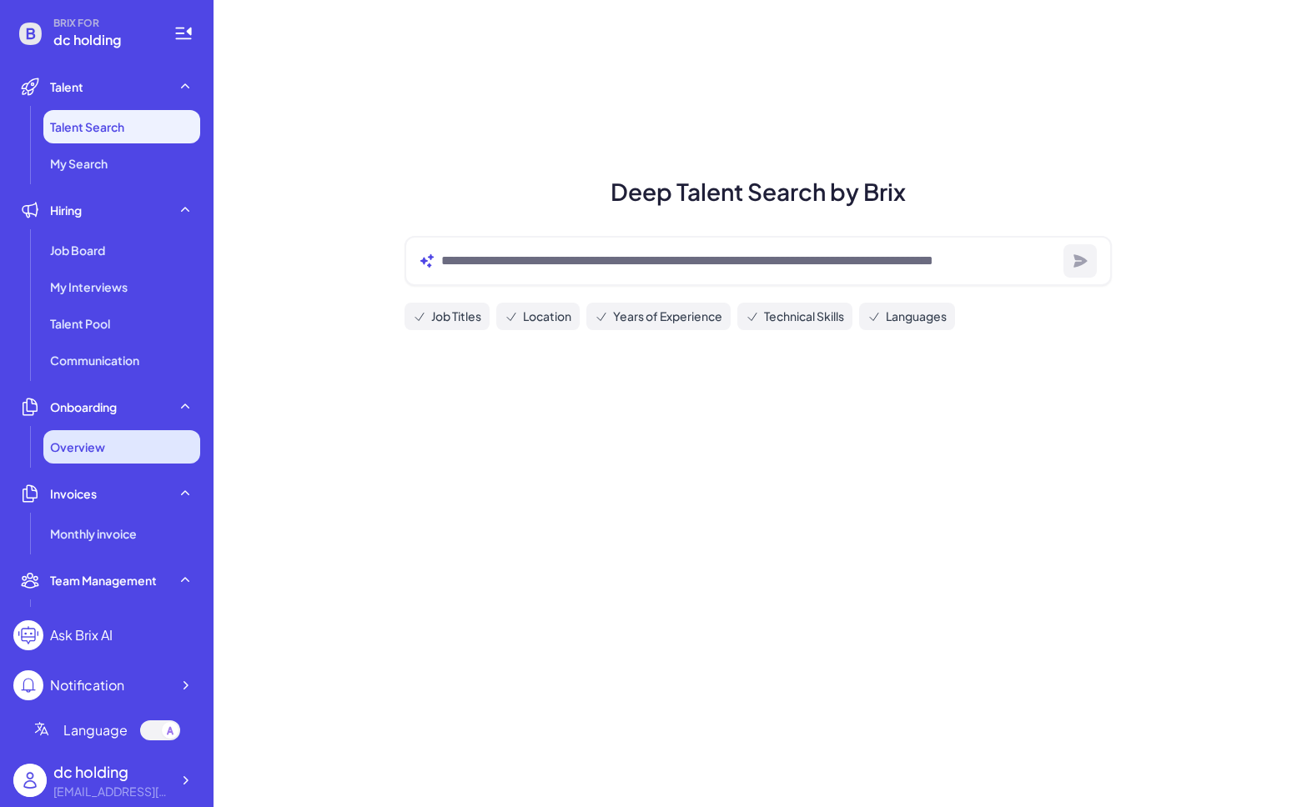
click at [158, 436] on div "Overview" at bounding box center [121, 446] width 157 height 33
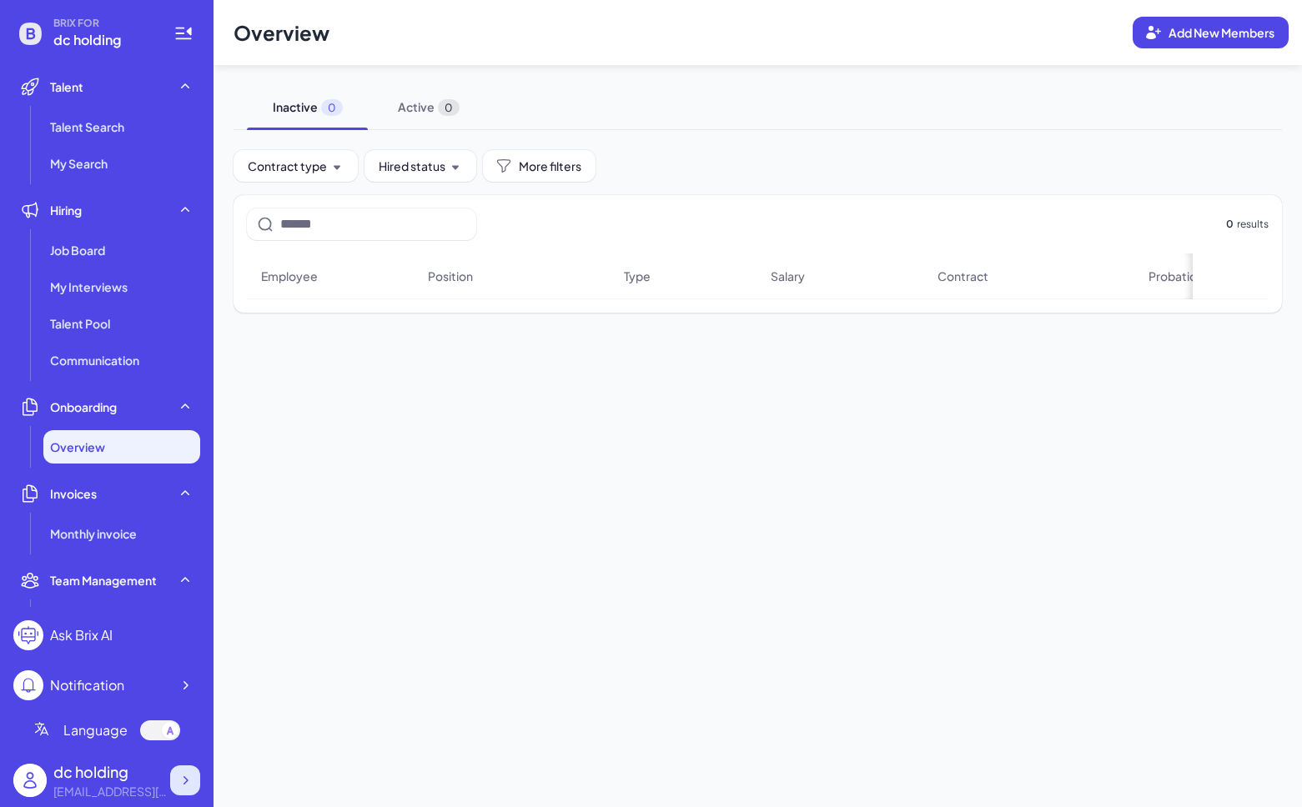
click at [178, 777] on icon at bounding box center [185, 780] width 17 height 17
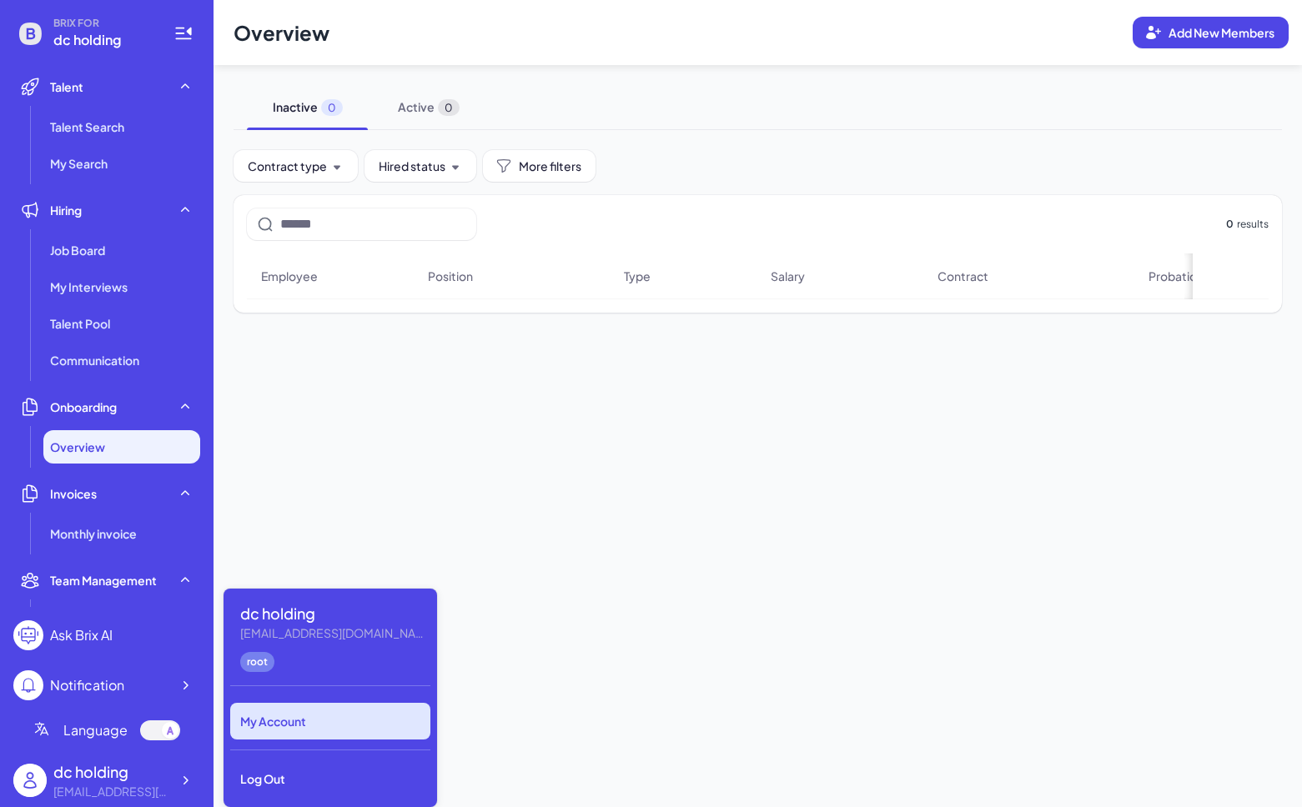
click at [364, 711] on div "My Account" at bounding box center [330, 721] width 200 height 37
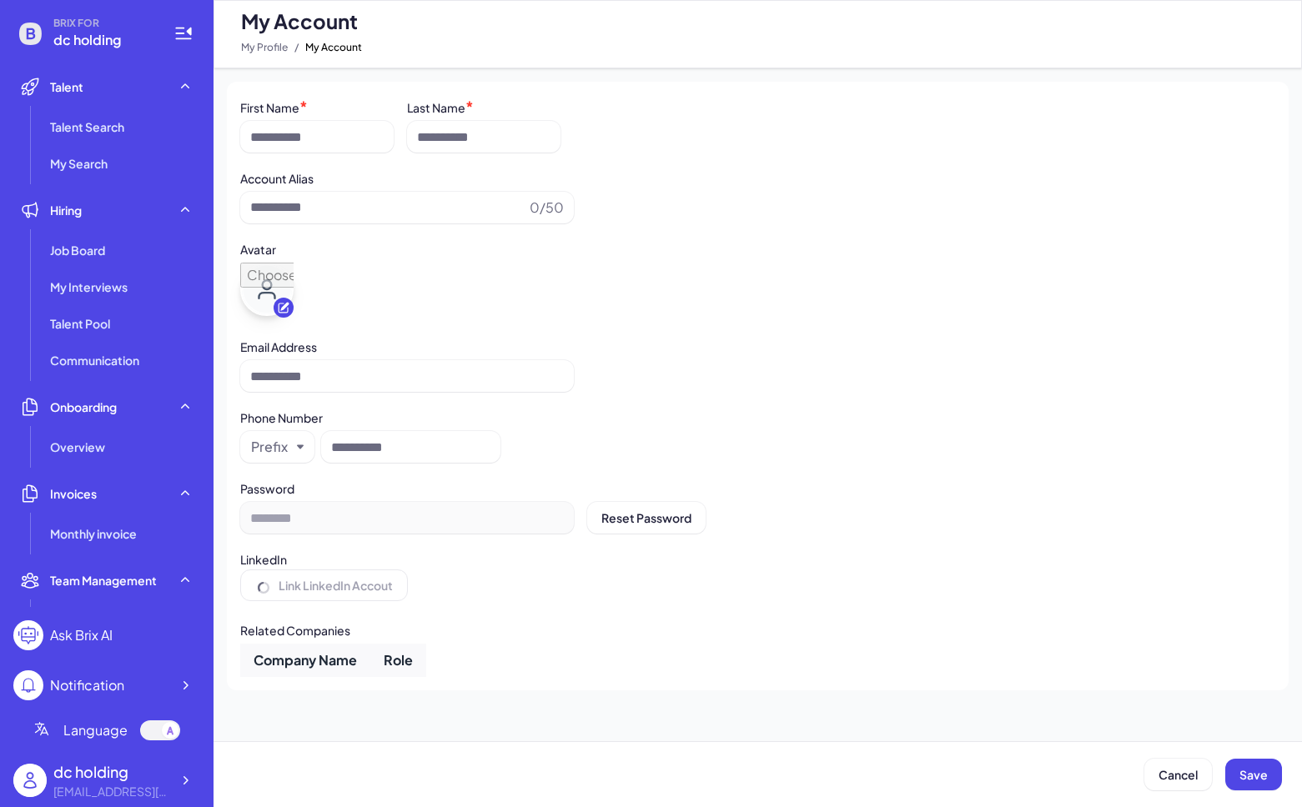
type input "**********"
click at [178, 243] on div "Job Board" at bounding box center [121, 250] width 157 height 33
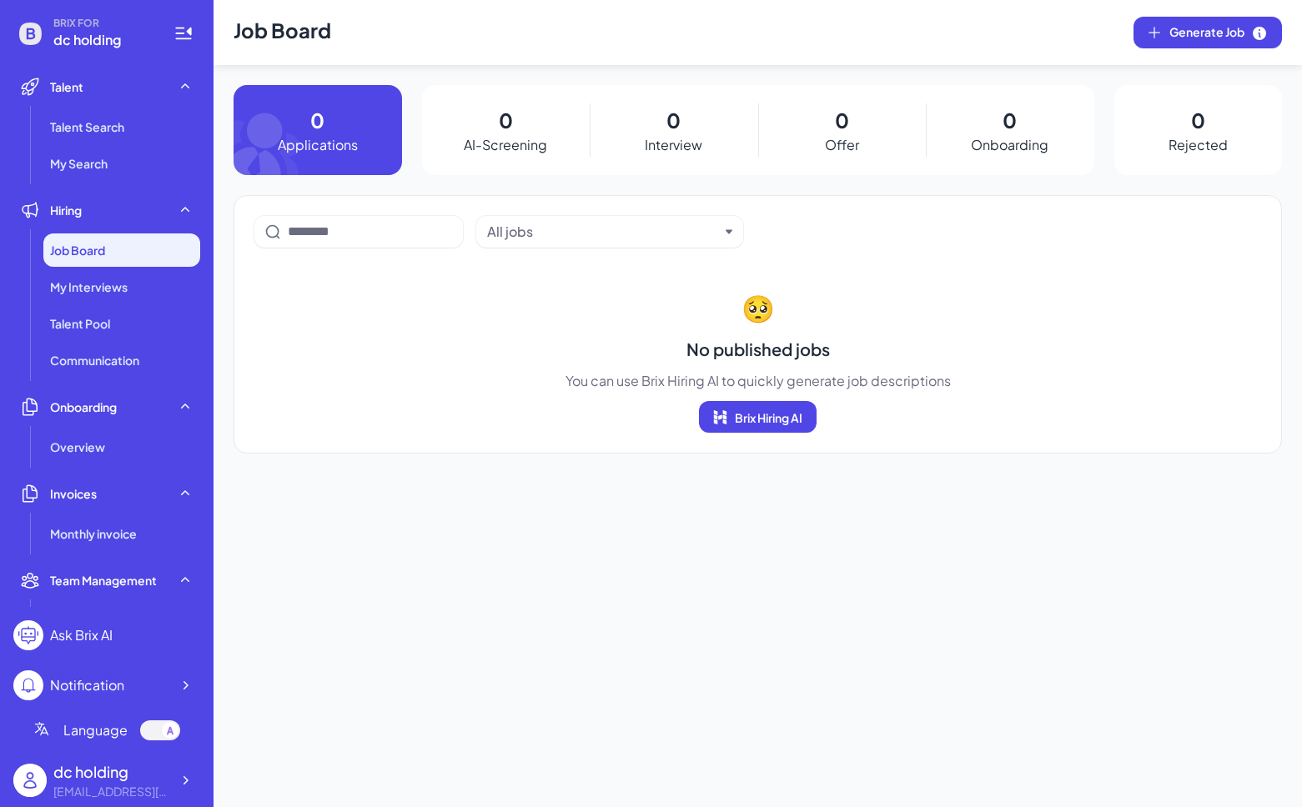
click at [178, 109] on li "Talent Talent Search My Search" at bounding box center [106, 125] width 187 height 110
click at [144, 123] on li "Talent Search" at bounding box center [121, 126] width 157 height 33
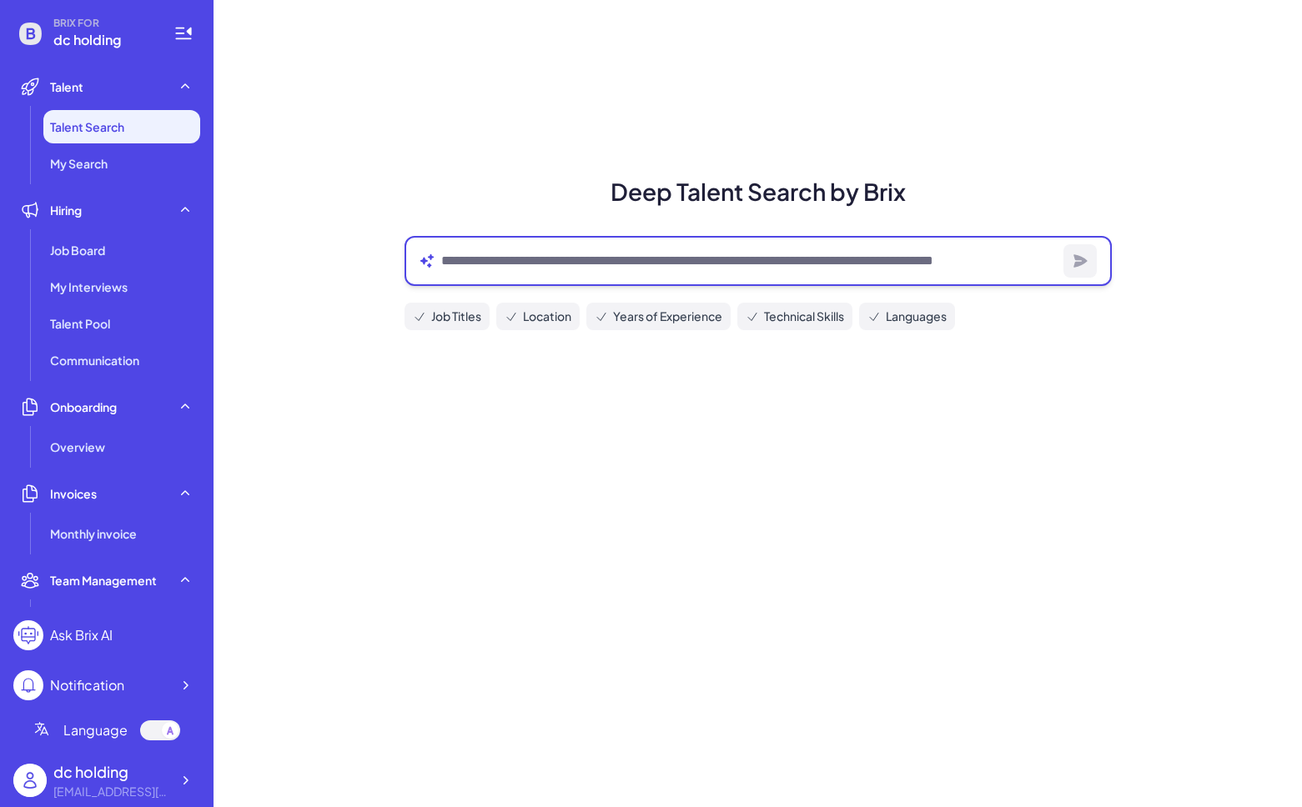
click at [829, 260] on textarea at bounding box center [749, 261] width 616 height 20
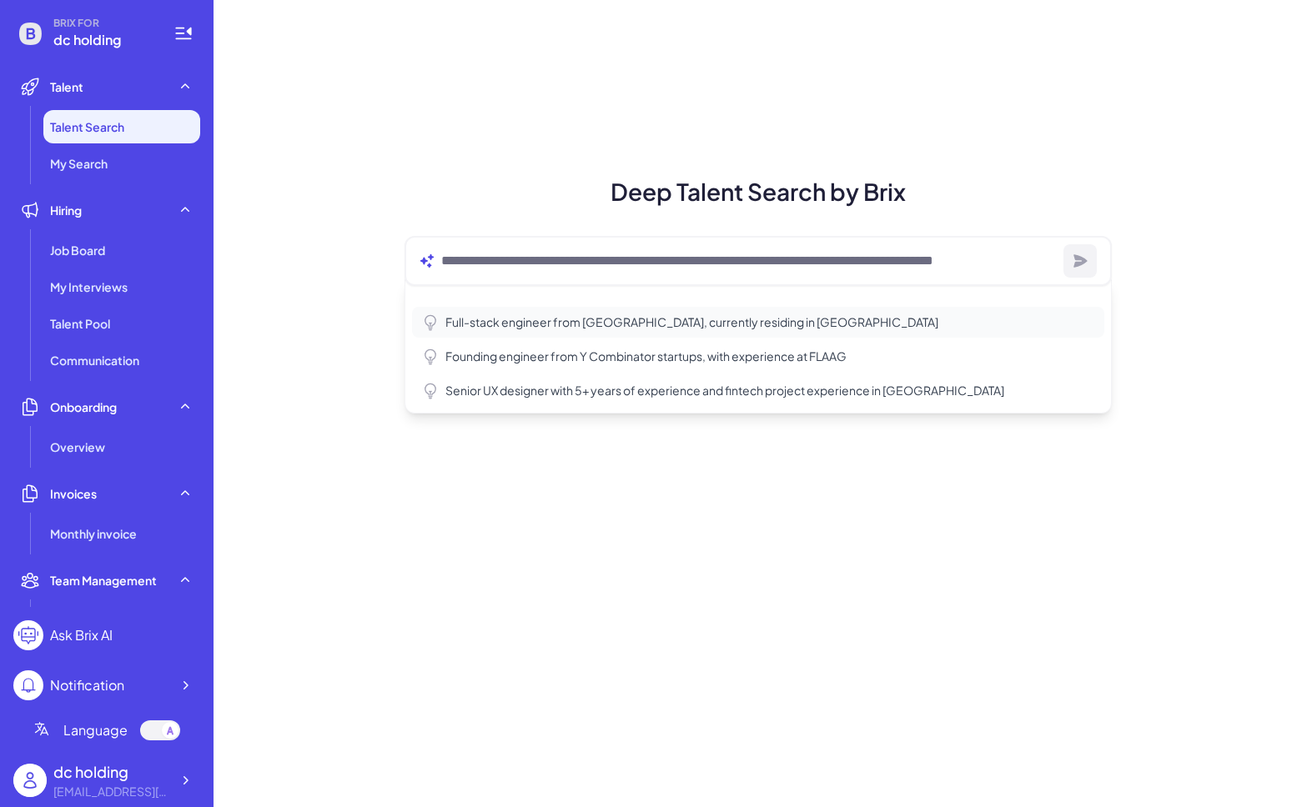
type textarea "**********"
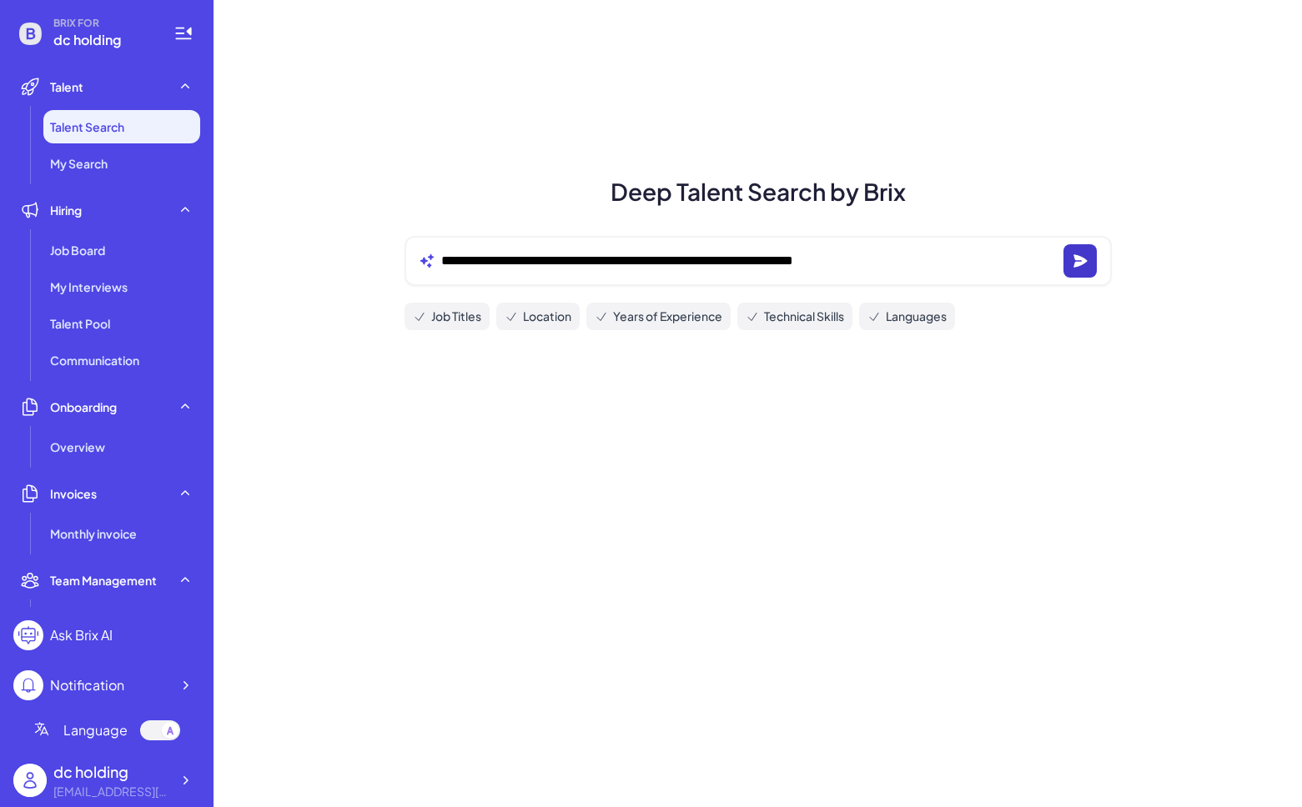
click at [1063, 258] on button "button" at bounding box center [1079, 260] width 33 height 33
click at [150, 334] on li "Talent Pool" at bounding box center [121, 323] width 157 height 33
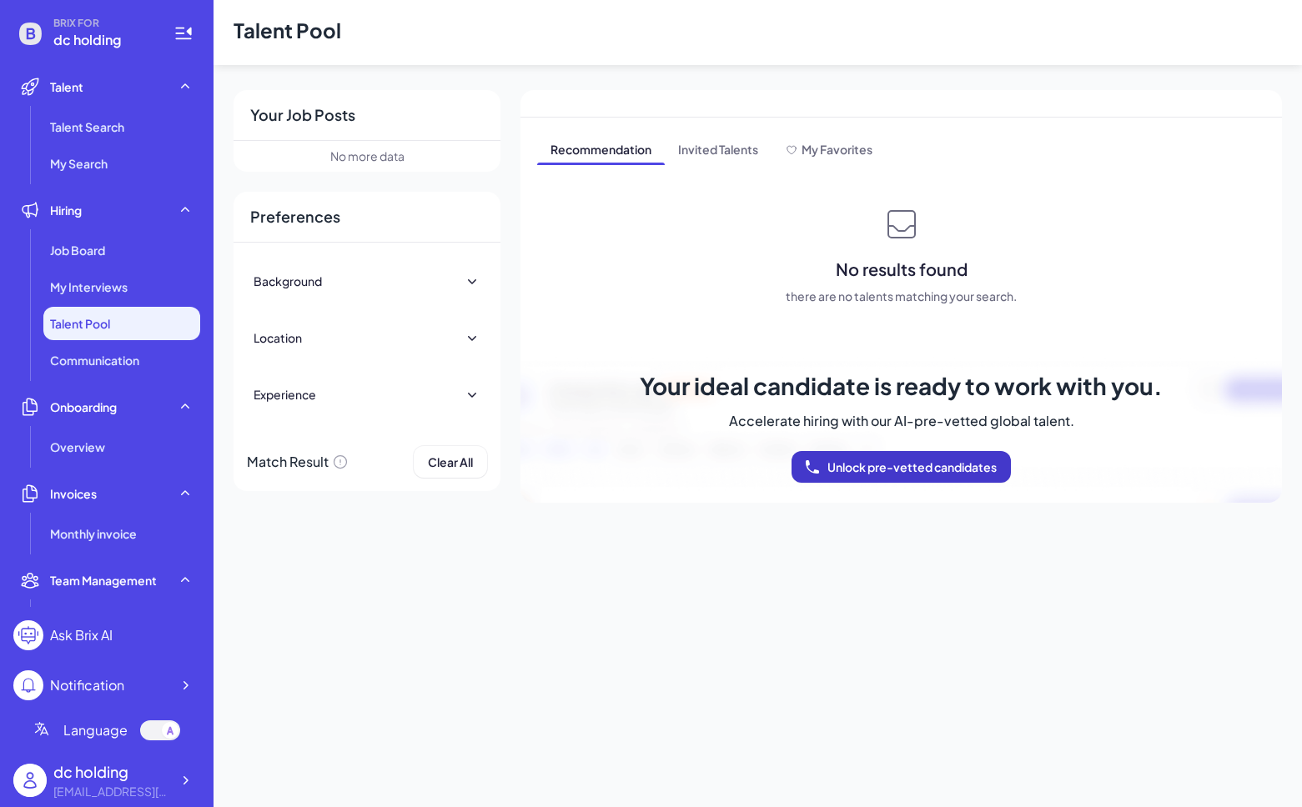
click at [945, 467] on span "Unlock pre-vetted candidates" at bounding box center [911, 467] width 169 height 15
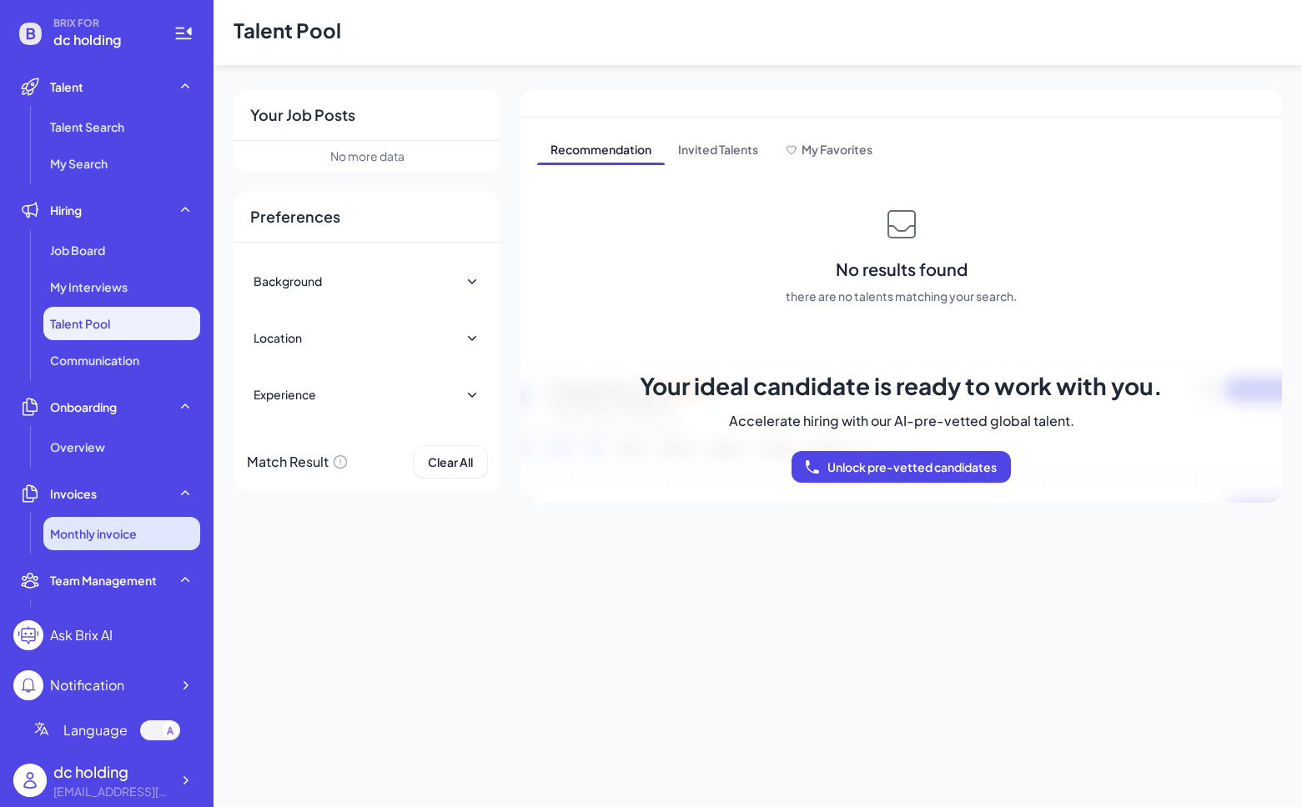
click at [162, 533] on li "Monthly invoice" at bounding box center [121, 533] width 157 height 33
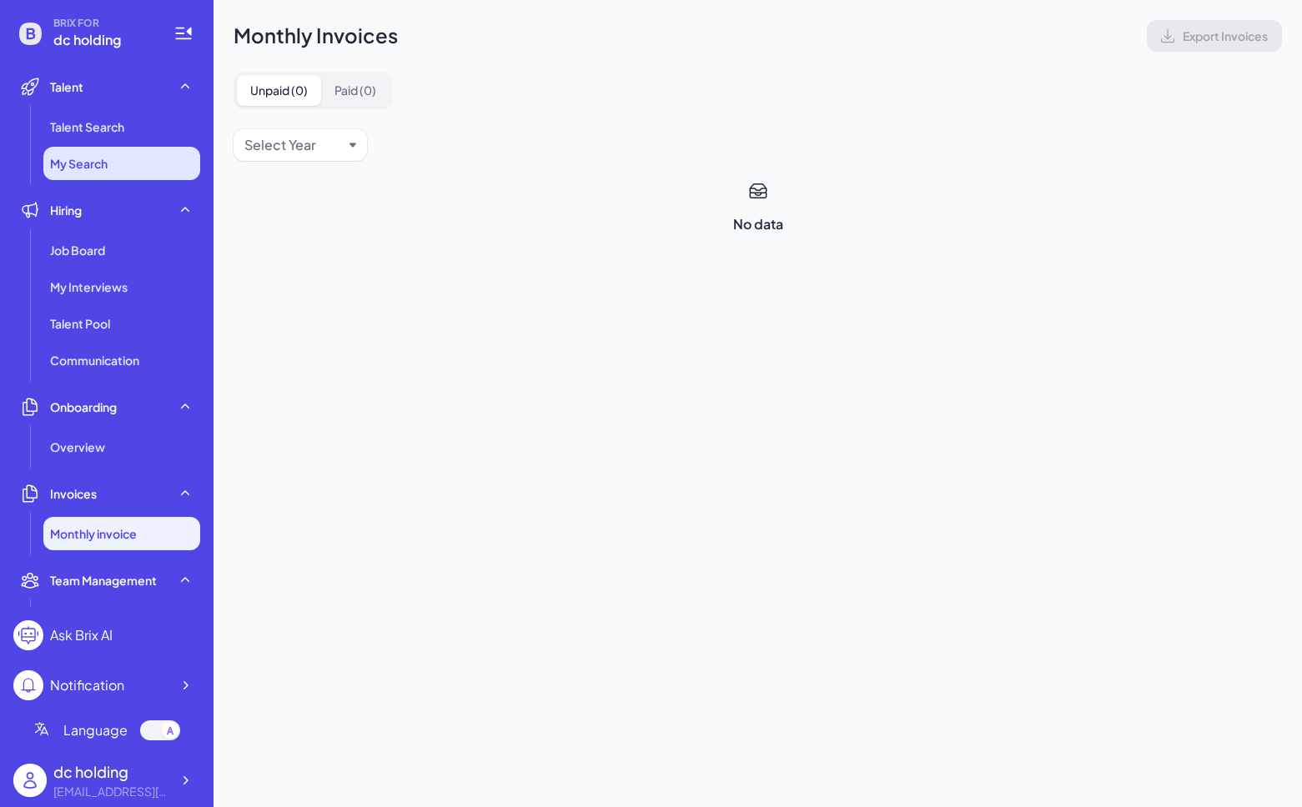
click at [134, 153] on li "My Search" at bounding box center [121, 163] width 157 height 33
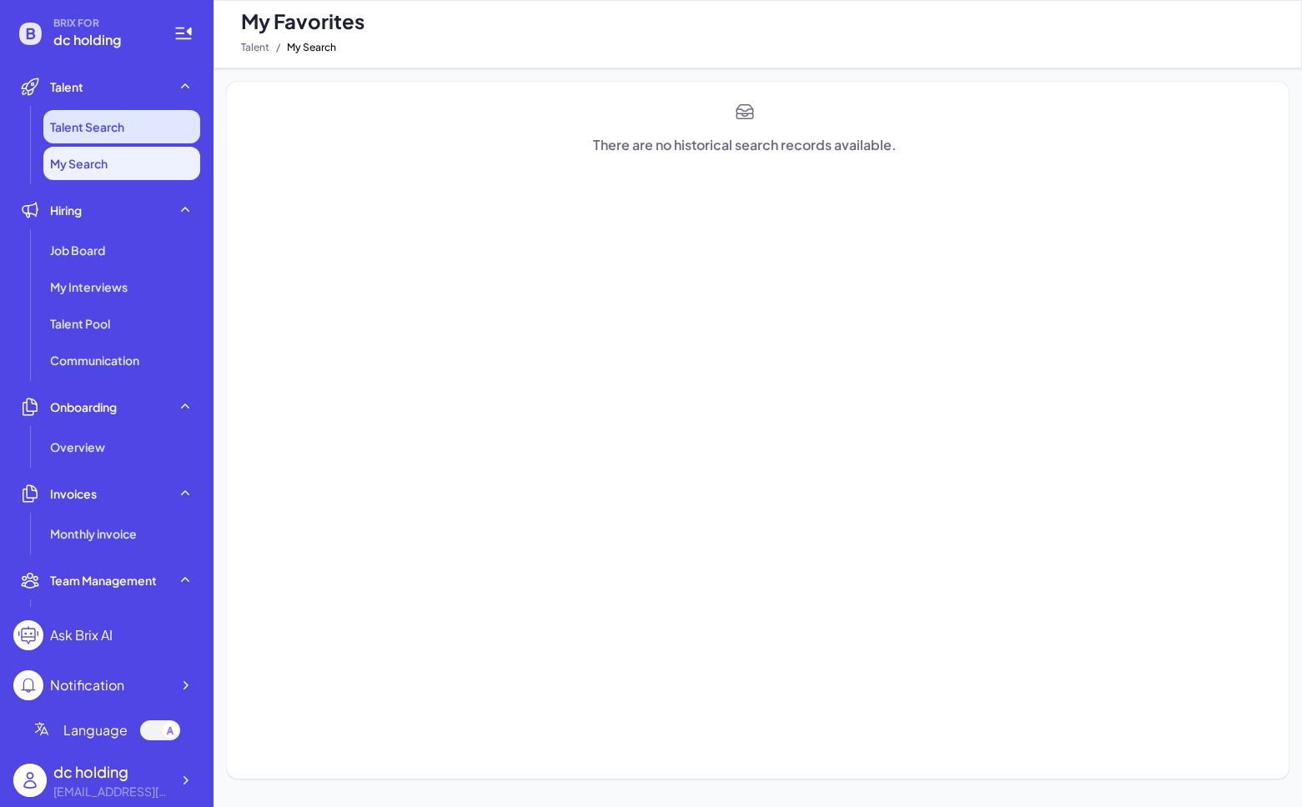
click at [137, 129] on li "Talent Search" at bounding box center [121, 126] width 157 height 33
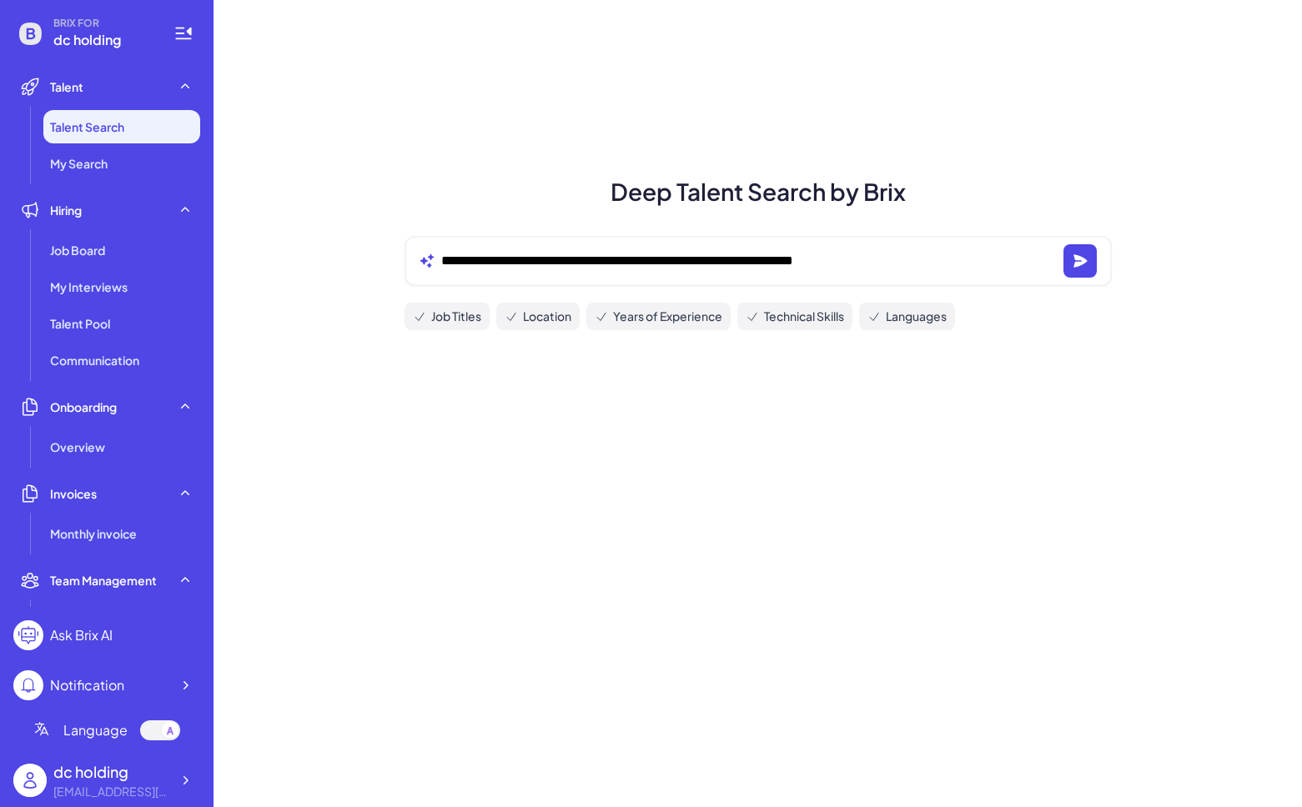
click at [465, 323] on span "Job Titles" at bounding box center [456, 317] width 50 height 18
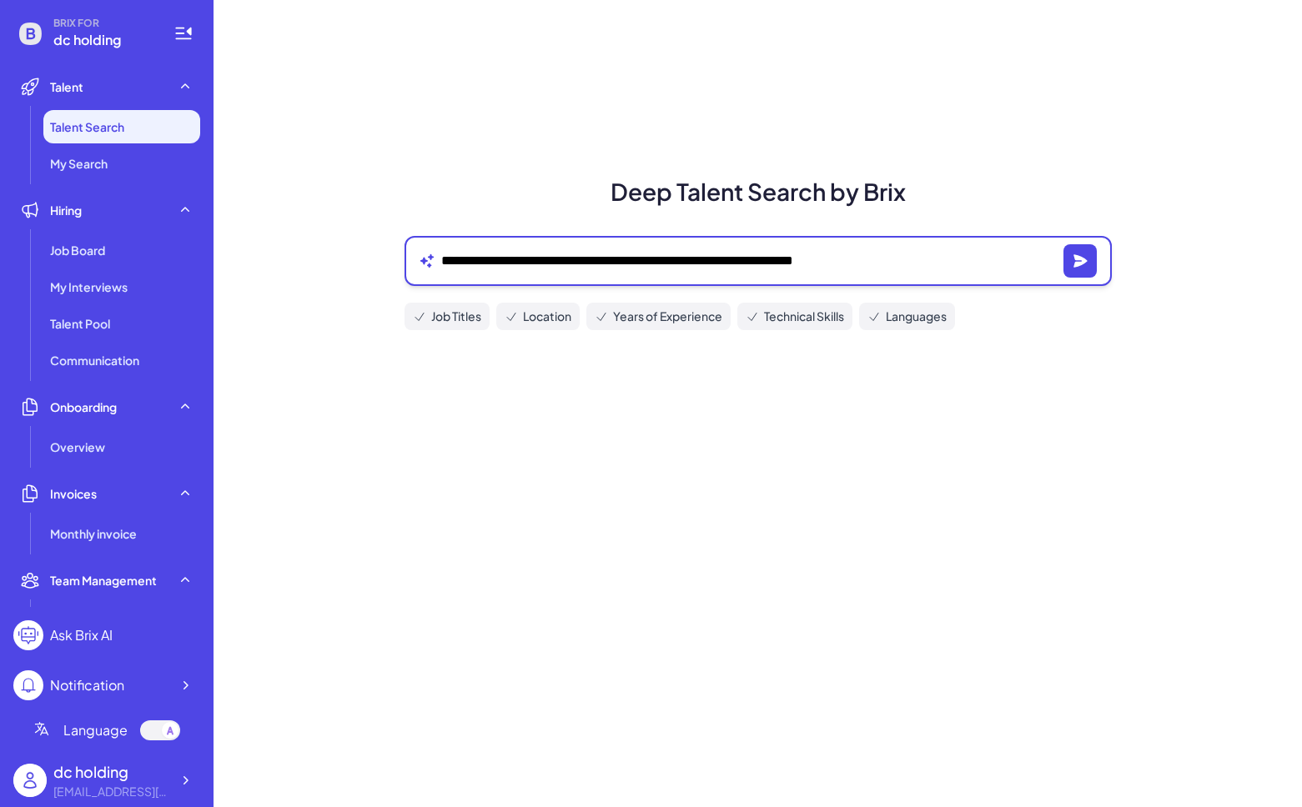
drag, startPoint x: 916, startPoint y: 259, endPoint x: 567, endPoint y: 261, distance: 348.6
click at [567, 261] on textarea "**********" at bounding box center [749, 261] width 616 height 20
type textarea "**********"
click at [950, 262] on textarea at bounding box center [749, 261] width 616 height 20
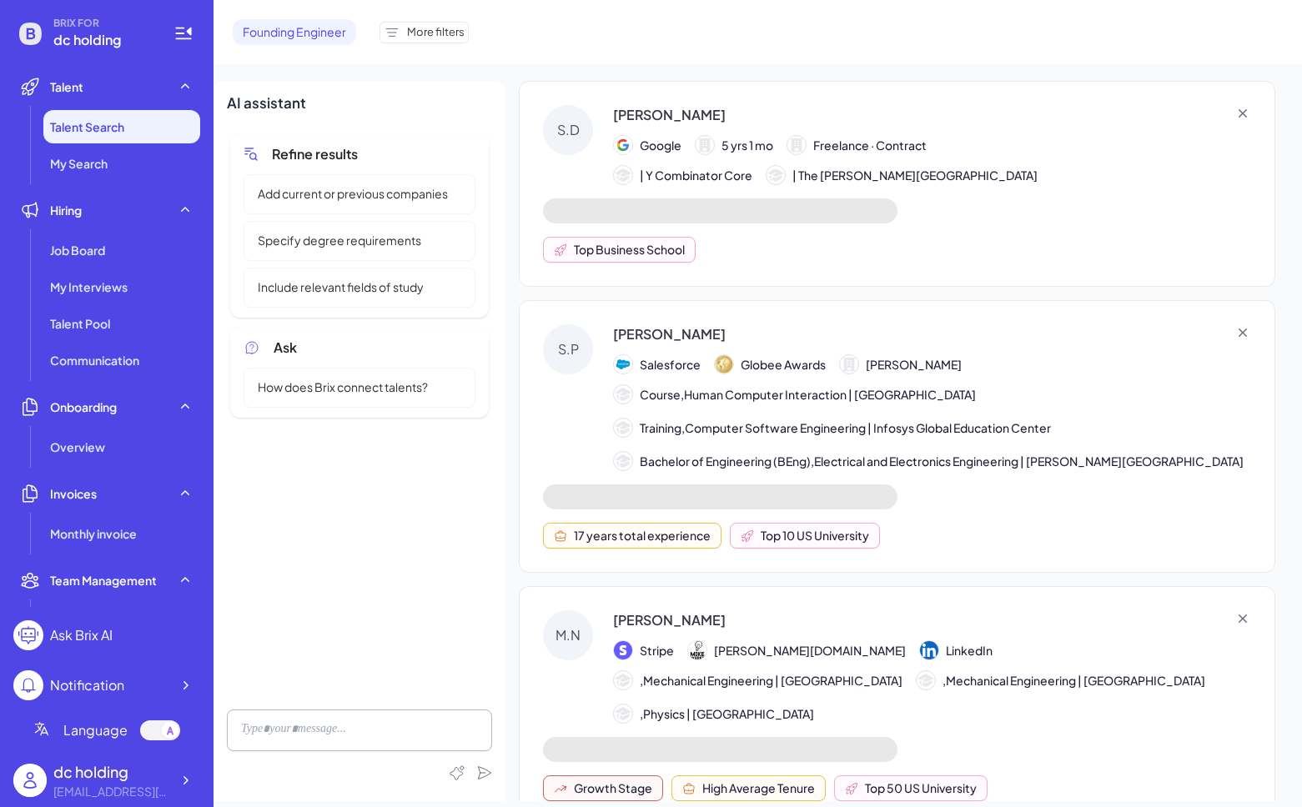
click at [949, 220] on div "S.D [PERSON_NAME] Google 5 yrs 1 mo Freelance · Contract | Y Combinator Core | …" at bounding box center [897, 184] width 756 height 206
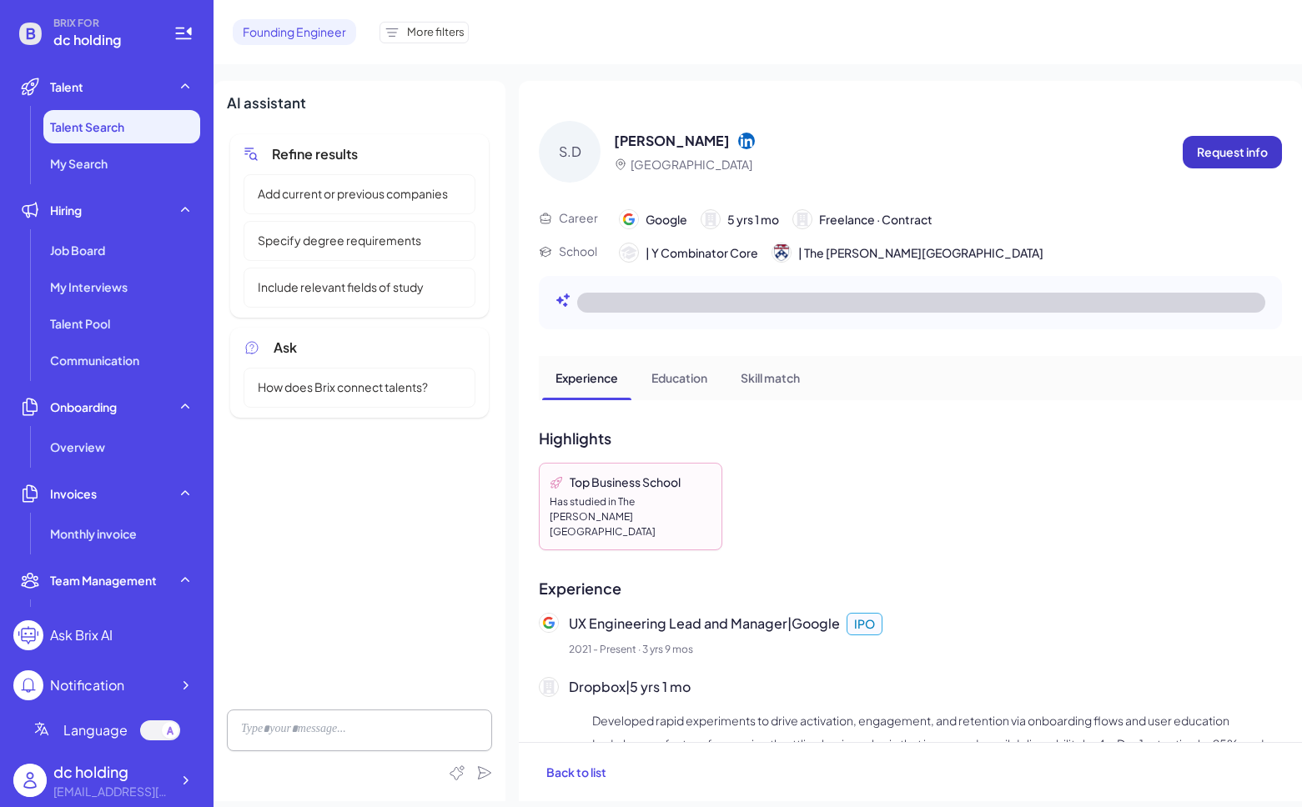
click at [1197, 163] on button "Request info" at bounding box center [1232, 152] width 99 height 33
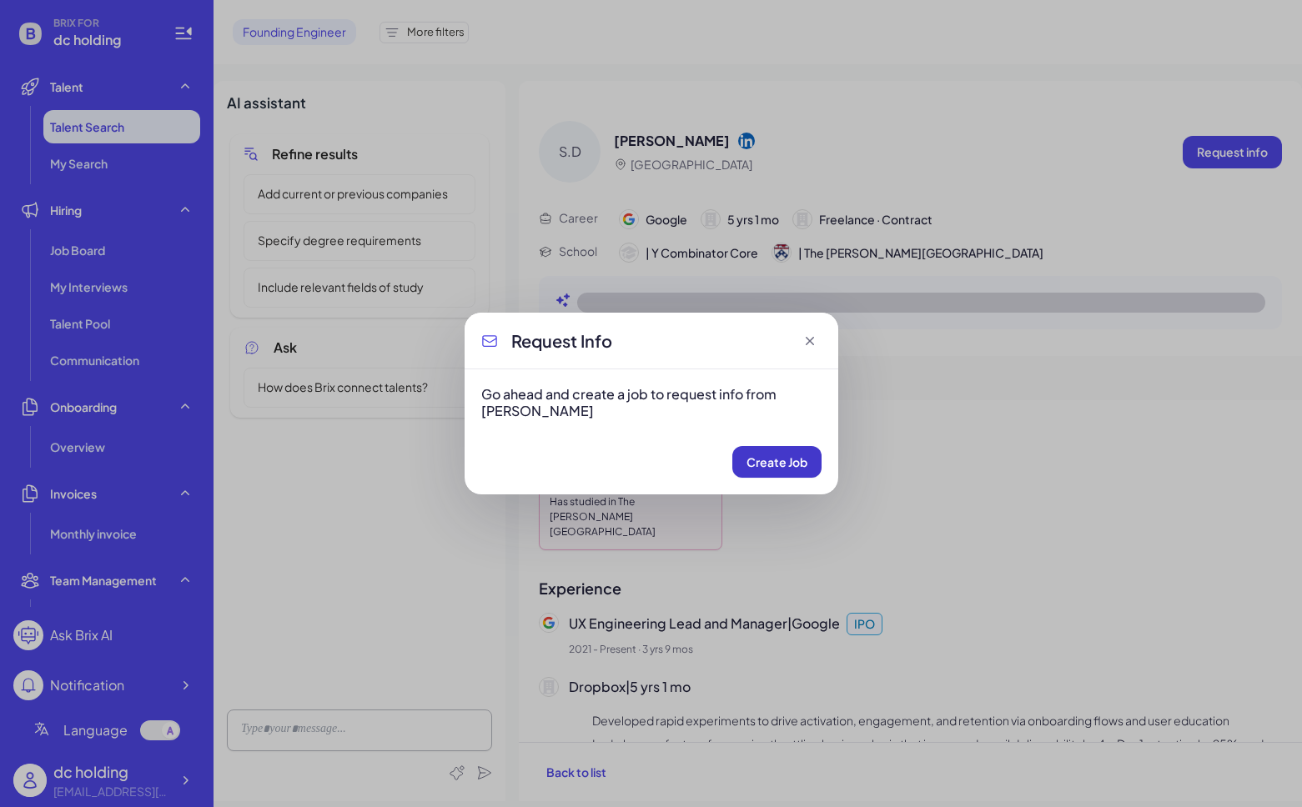
click at [786, 460] on span "Create Job" at bounding box center [776, 462] width 61 height 15
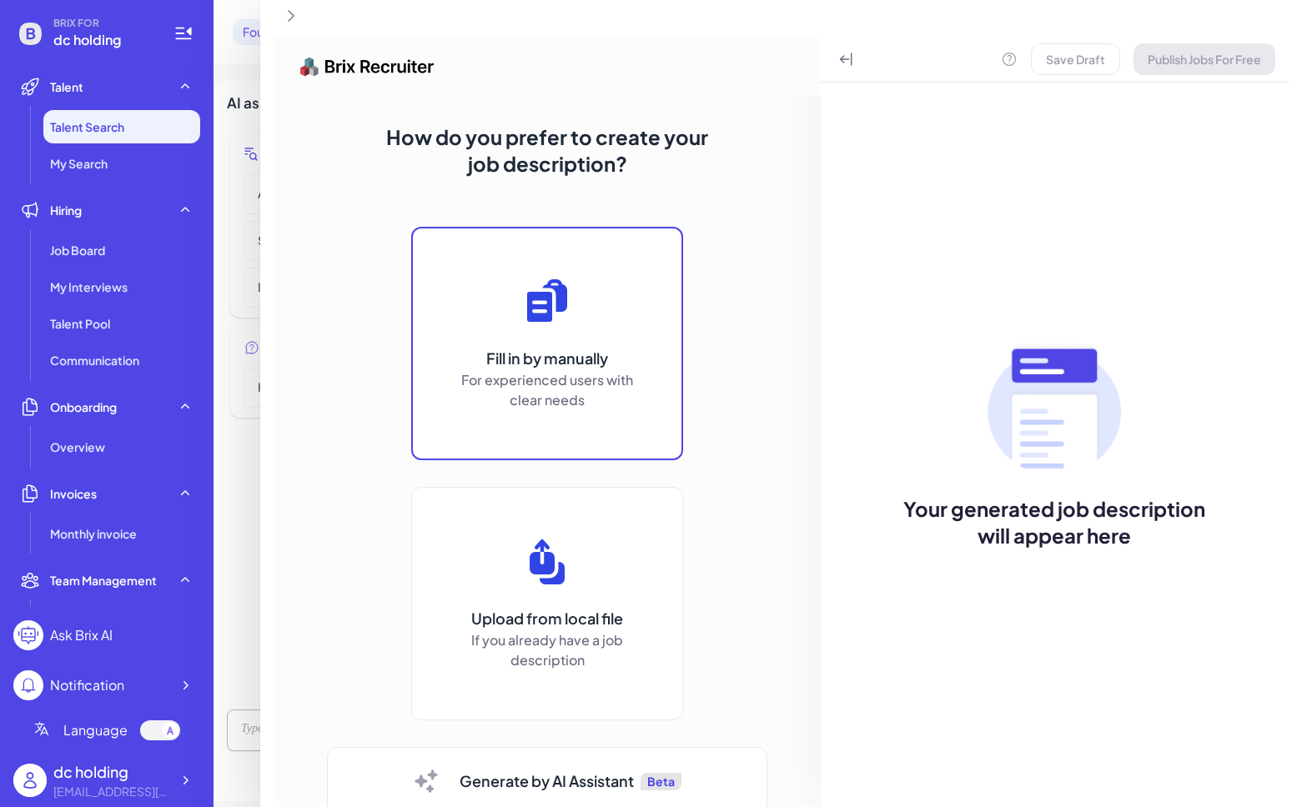
click at [633, 445] on button "Fill in by manually For experienced users with clear needs" at bounding box center [547, 344] width 272 height 234
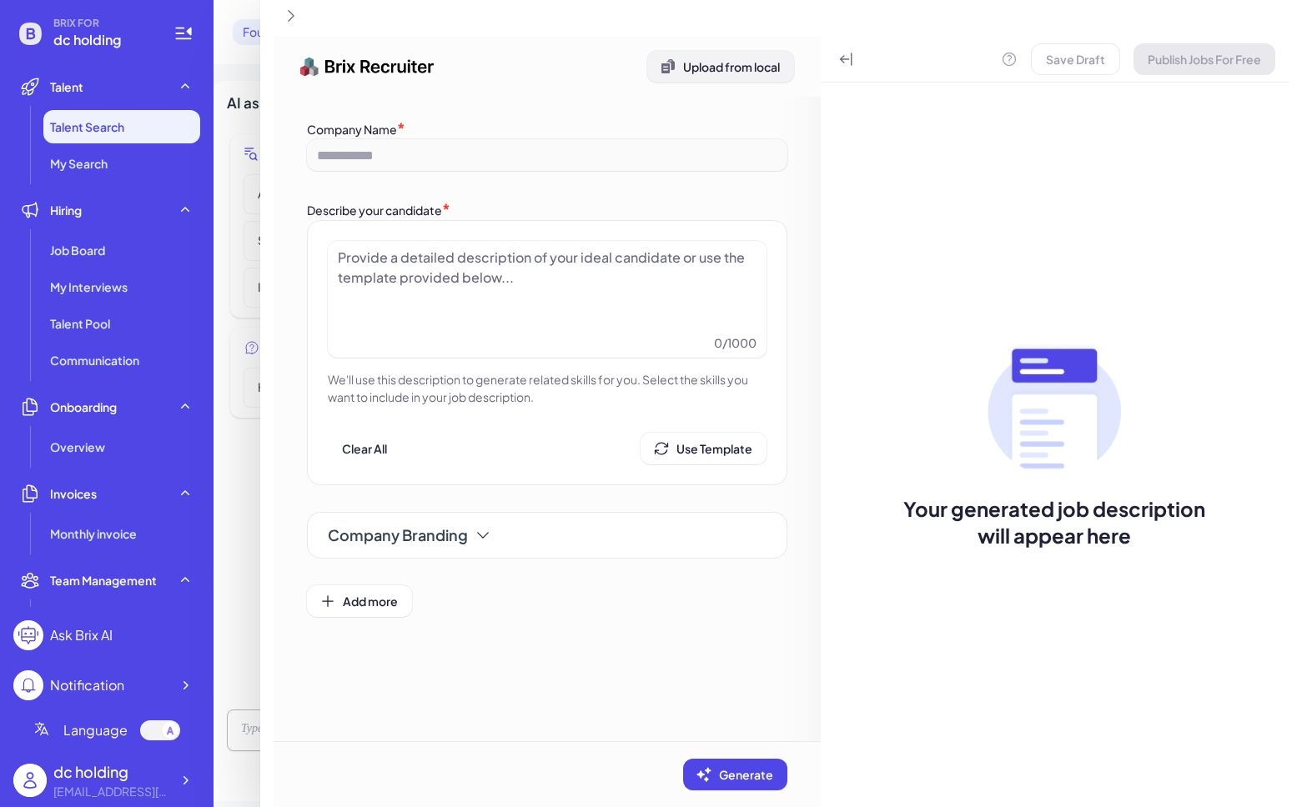
click at [691, 65] on span "Upload from local" at bounding box center [731, 66] width 97 height 15
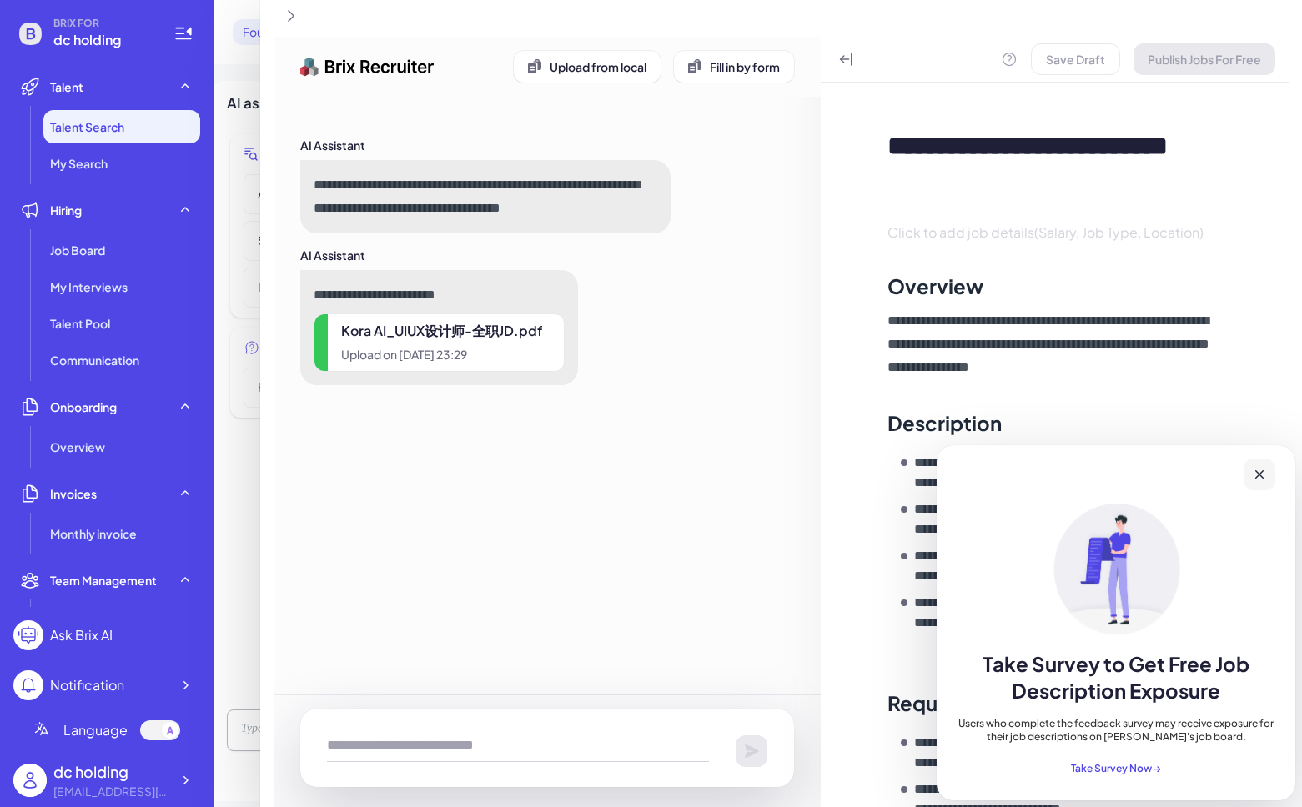
click at [1264, 466] on icon at bounding box center [1259, 474] width 17 height 17
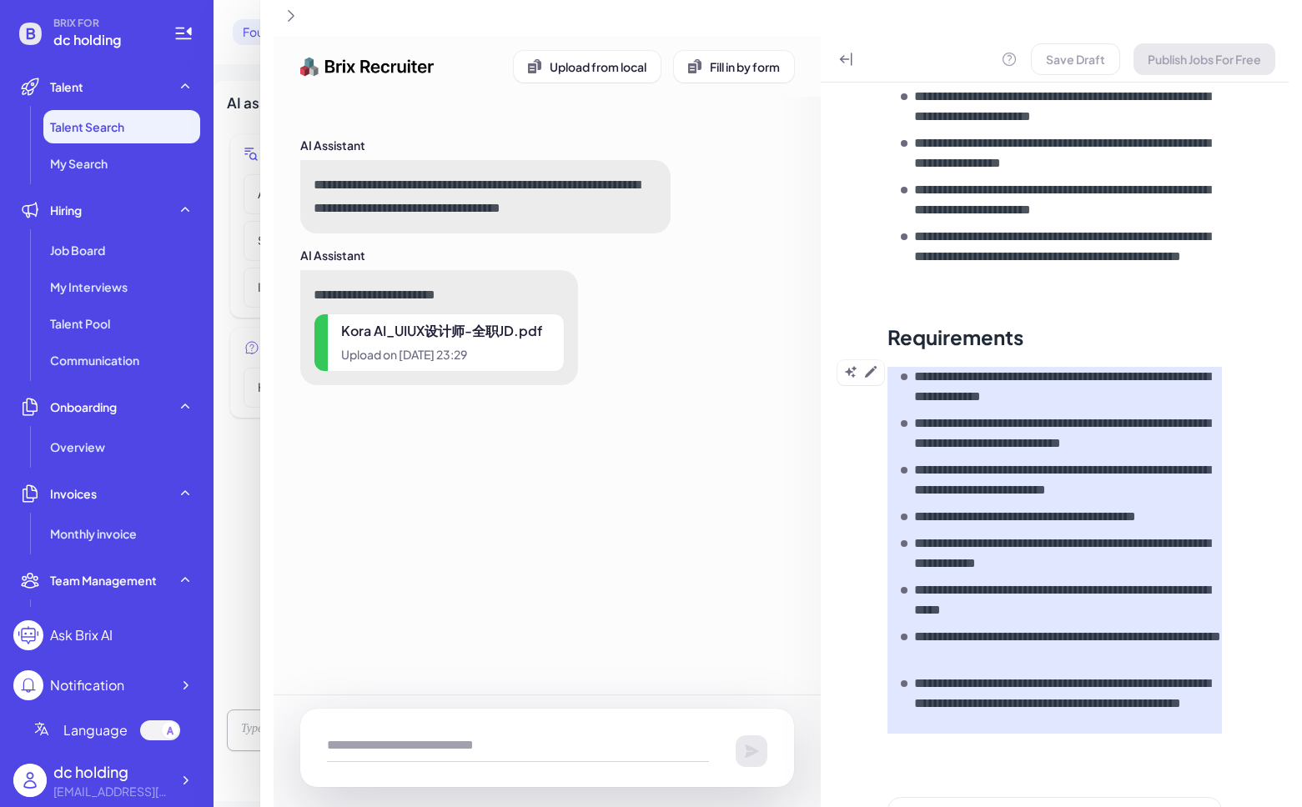
scroll to position [478, 0]
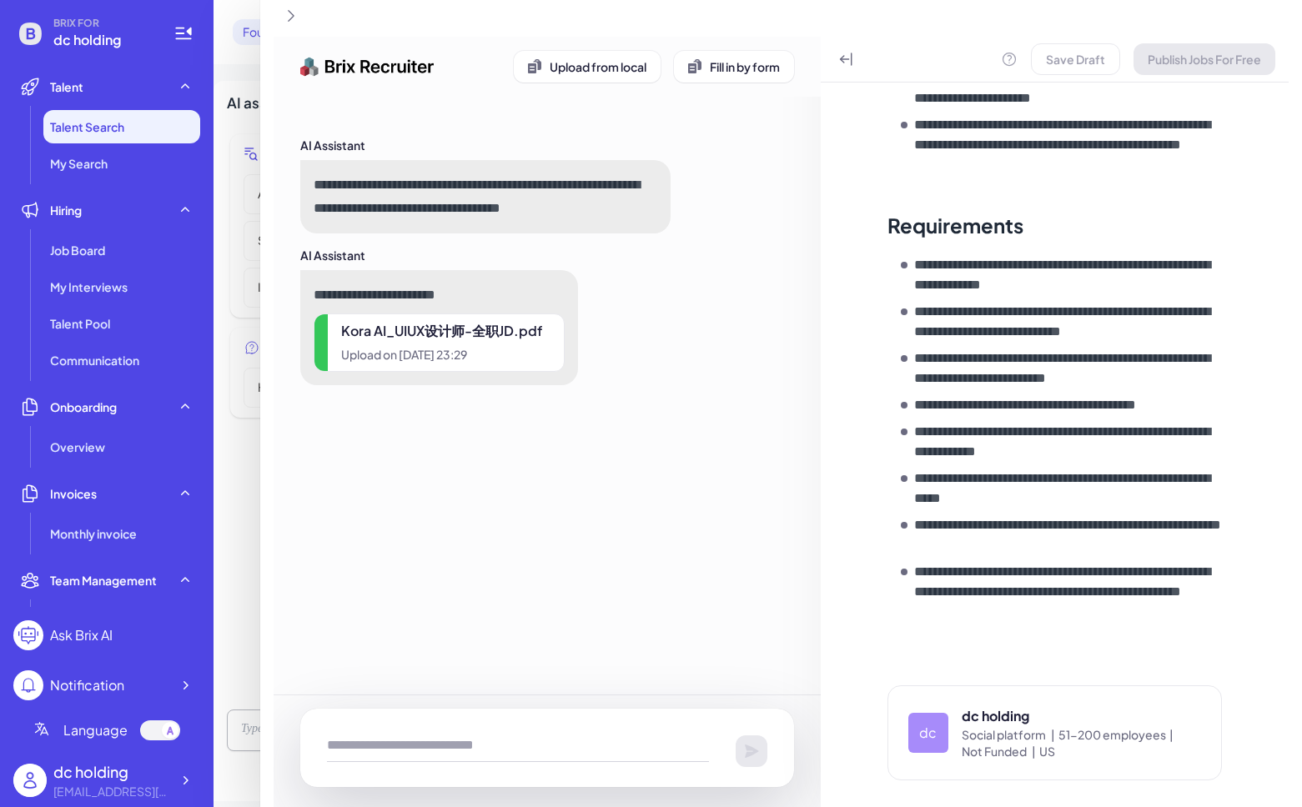
click at [1216, 48] on div "Save Draft Publish Jobs For Free" at bounding box center [1138, 59] width 274 height 32
drag, startPoint x: 751, startPoint y: 250, endPoint x: 689, endPoint y: 324, distance: 96.5
click at [750, 250] on div "**********" at bounding box center [547, 316] width 494 height 138
click at [480, 729] on textarea at bounding box center [518, 745] width 382 height 33
click at [626, 292] on div "**********" at bounding box center [547, 316] width 494 height 138
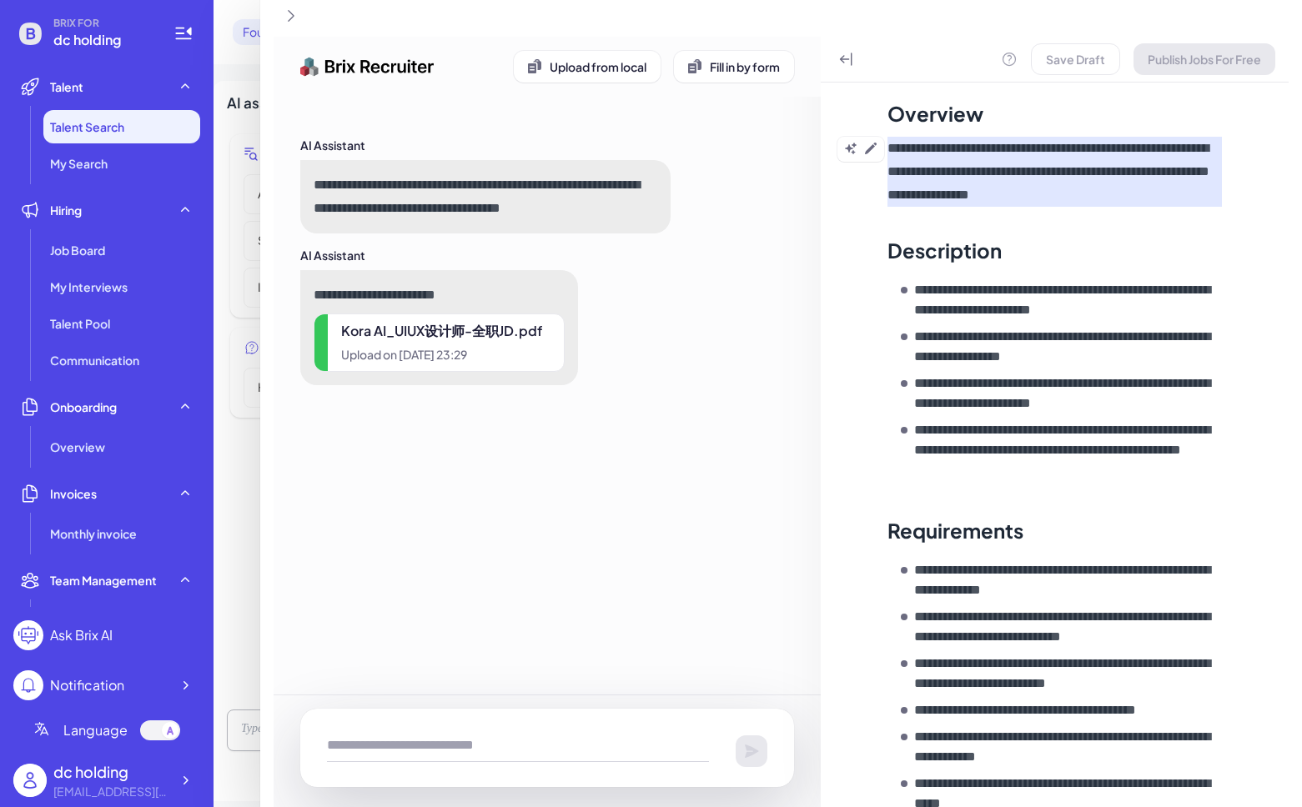
scroll to position [0, 0]
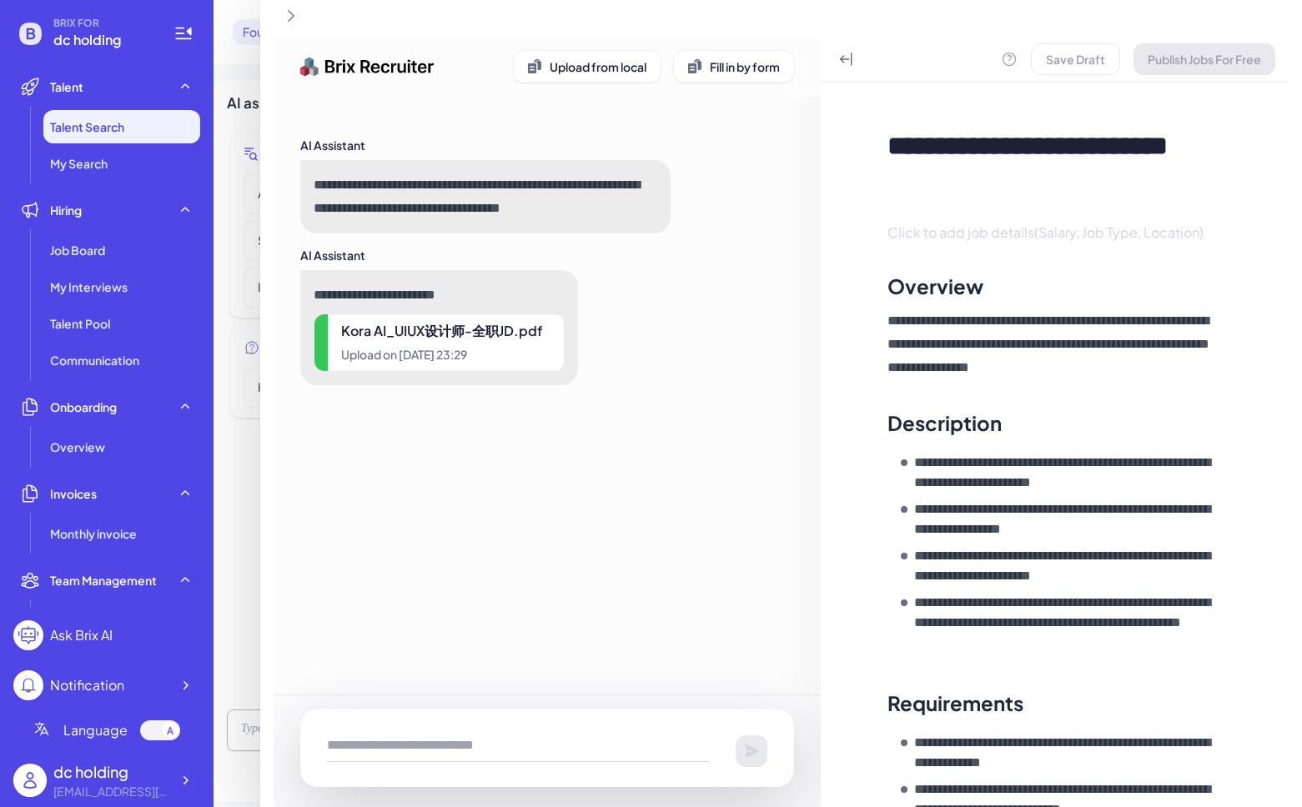
click at [1171, 52] on div "Save Draft Publish Jobs For Free" at bounding box center [1138, 59] width 274 height 32
click at [1069, 229] on span "Click to add job details(Salary, Job Type, Location)" at bounding box center [1045, 233] width 316 height 18
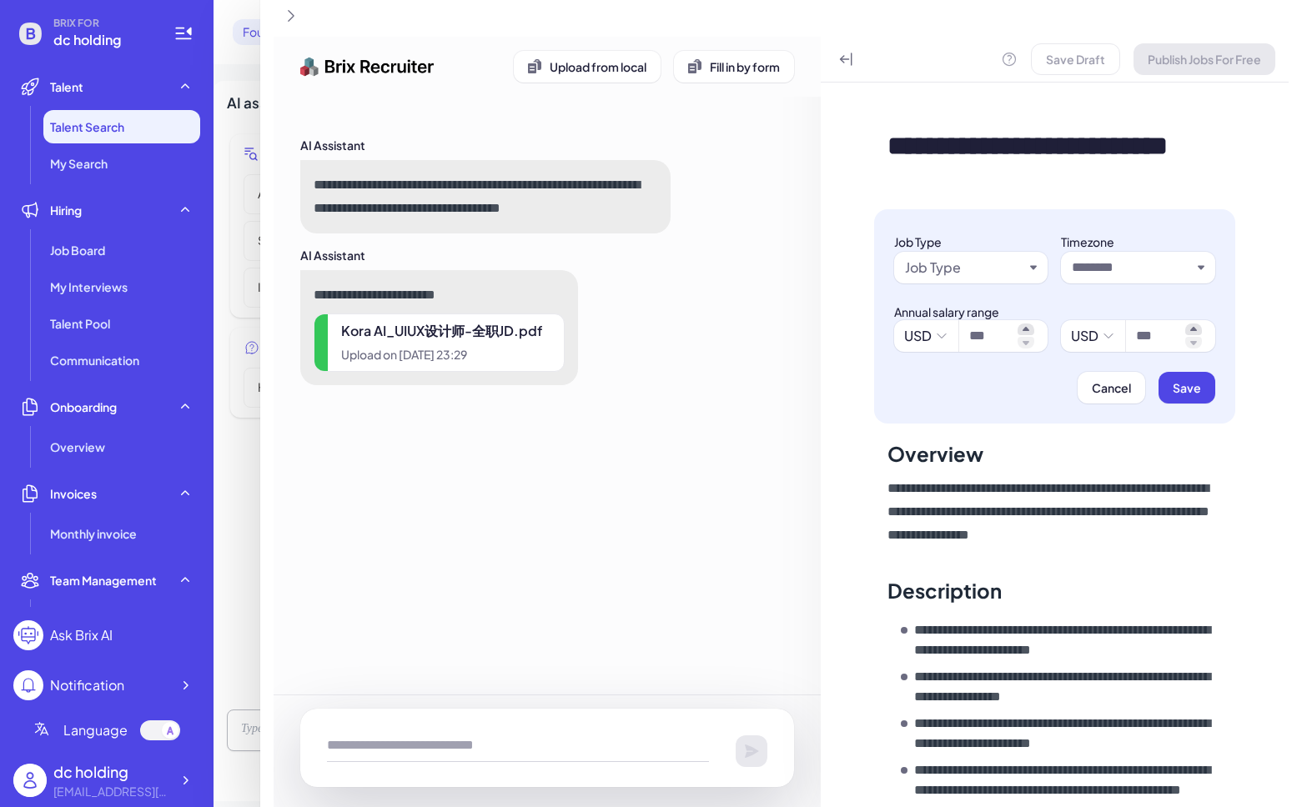
click at [1028, 252] on div "Job Type" at bounding box center [971, 268] width 154 height 32
click at [1028, 265] on div "Job Type" at bounding box center [971, 268] width 154 height 32
click at [1038, 261] on div "Job Type" at bounding box center [971, 268] width 154 height 32
click at [1034, 258] on div "Job Type" at bounding box center [971, 268] width 154 height 32
click at [1033, 259] on div "Job Type" at bounding box center [971, 268] width 154 height 32
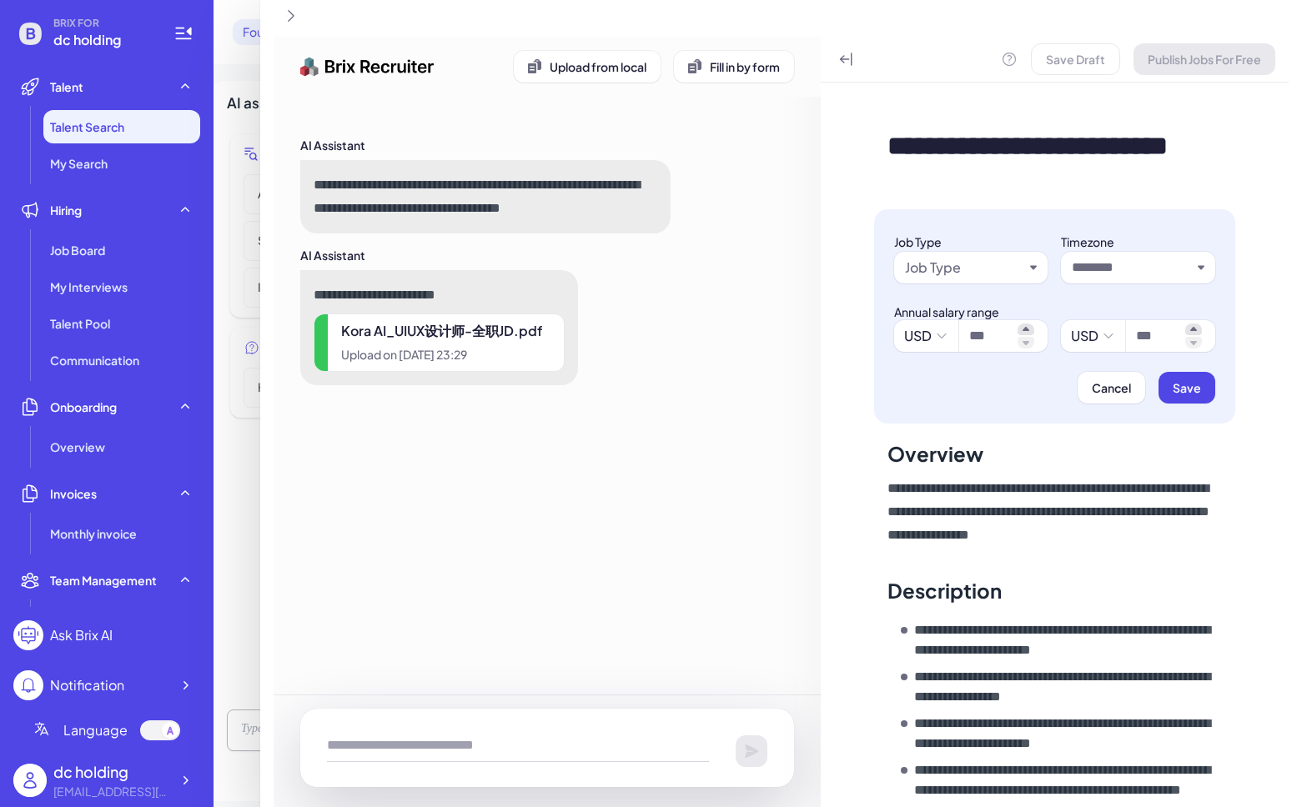
click at [999, 265] on div "Job Type" at bounding box center [964, 268] width 119 height 20
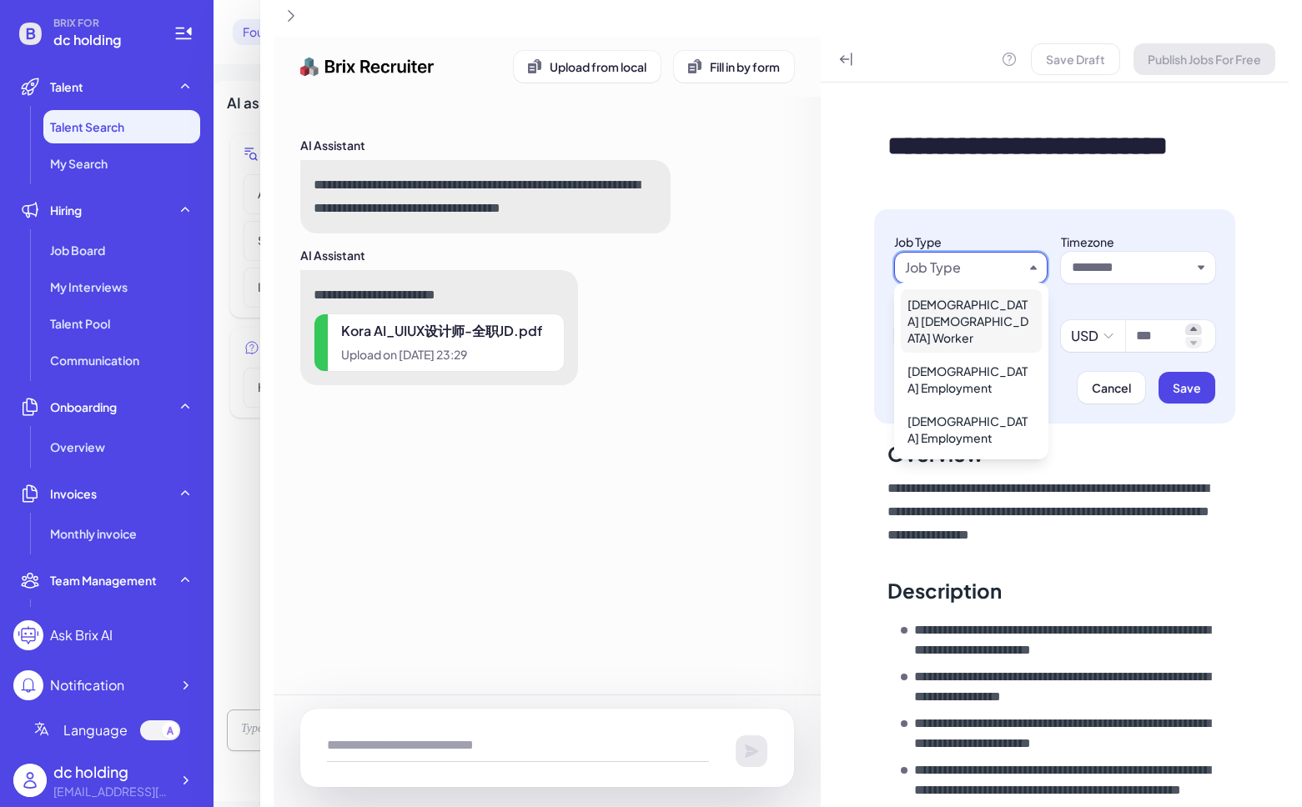
click at [990, 313] on div "[DEMOGRAPHIC_DATA] [DEMOGRAPHIC_DATA] Worker" at bounding box center [971, 320] width 141 height 63
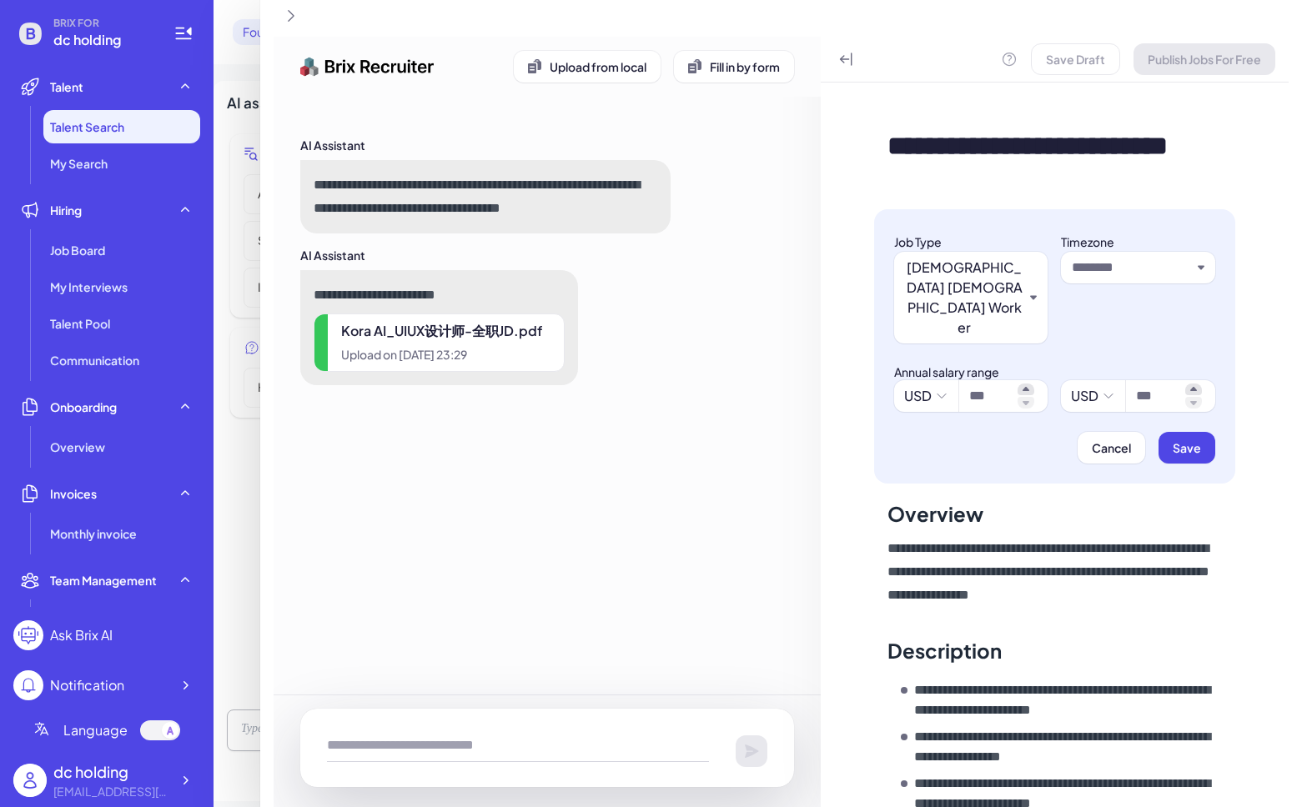
click at [1121, 270] on input "text" at bounding box center [1131, 268] width 119 height 20
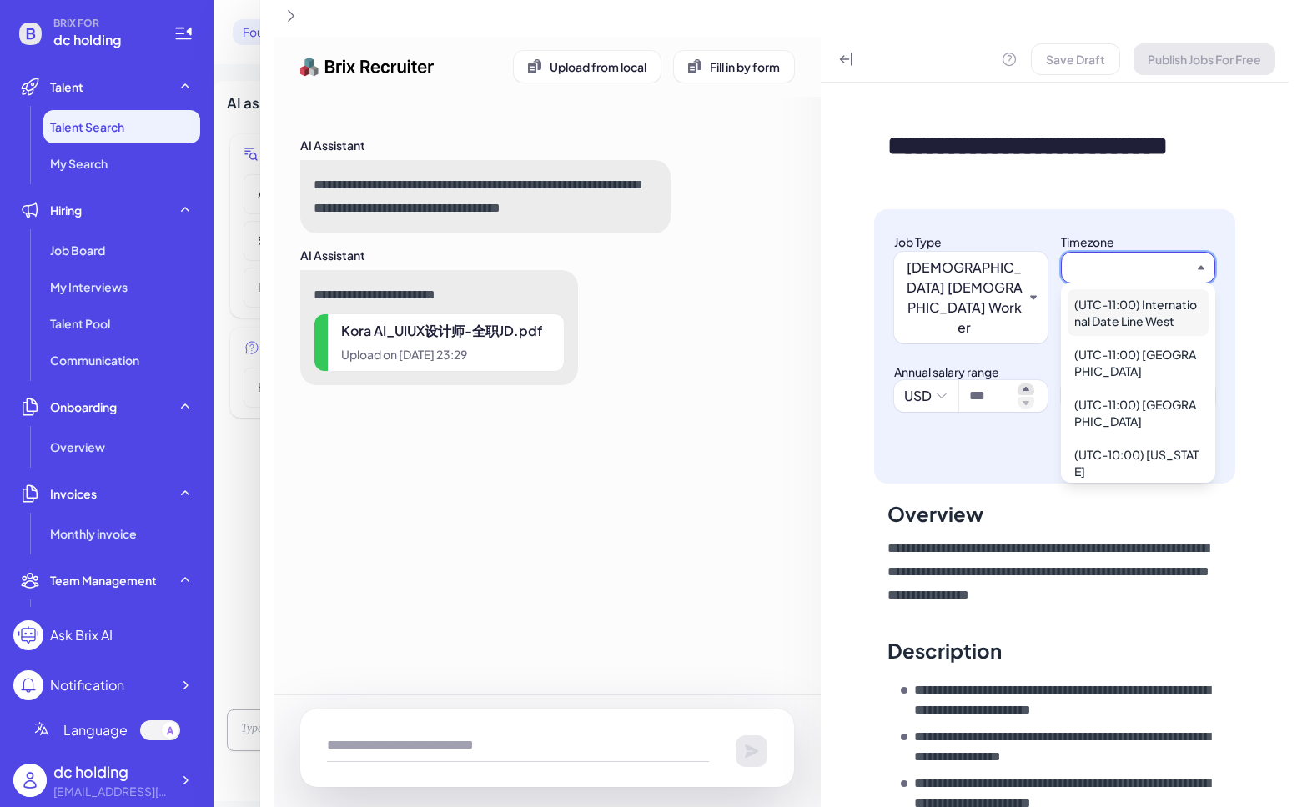
click at [1116, 313] on div "(UTC-11:00) International Date Line West" at bounding box center [1138, 312] width 141 height 47
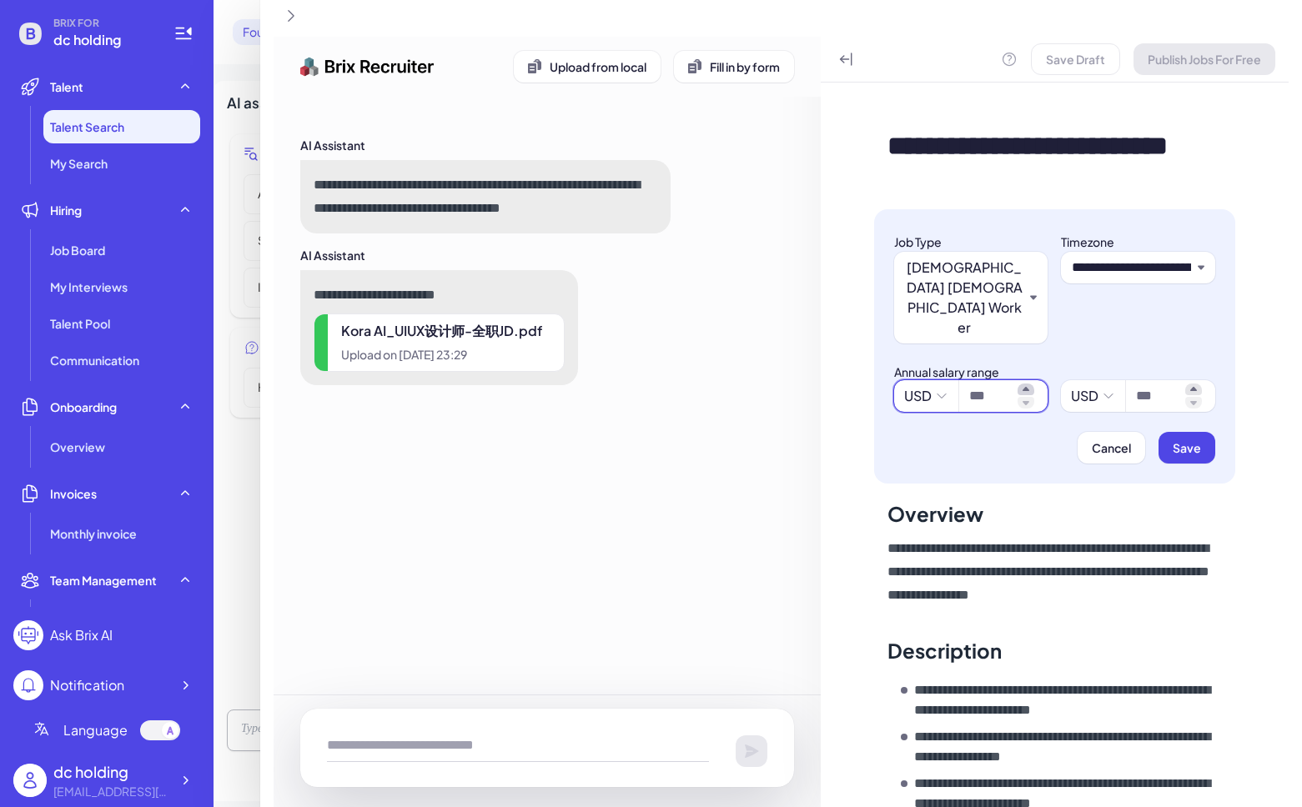
click at [1025, 387] on icon at bounding box center [1026, 389] width 7 height 4
type input "******"
click at [1196, 384] on icon at bounding box center [1193, 390] width 17 height 12
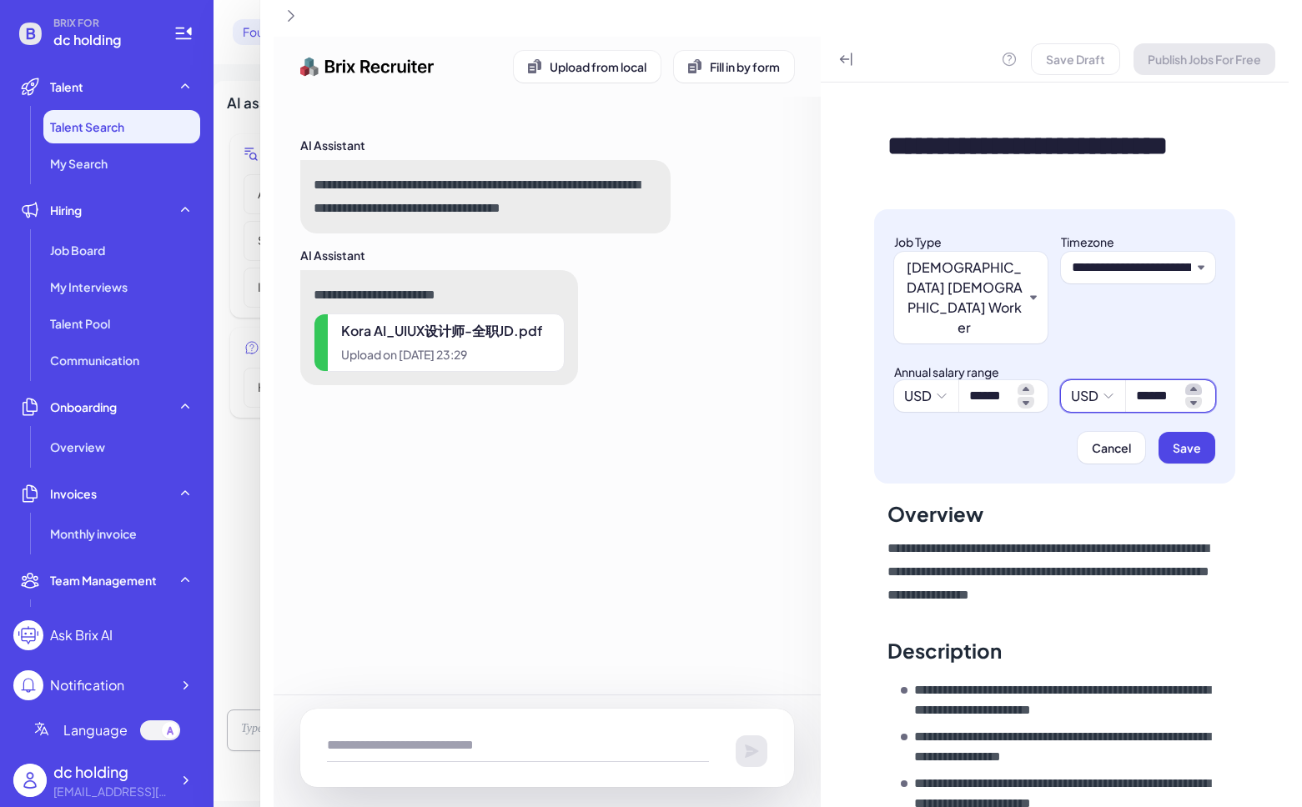
type input "******"
click at [1189, 440] on span "Save" at bounding box center [1187, 447] width 28 height 15
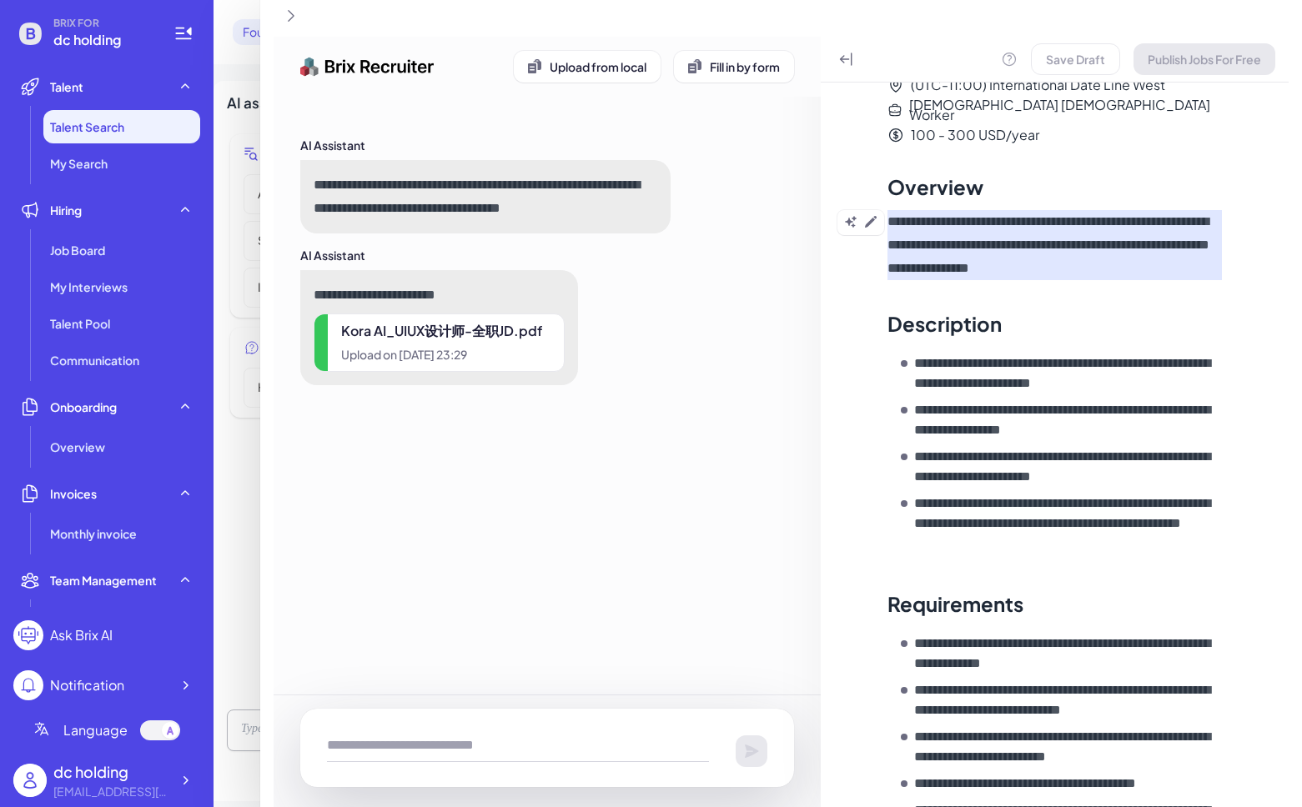
scroll to position [521, 0]
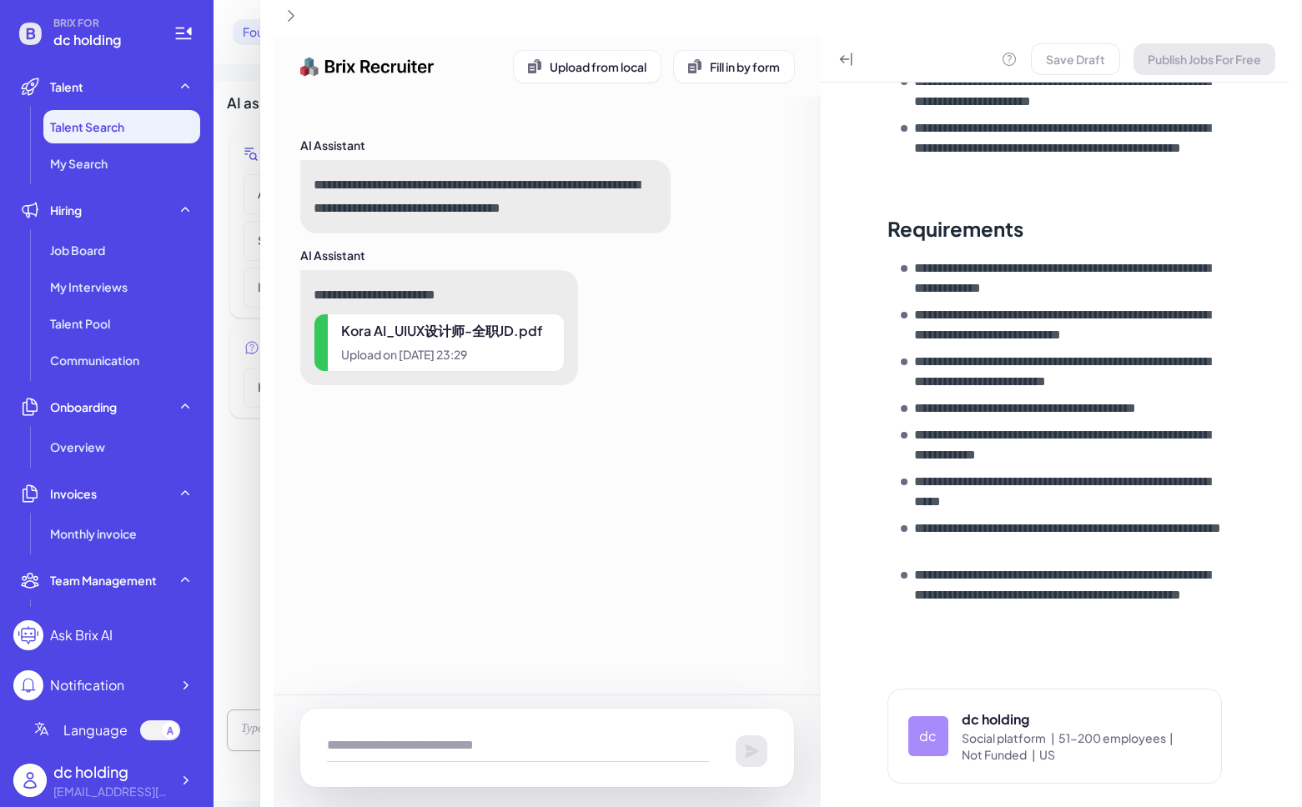
drag, startPoint x: 1180, startPoint y: 68, endPoint x: 1181, endPoint y: 59, distance: 9.2
click at [1181, 67] on div "Save Draft Publish Jobs For Free" at bounding box center [1138, 59] width 274 height 32
click at [1181, 53] on div "Save Draft Publish Jobs For Free" at bounding box center [1138, 59] width 274 height 32
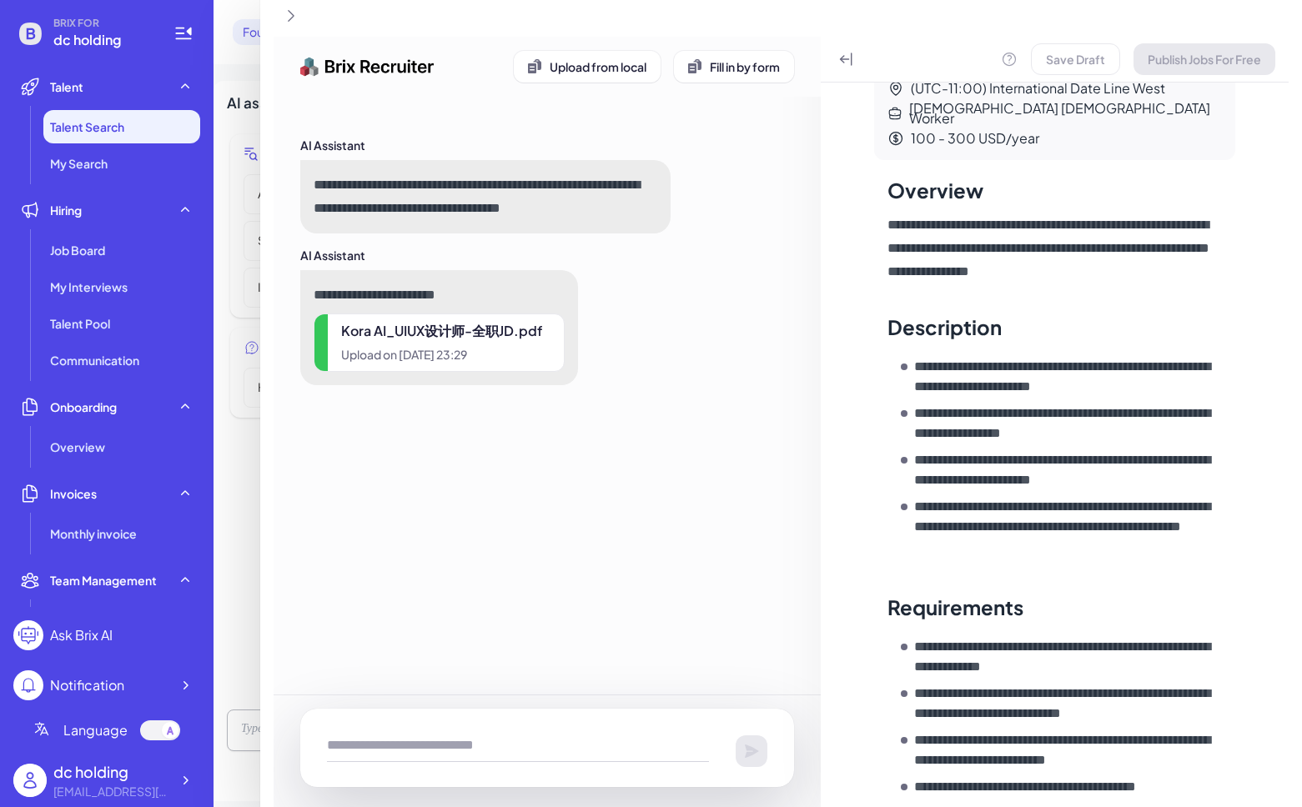
scroll to position [0, 0]
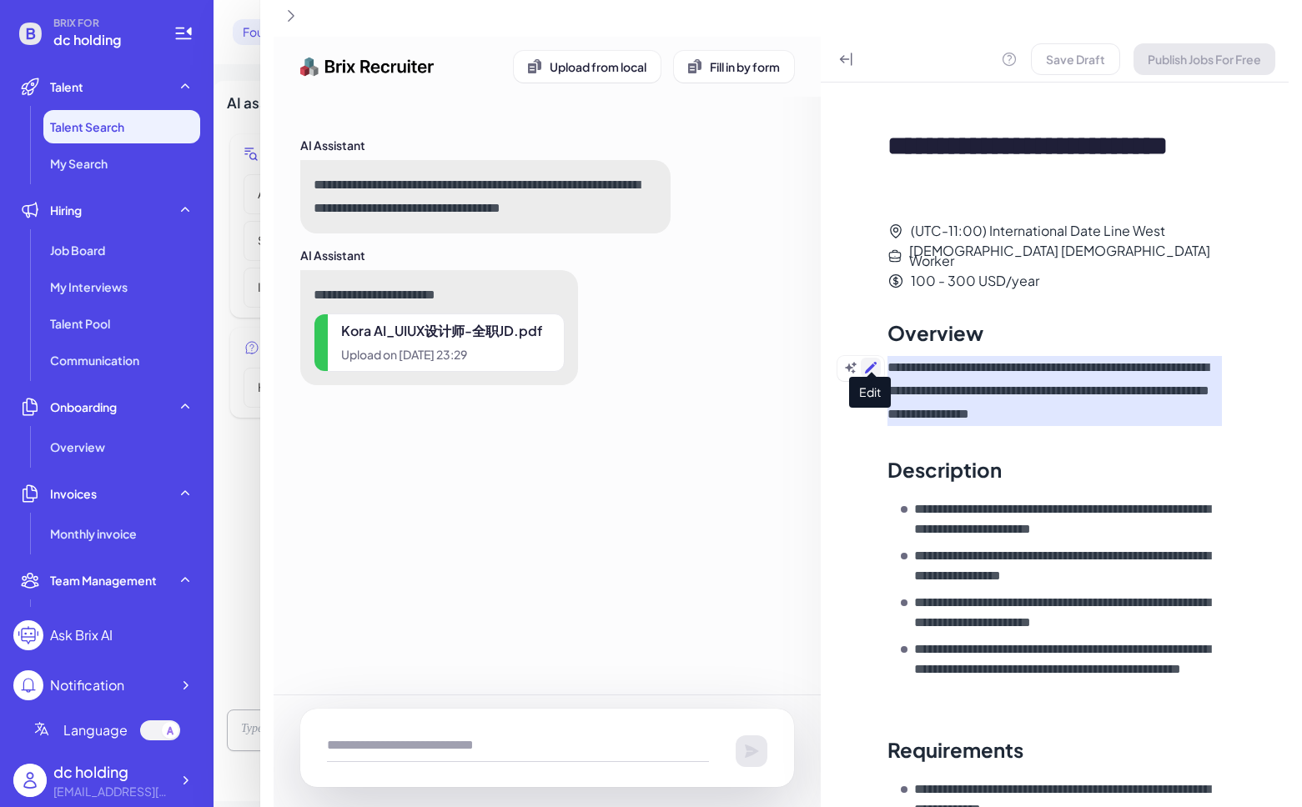
click at [870, 361] on icon at bounding box center [870, 367] width 13 height 13
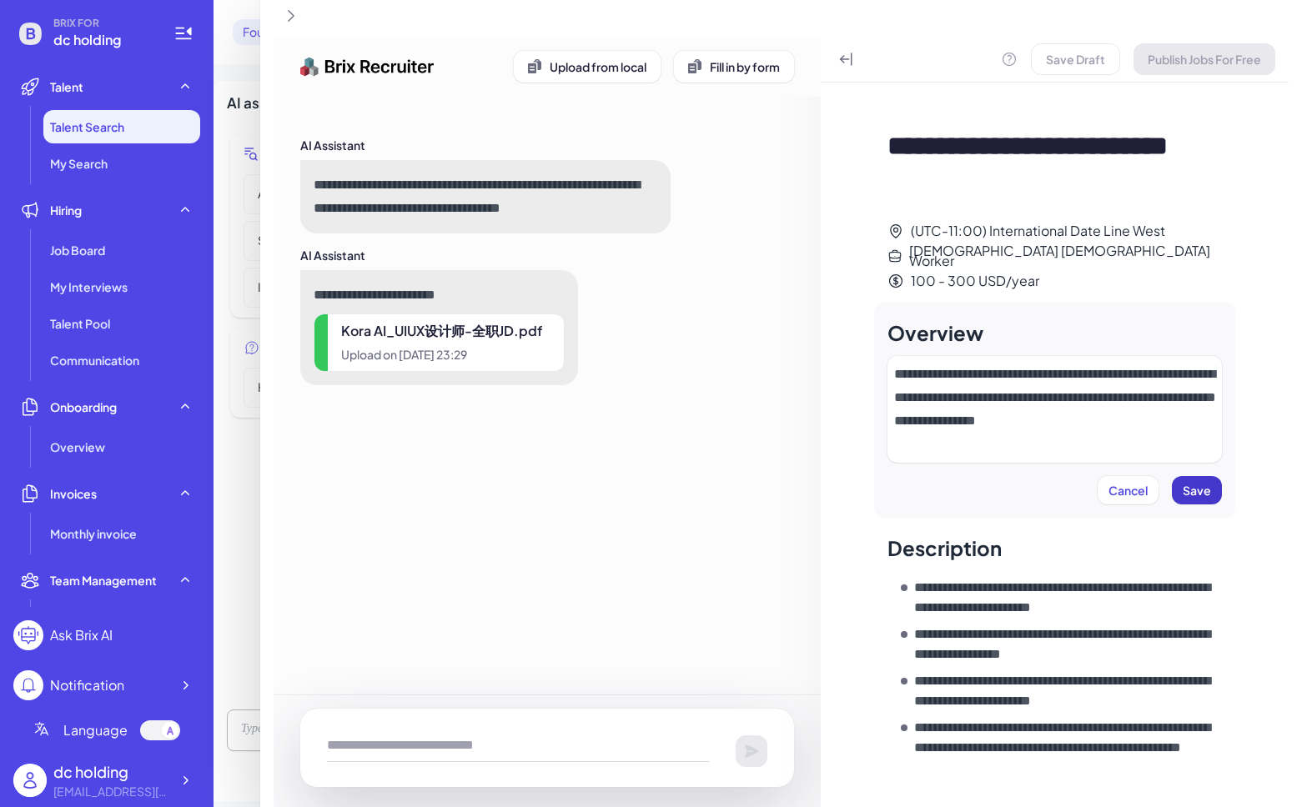
click at [1208, 483] on span "Save" at bounding box center [1197, 490] width 28 height 15
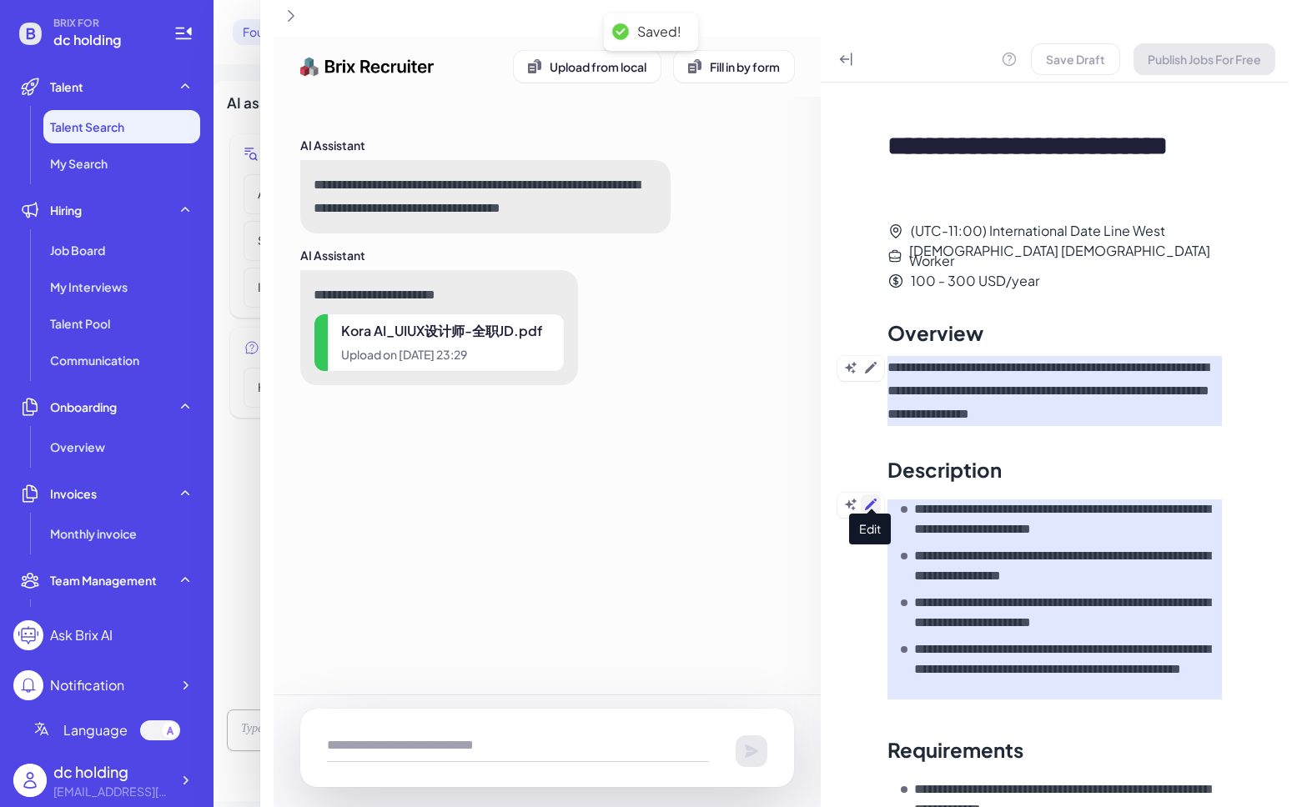
click at [870, 499] on icon at bounding box center [871, 505] width 12 height 12
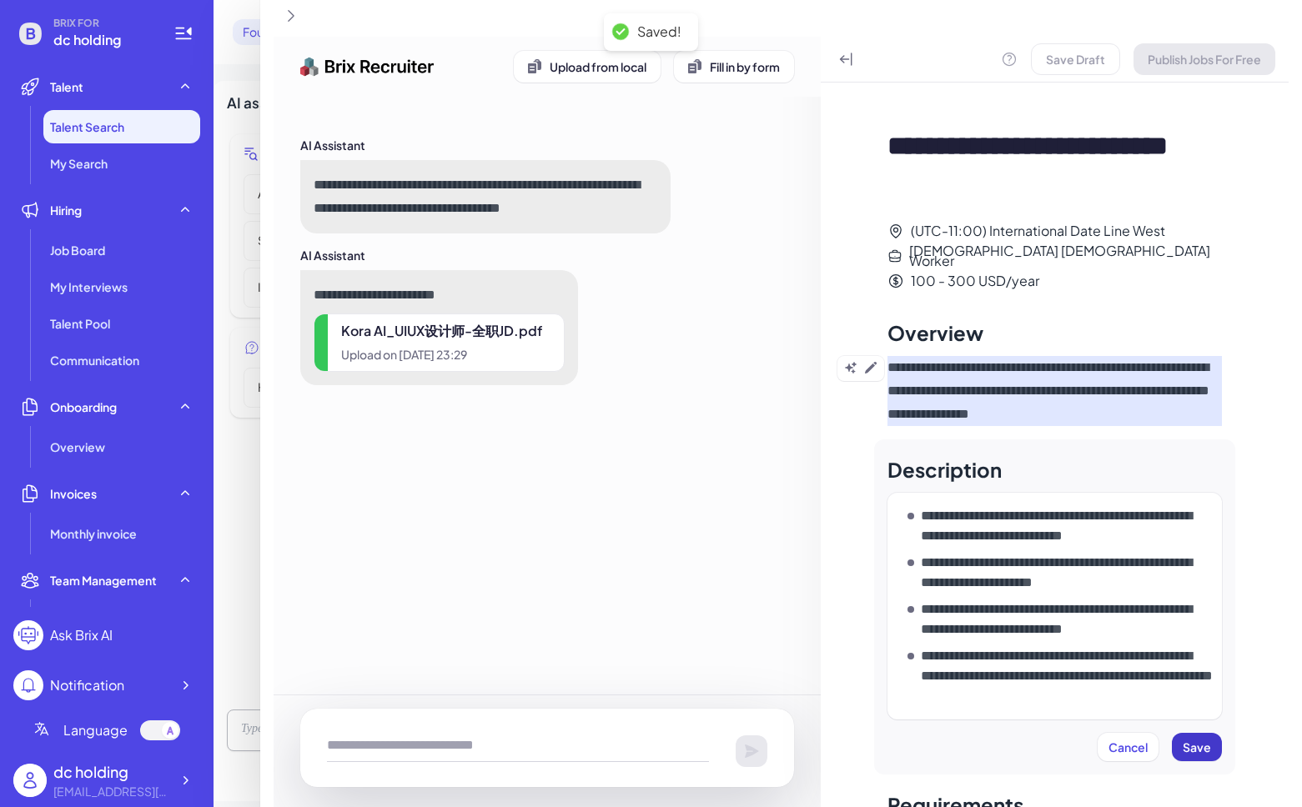
click at [1196, 733] on button "Save" at bounding box center [1197, 747] width 50 height 28
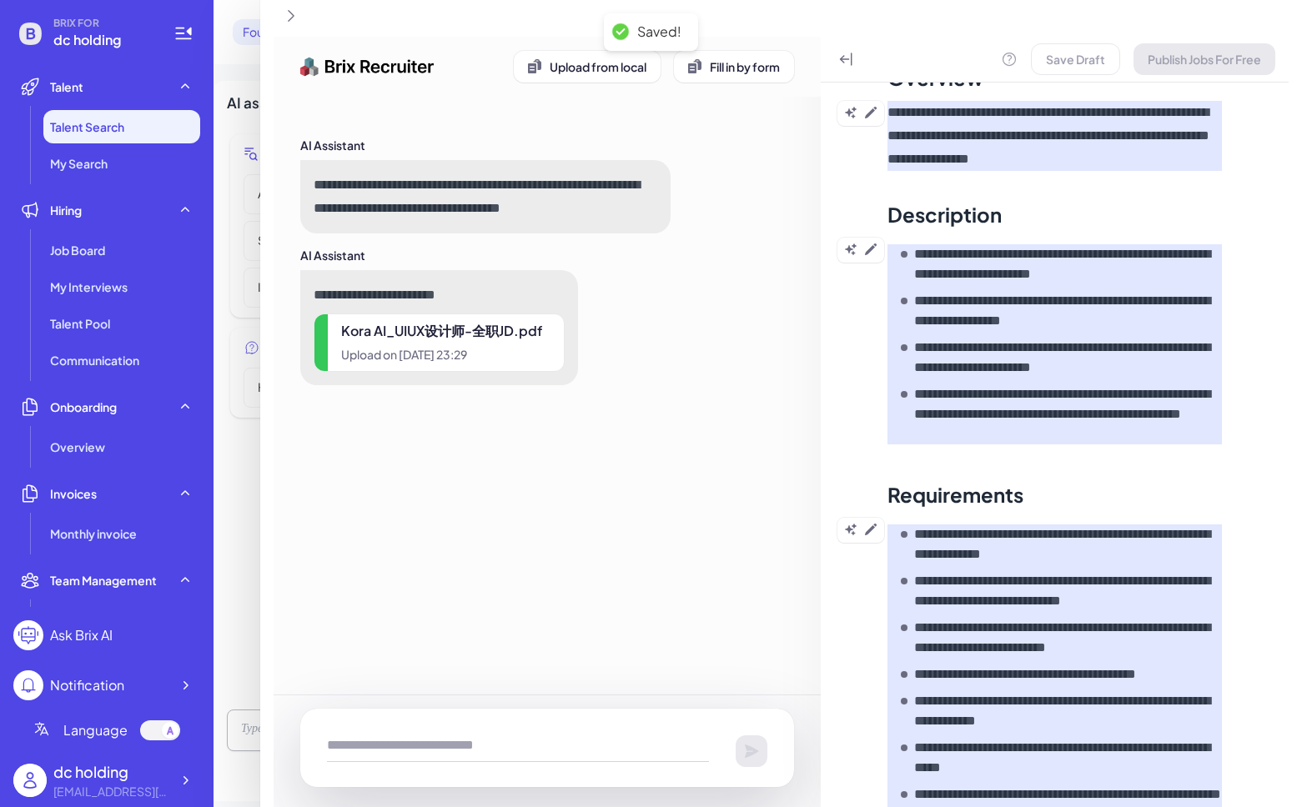
scroll to position [262, 0]
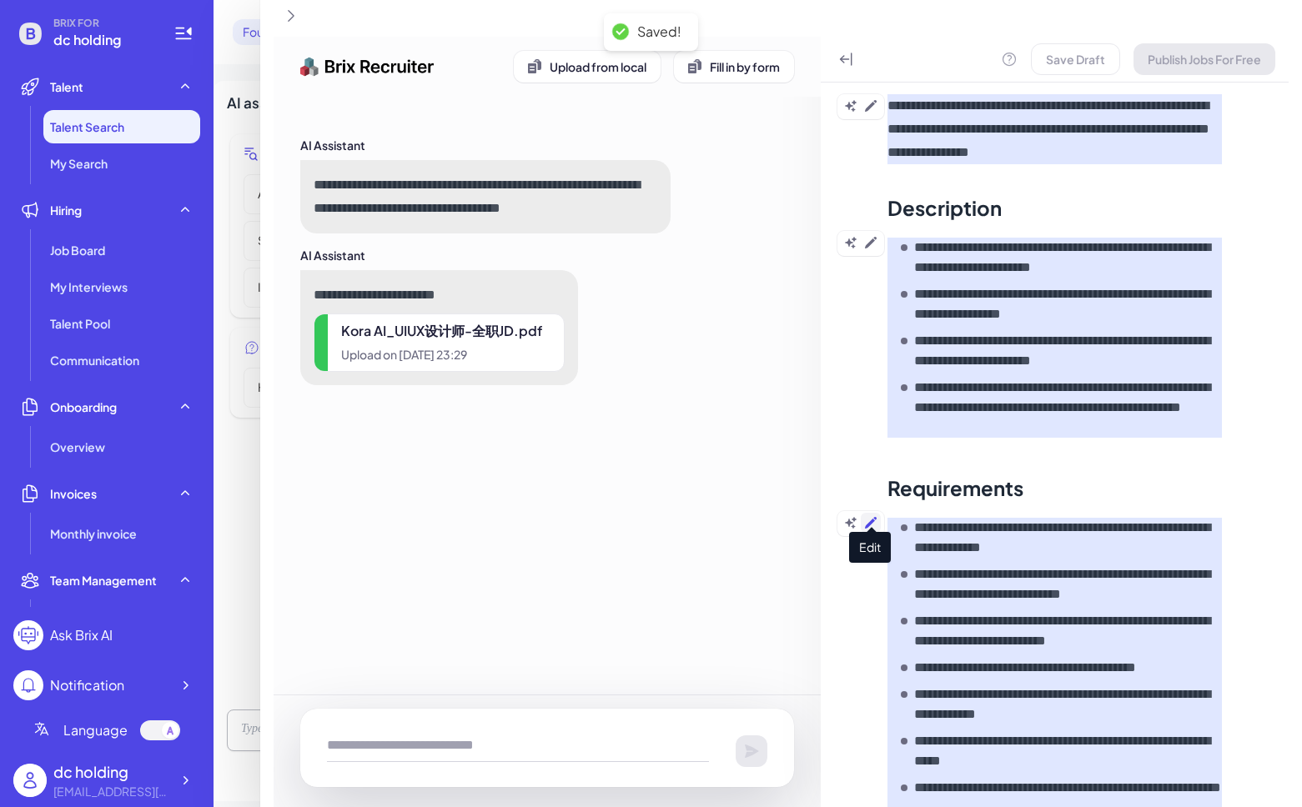
click at [869, 522] on button at bounding box center [871, 523] width 20 height 20
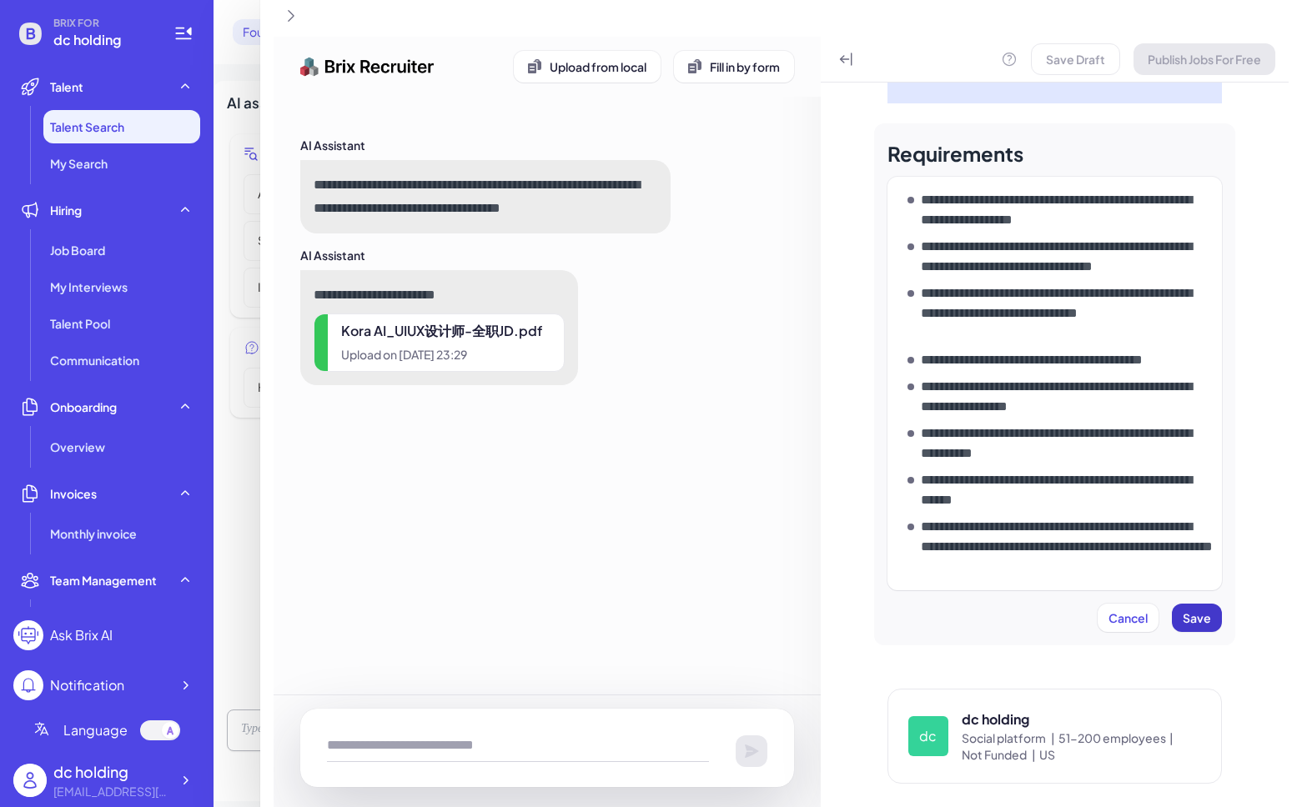
click at [1183, 616] on span "Save" at bounding box center [1197, 618] width 28 height 15
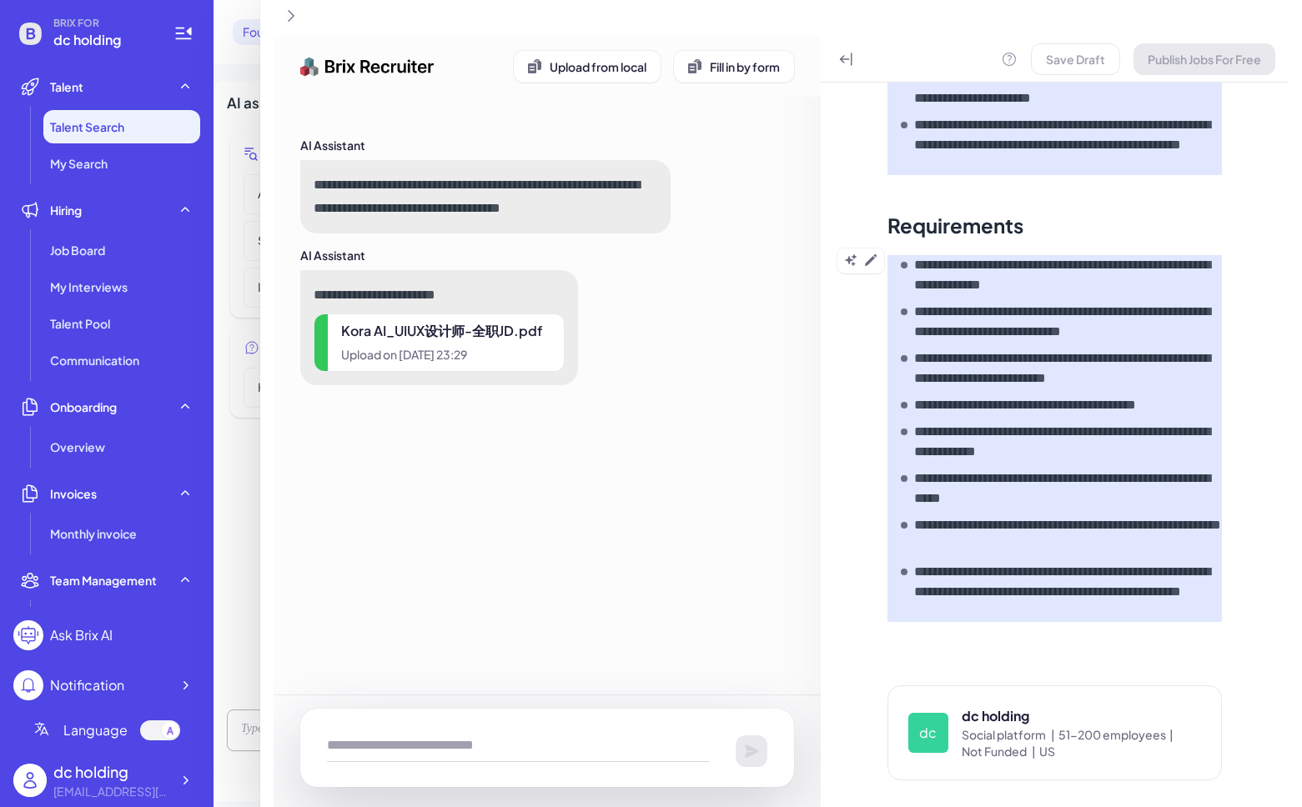
scroll to position [521, 0]
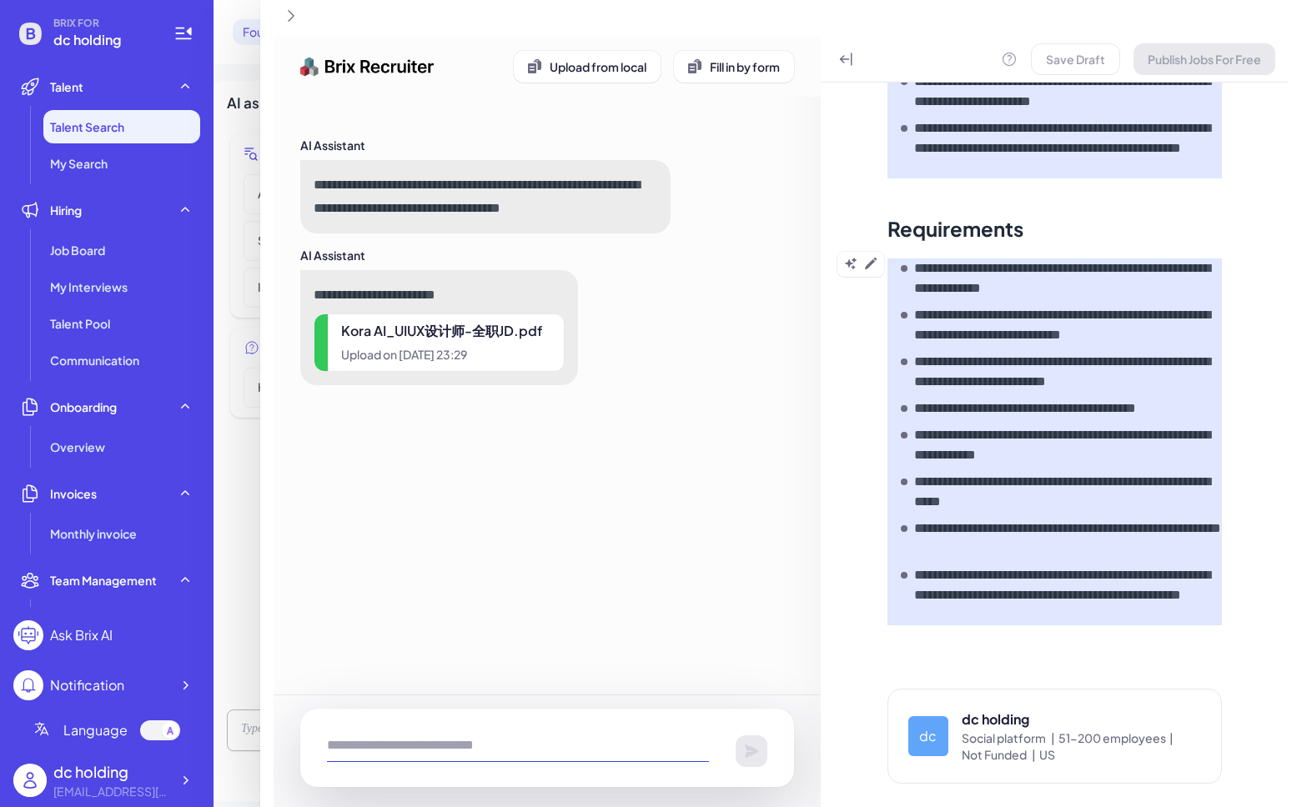
click at [470, 743] on textarea at bounding box center [518, 745] width 382 height 33
type textarea "**"
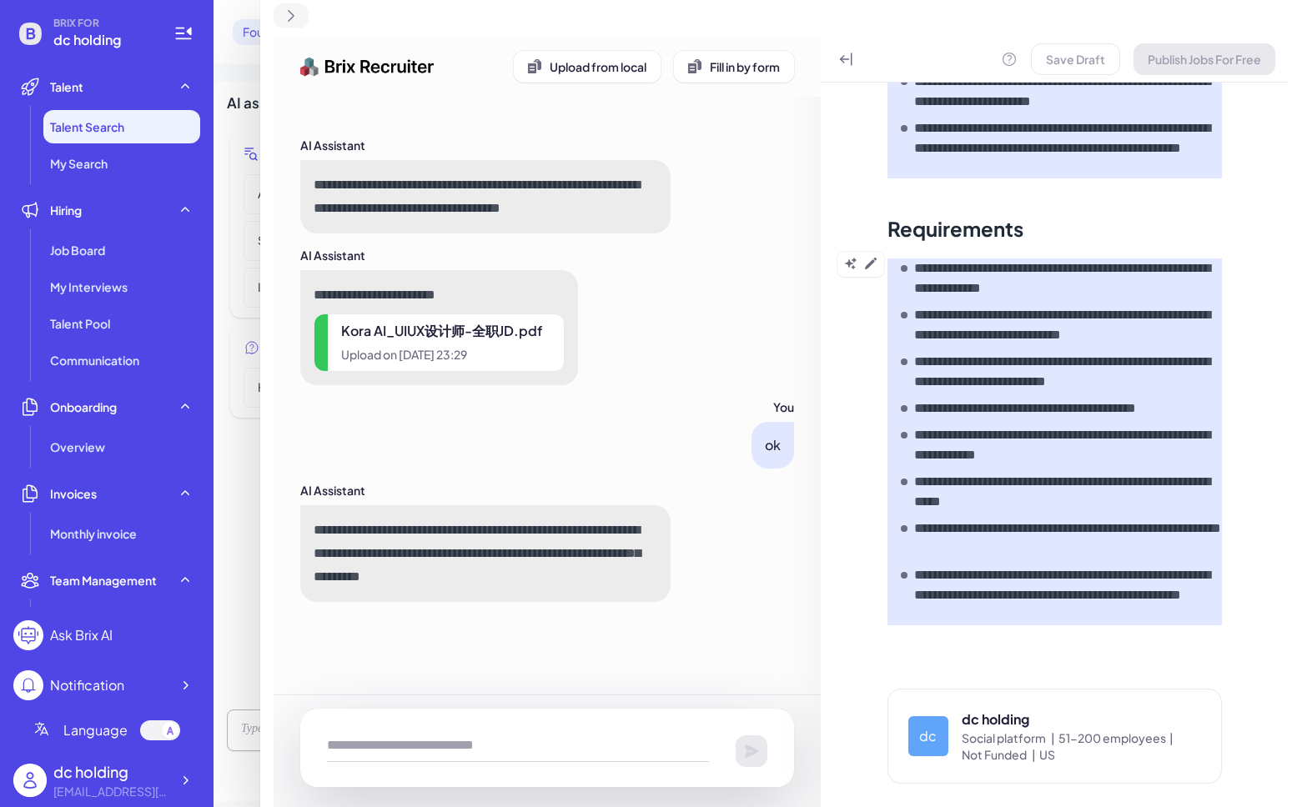
click at [294, 13] on icon at bounding box center [291, 16] width 17 height 17
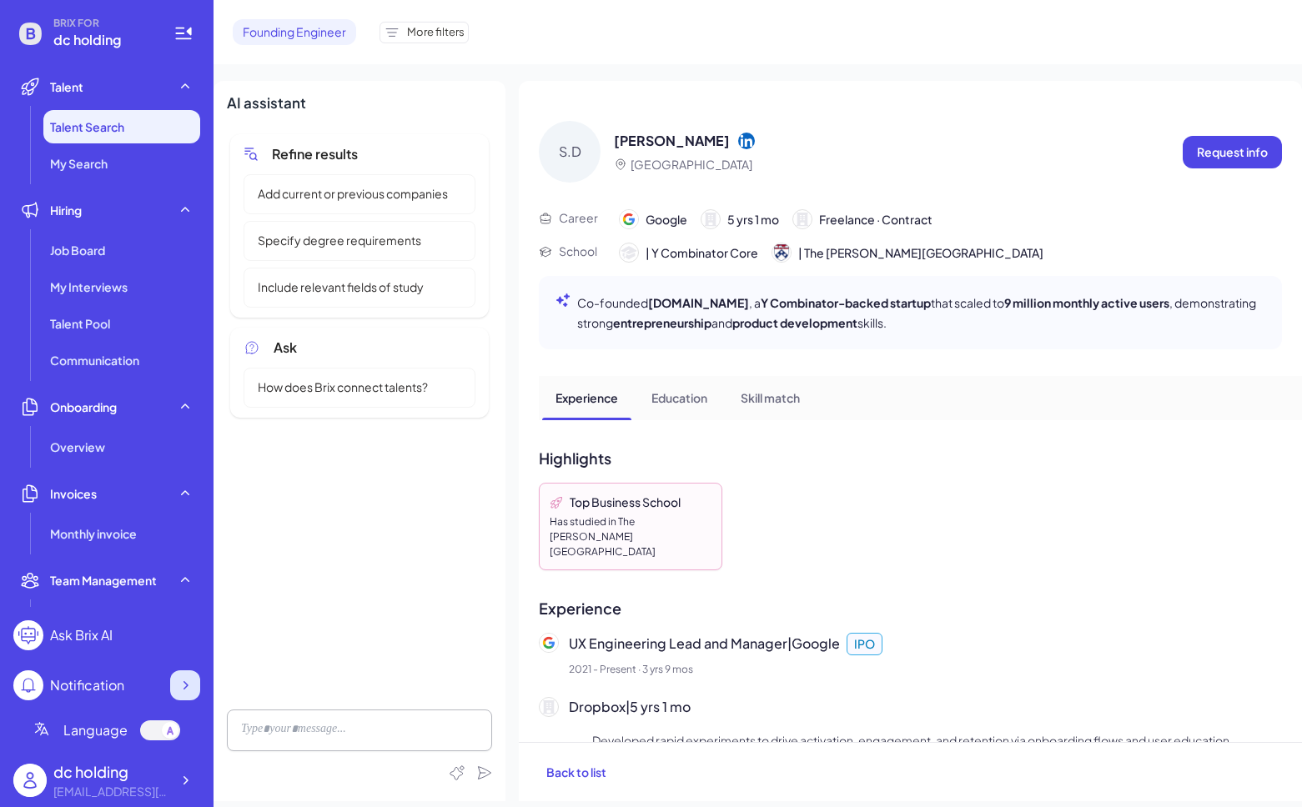
click at [177, 678] on icon at bounding box center [185, 685] width 17 height 17
